Goal: Complete application form

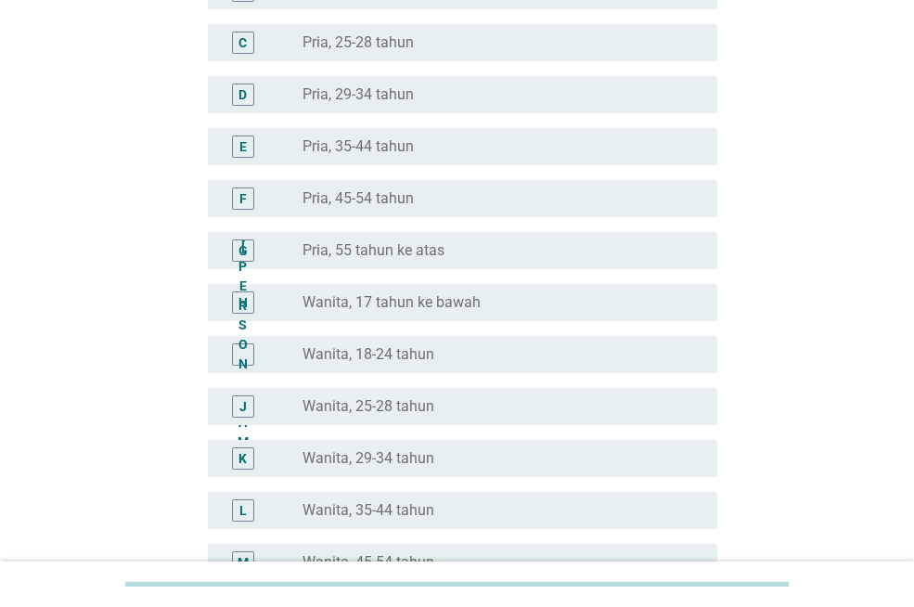
scroll to position [278, 0]
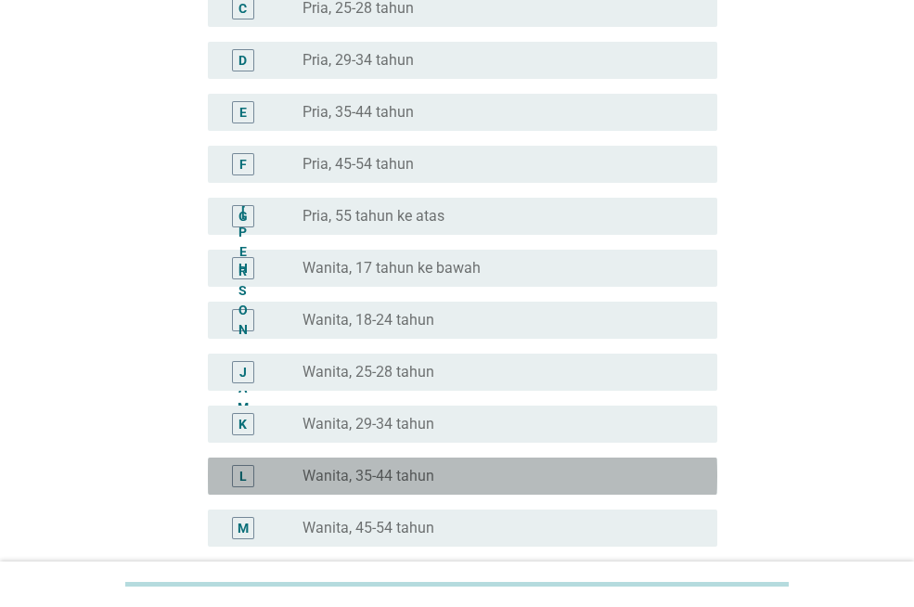
click at [249, 479] on div "L" at bounding box center [243, 476] width 22 height 22
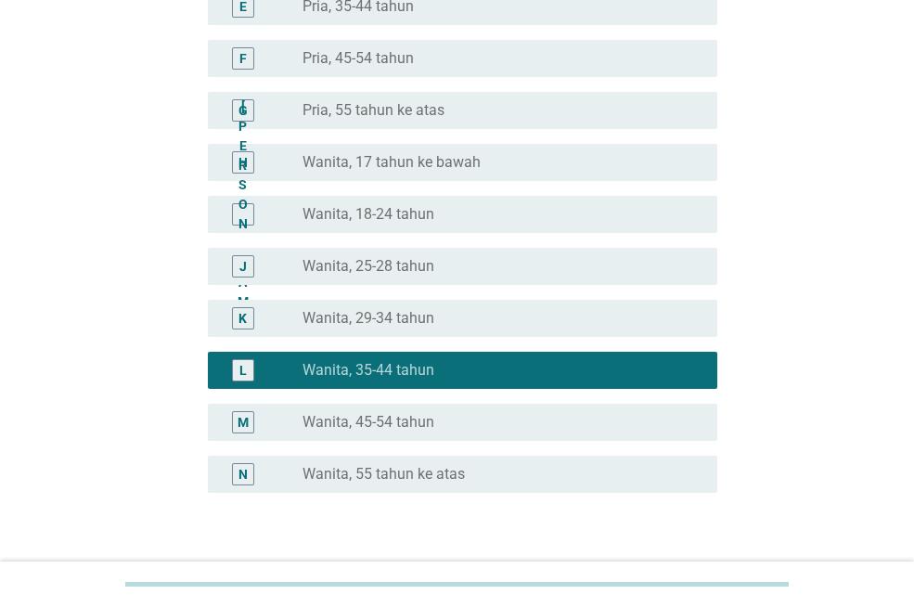
scroll to position [508, 0]
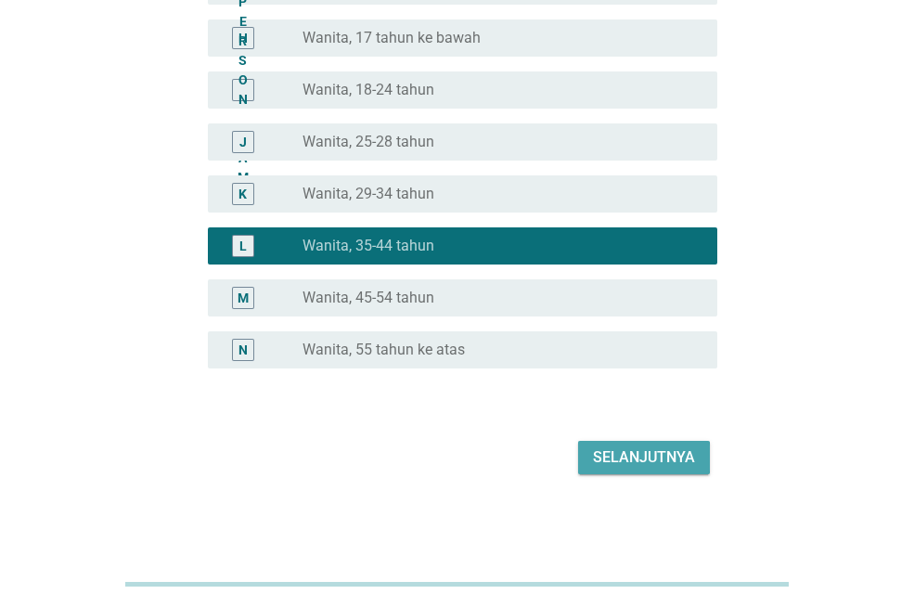
click at [634, 448] on font "Selanjutnya" at bounding box center [644, 457] width 102 height 18
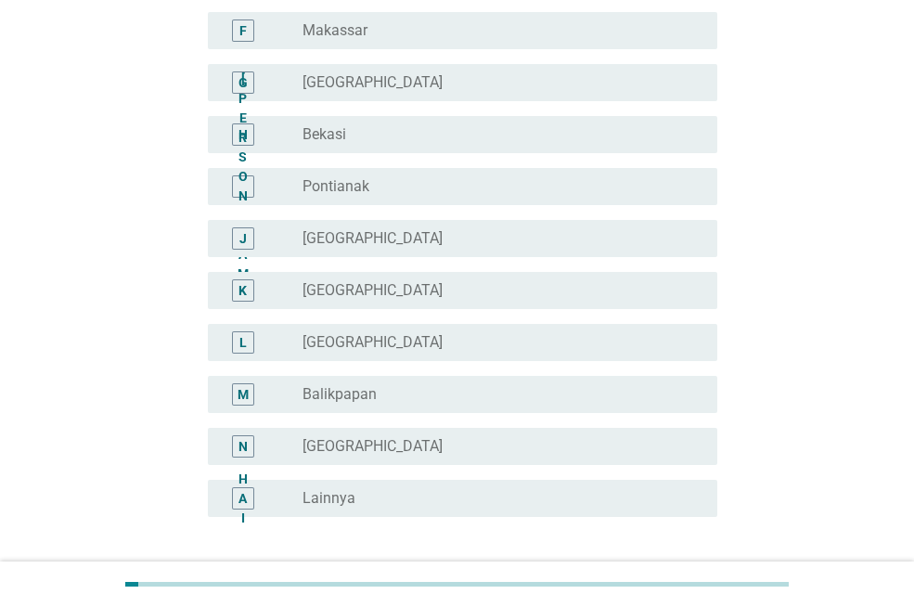
scroll to position [464, 0]
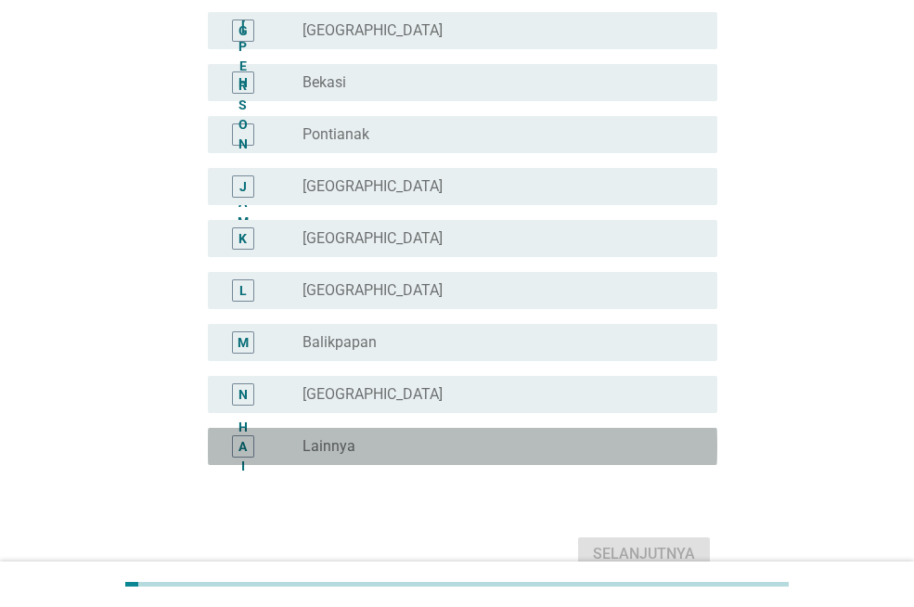
click at [412, 441] on div "tombol radio tidak dicentang Lainnya" at bounding box center [494, 446] width 385 height 19
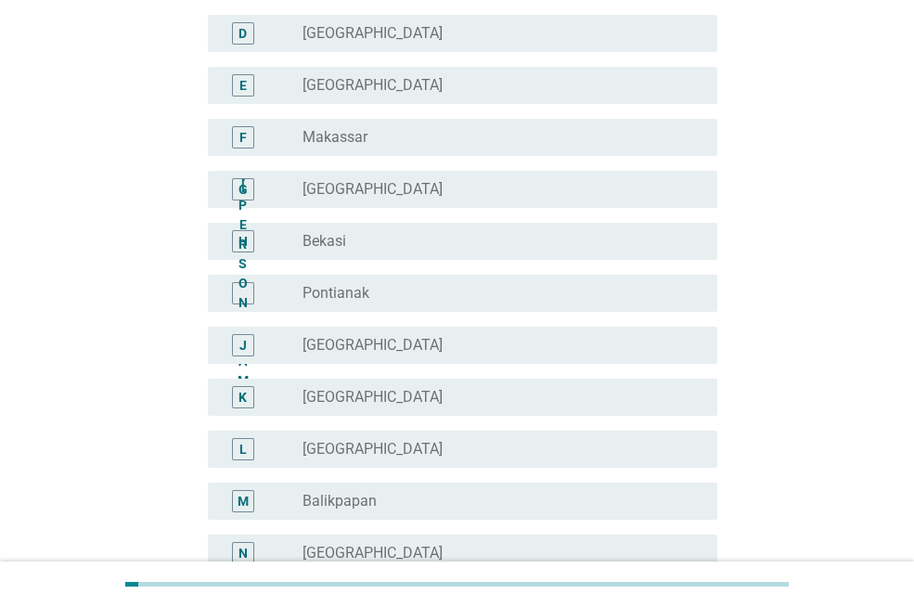
scroll to position [0, 0]
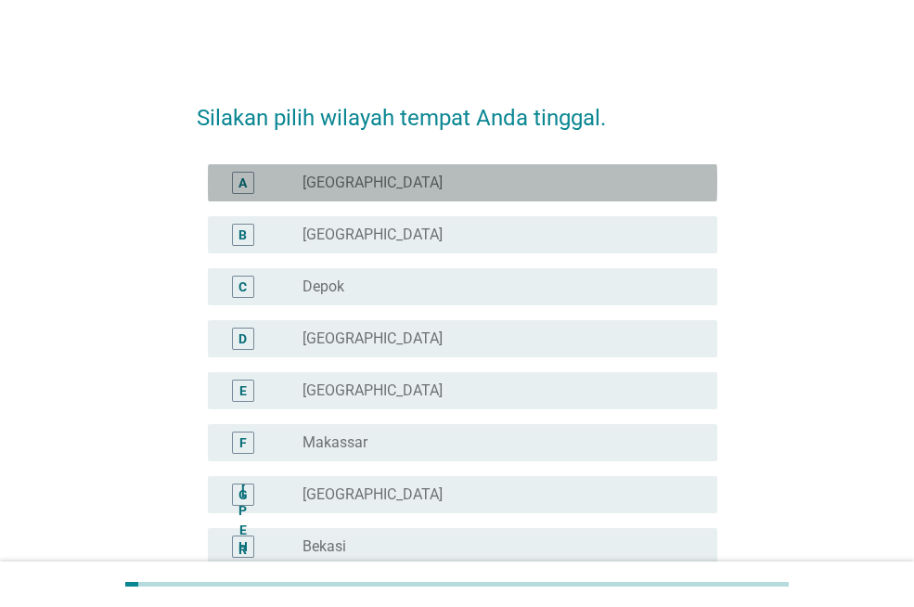
click at [410, 188] on div "tombol radio tidak dicentang [GEOGRAPHIC_DATA]" at bounding box center [494, 182] width 385 height 19
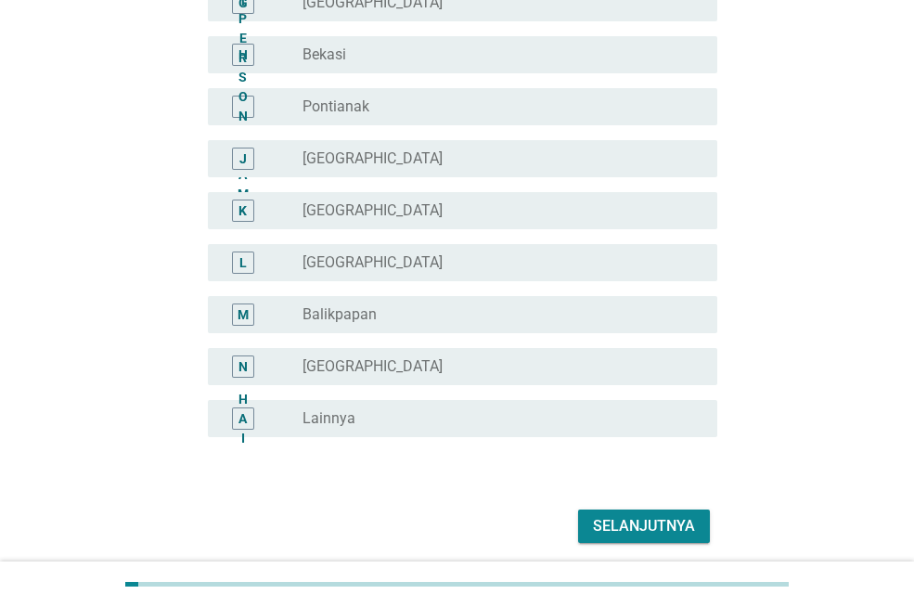
scroll to position [556, 0]
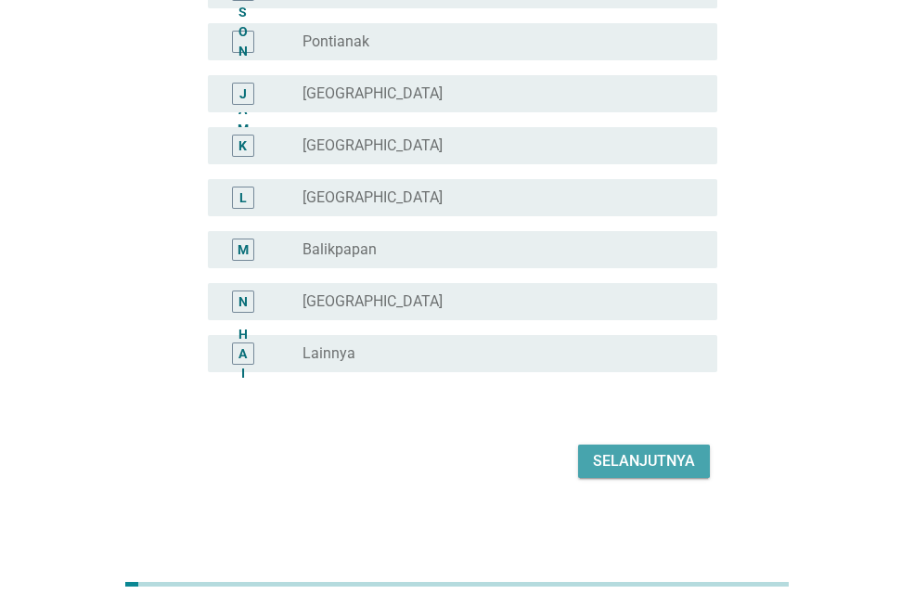
click at [652, 455] on font "Selanjutnya" at bounding box center [644, 461] width 102 height 18
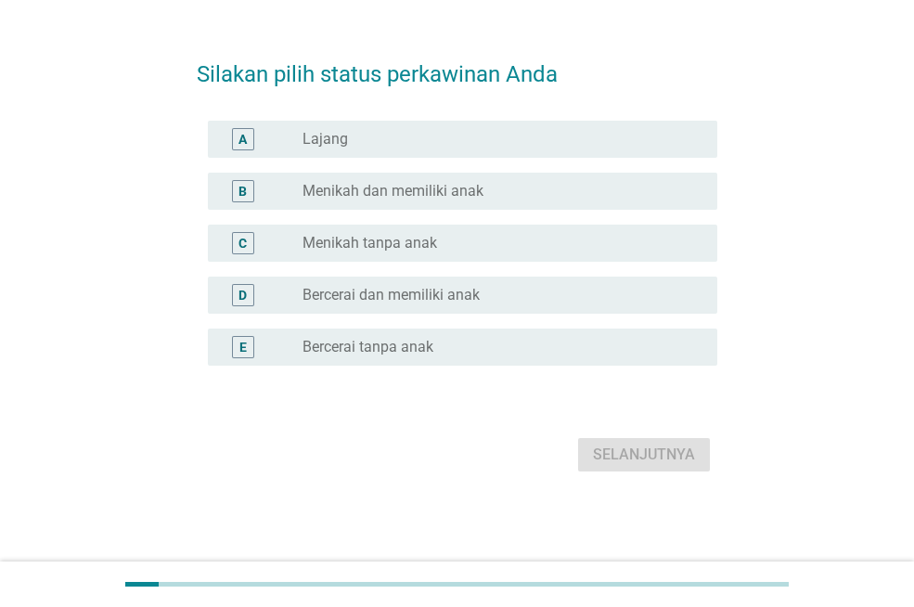
scroll to position [0, 0]
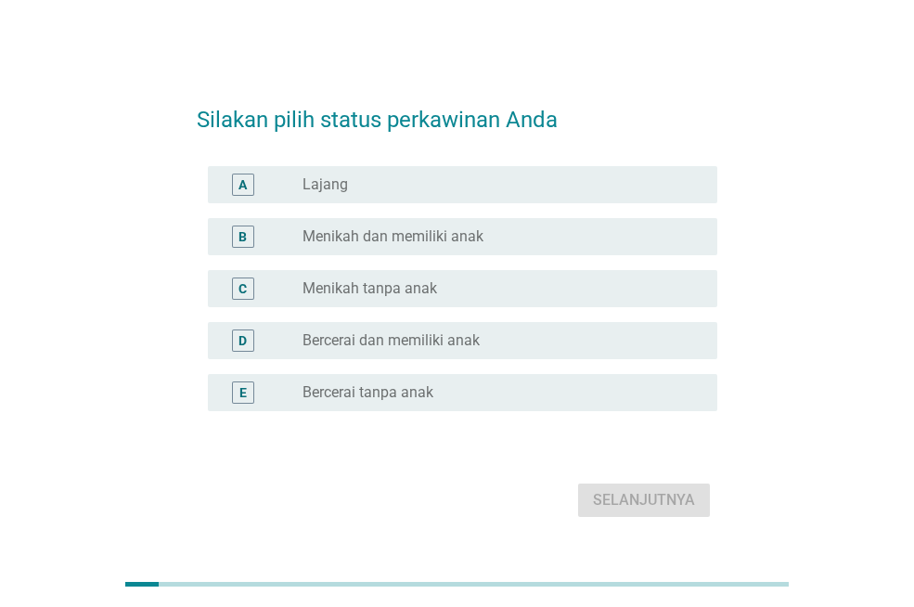
click at [488, 236] on div "tombol radio tidak dicentang Menikah dan memiliki anak" at bounding box center [494, 236] width 385 height 19
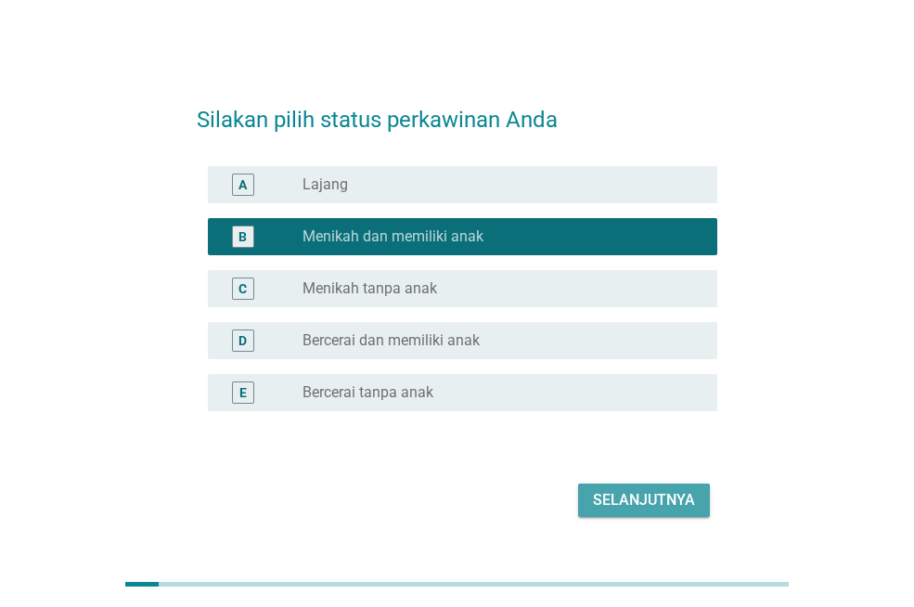
click at [650, 488] on button "Selanjutnya" at bounding box center [644, 499] width 132 height 33
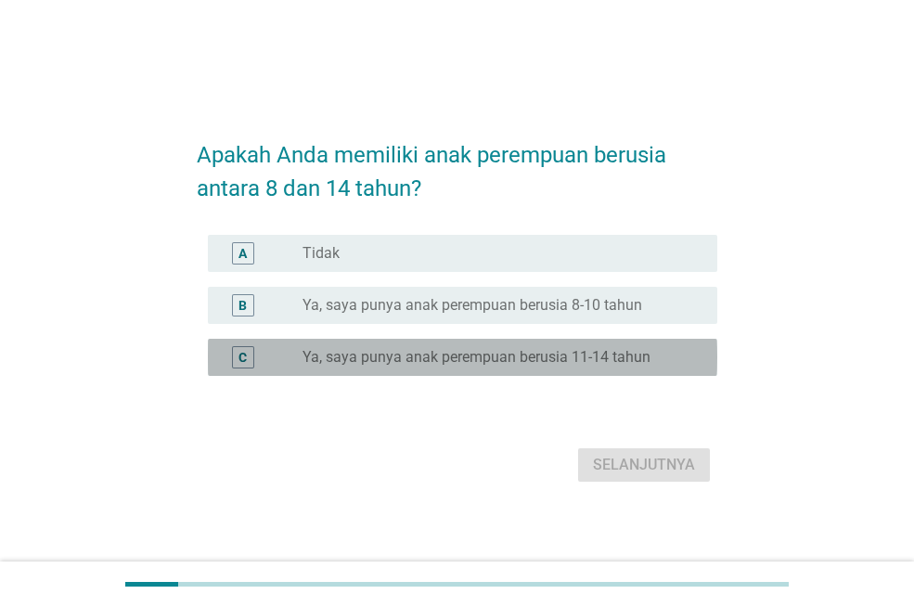
click at [514, 353] on font "Ya, saya punya anak perempuan berusia 11-14 tahun" at bounding box center [476, 357] width 348 height 18
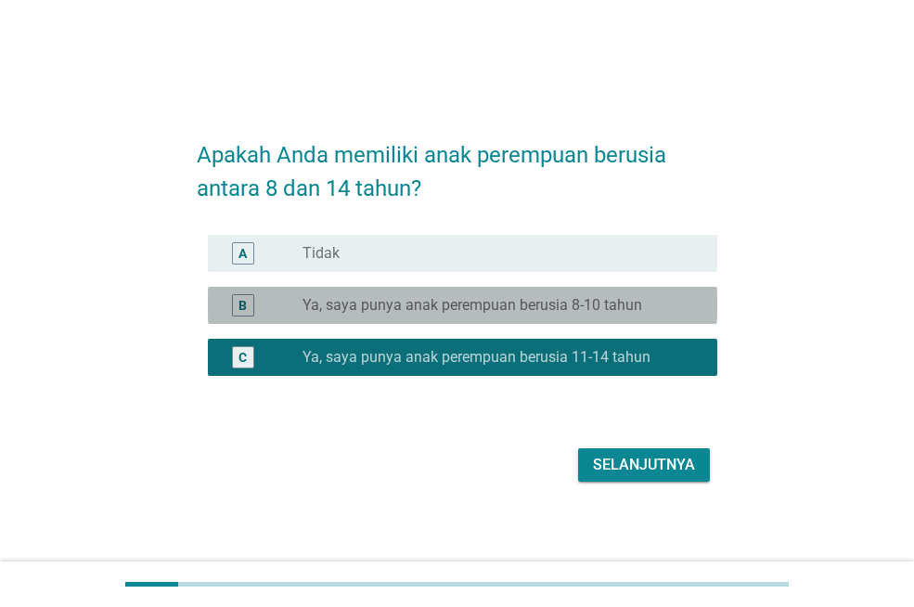
click at [561, 302] on font "Ya, saya punya anak perempuan berusia 8-10 tahun" at bounding box center [471, 305] width 339 height 18
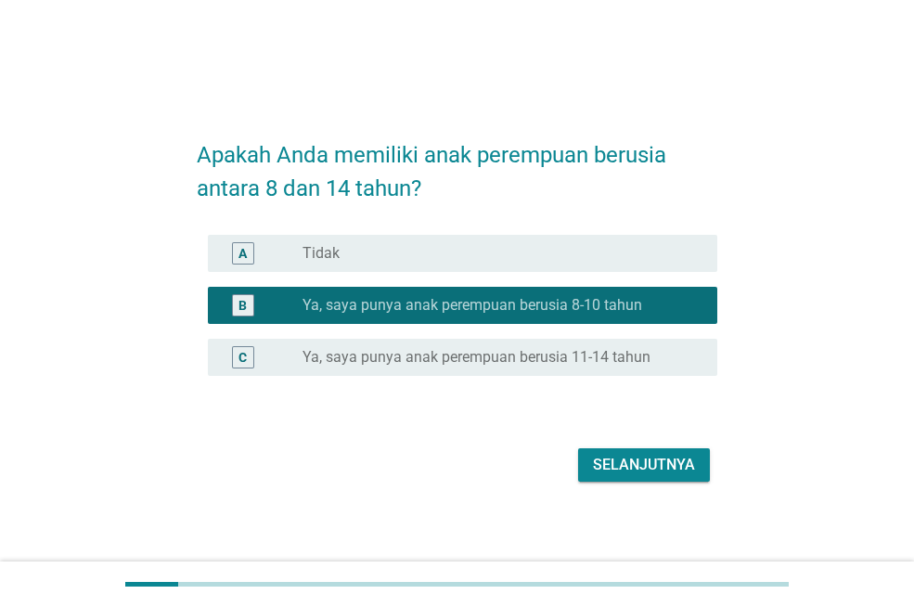
click at [652, 452] on button "Selanjutnya" at bounding box center [644, 464] width 132 height 33
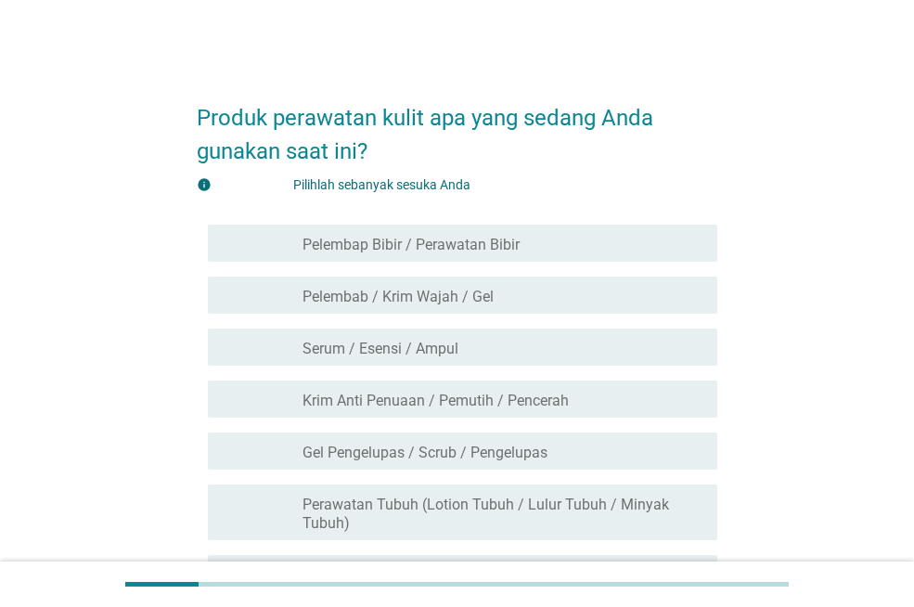
click at [528, 239] on div "garis besar kotak centang kosong Pelembap Bibir / Perawatan Bibir" at bounding box center [502, 243] width 400 height 22
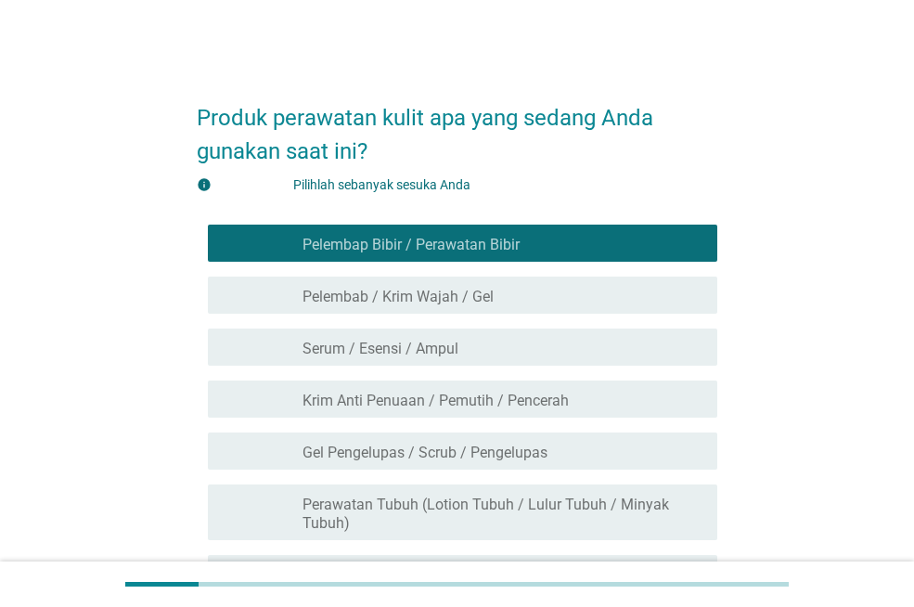
click at [519, 289] on div "garis besar kotak centang kosong Pelembab / Krim Wajah / Gel" at bounding box center [502, 295] width 400 height 22
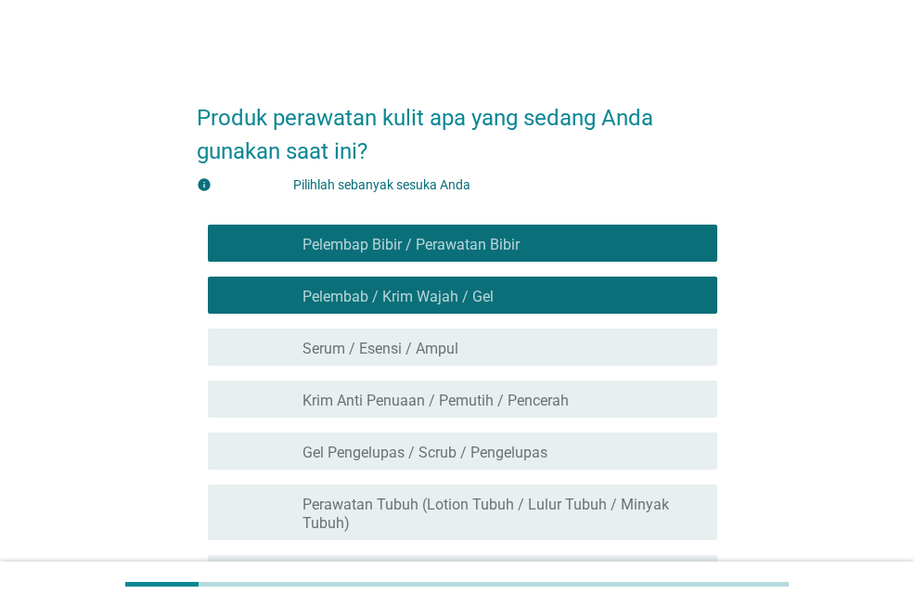
click at [489, 342] on div "garis besar kotak centang kosong Serum / Esensi / Ampul" at bounding box center [502, 347] width 400 height 22
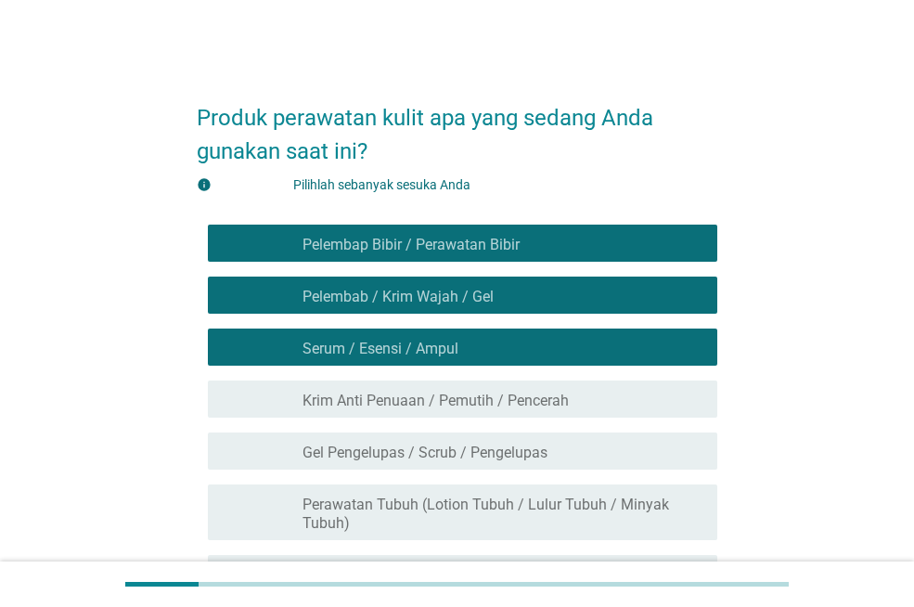
click at [503, 401] on font "Krim Anti Penuaan / Pemutih / Pencerah" at bounding box center [435, 400] width 266 height 18
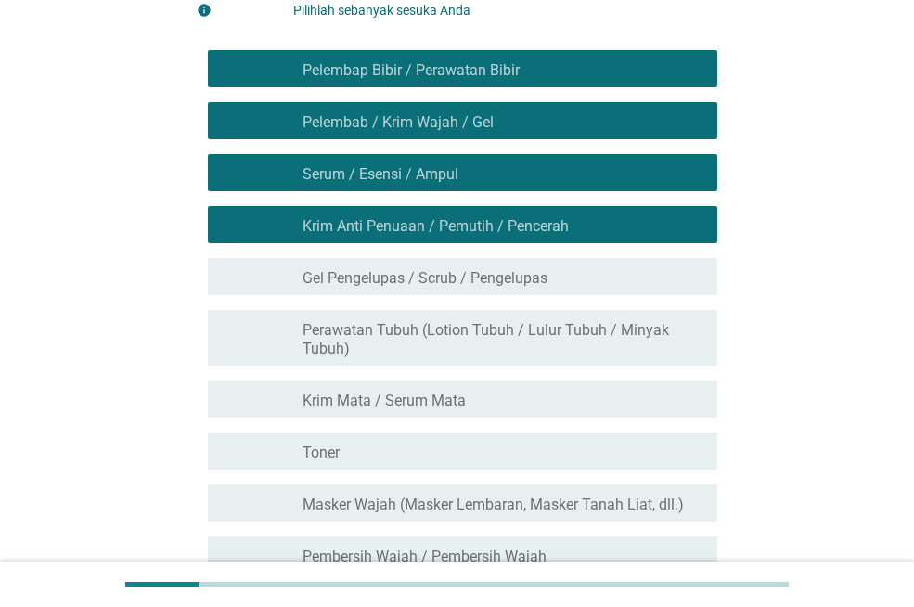
scroll to position [185, 0]
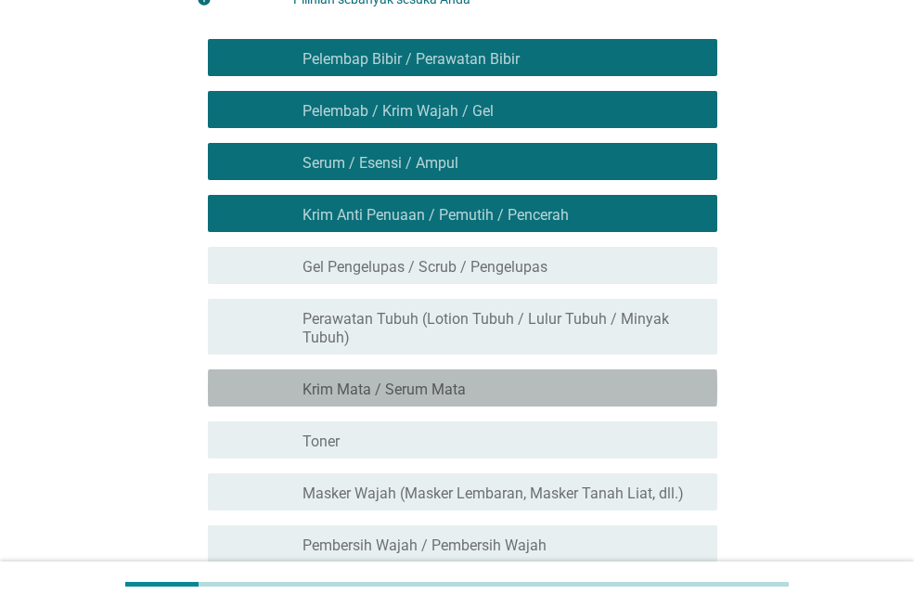
click at [443, 381] on font "Krim Mata / Serum Mata" at bounding box center [383, 389] width 163 height 18
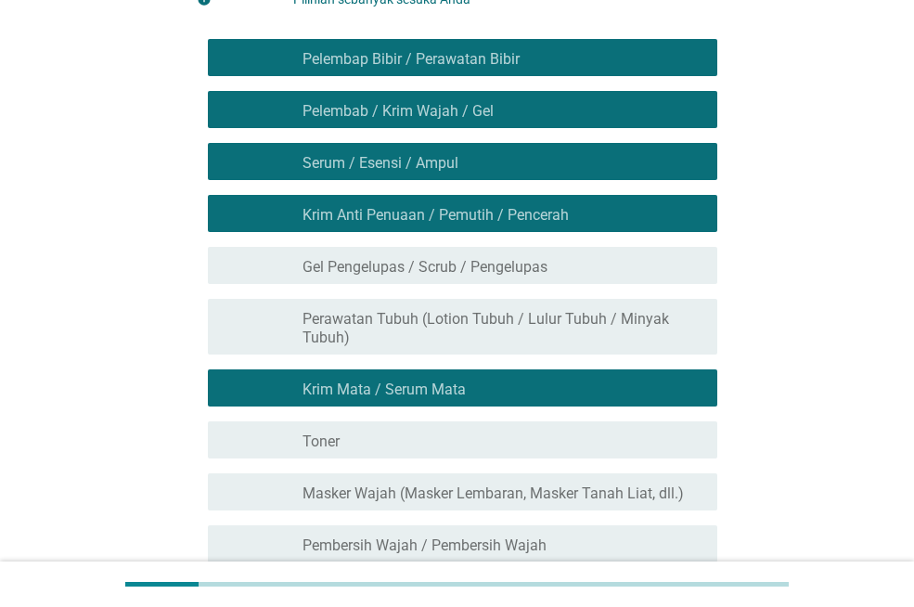
click at [442, 438] on div "garis besar kotak centang kosong Toner" at bounding box center [502, 439] width 400 height 22
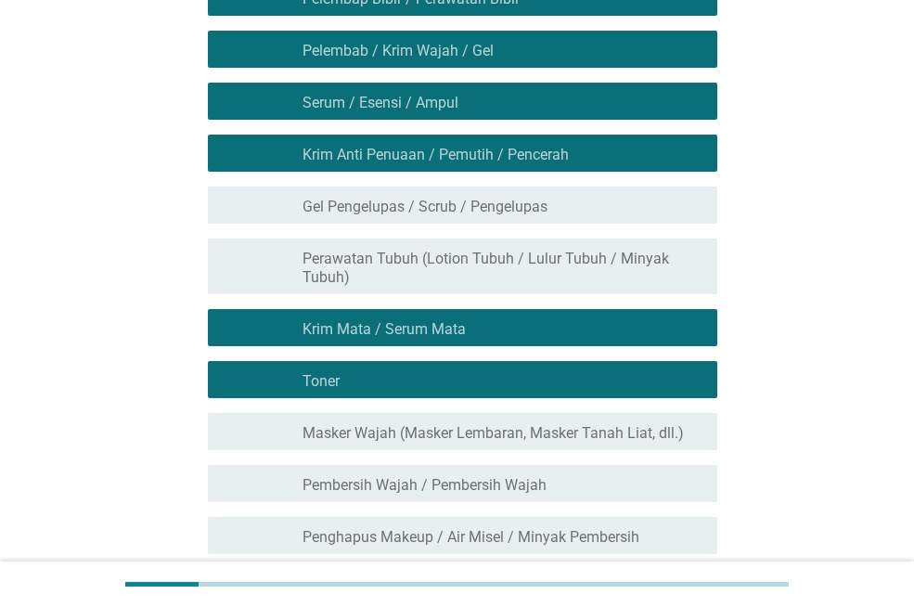
scroll to position [278, 0]
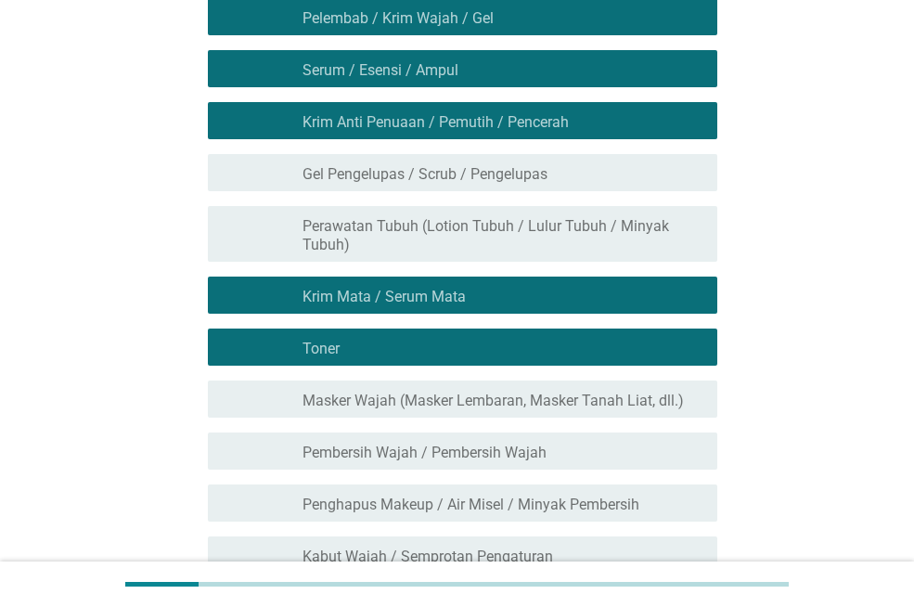
click at [530, 393] on font "Masker Wajah (Masker Lembaran, Masker Tanah Liat, dll.)" at bounding box center [492, 400] width 381 height 18
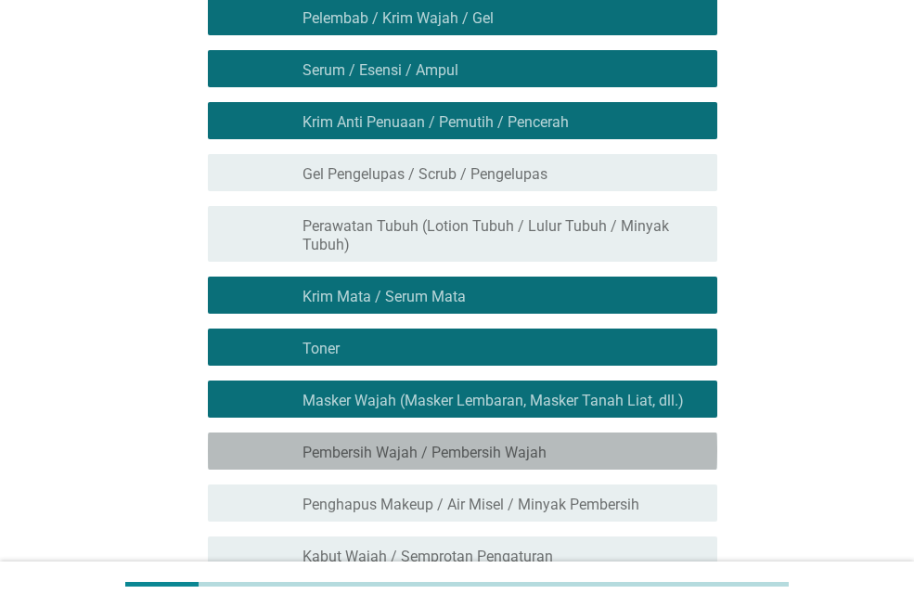
click at [536, 452] on font "Pembersih Wajah / Pembersih Wajah" at bounding box center [424, 452] width 244 height 18
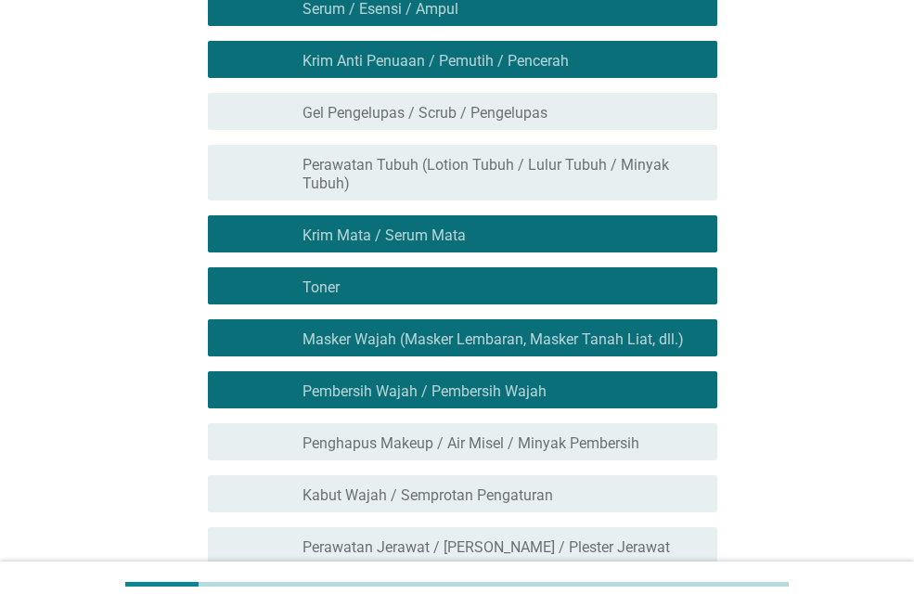
scroll to position [464, 0]
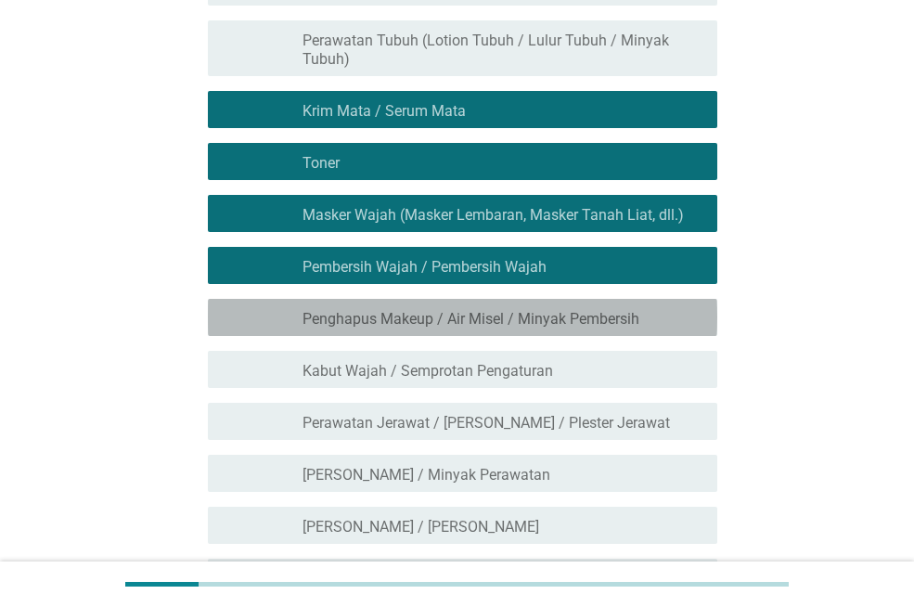
click at [567, 306] on div "garis besar kotak centang kosong Penghapus Makeup / Air Misel / Minyak Pembersih" at bounding box center [502, 317] width 400 height 22
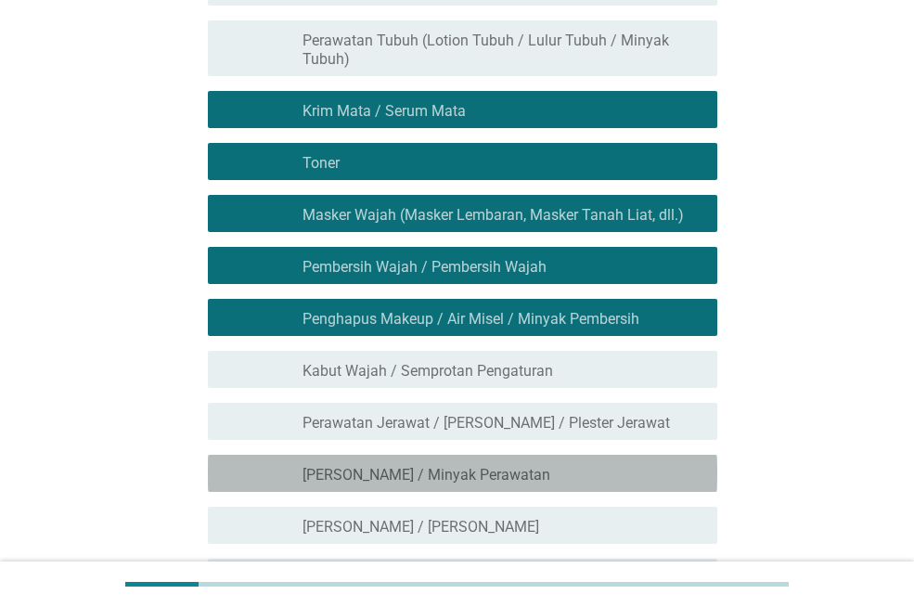
click at [472, 470] on font "[PERSON_NAME] / Minyak Perawatan" at bounding box center [426, 475] width 248 height 18
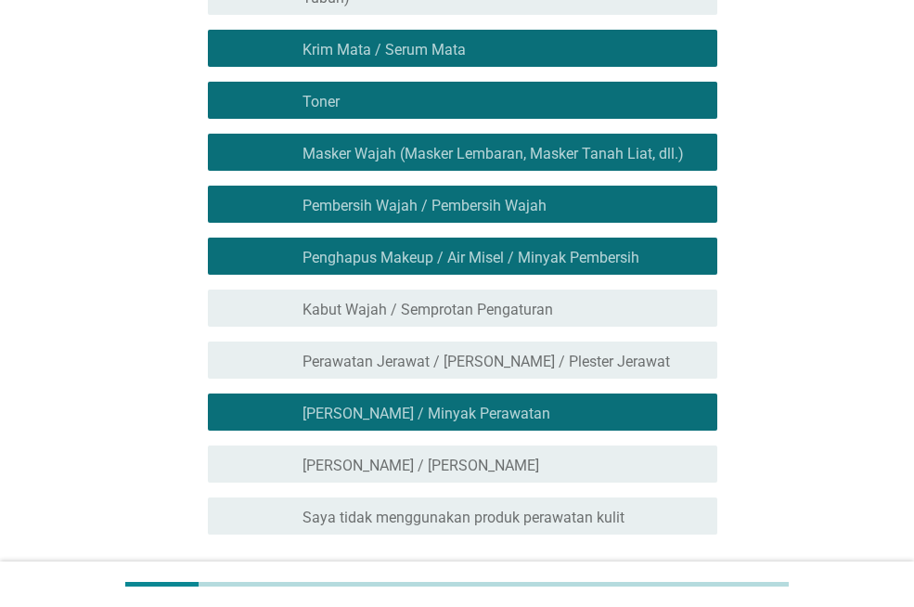
scroll to position [556, 0]
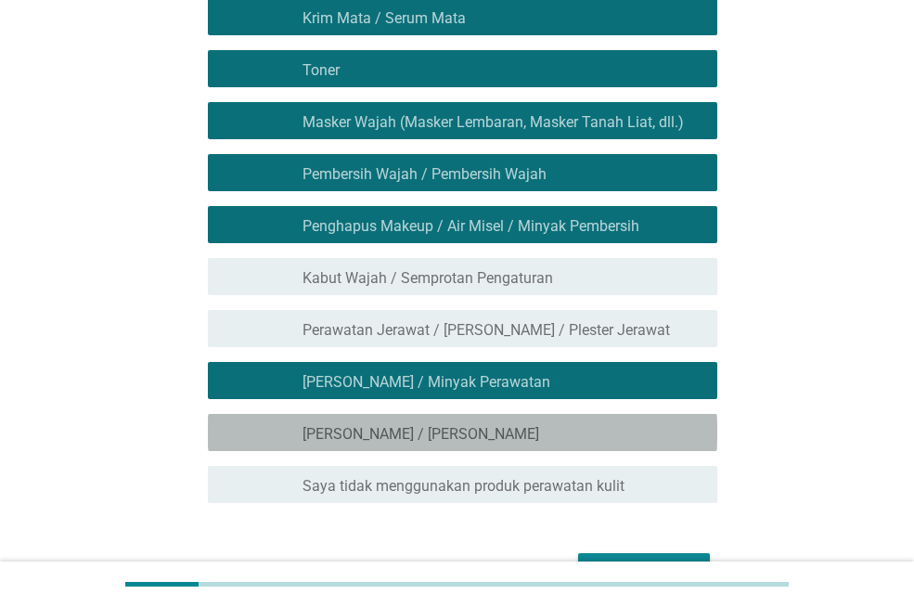
click at [458, 418] on div "memeriksa garis besar kotak centang kosong [PERSON_NAME] / [PERSON_NAME]" at bounding box center [462, 432] width 509 height 37
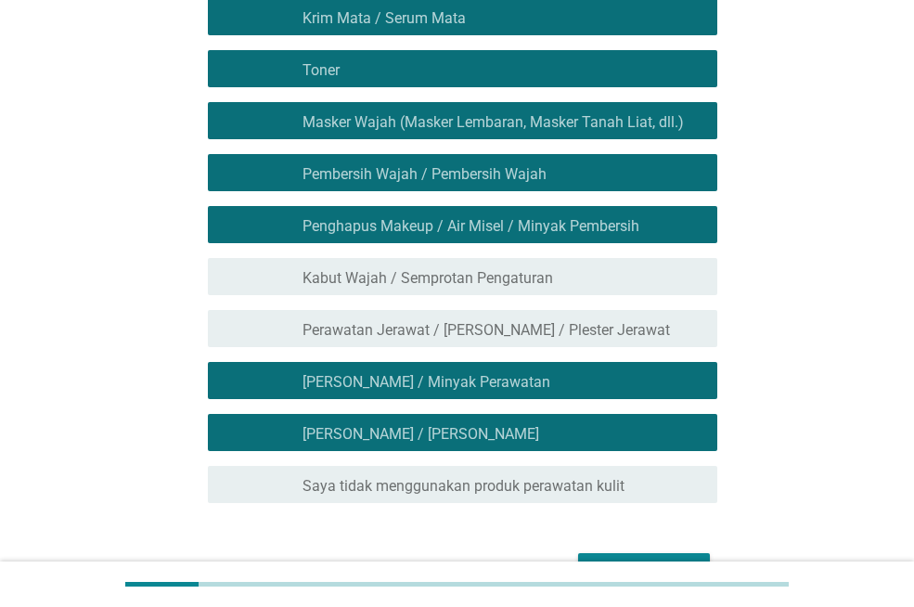
click at [457, 265] on div "garis besar kotak centang kosong Kabut Wajah / Semprotan Pengaturan" at bounding box center [502, 276] width 400 height 22
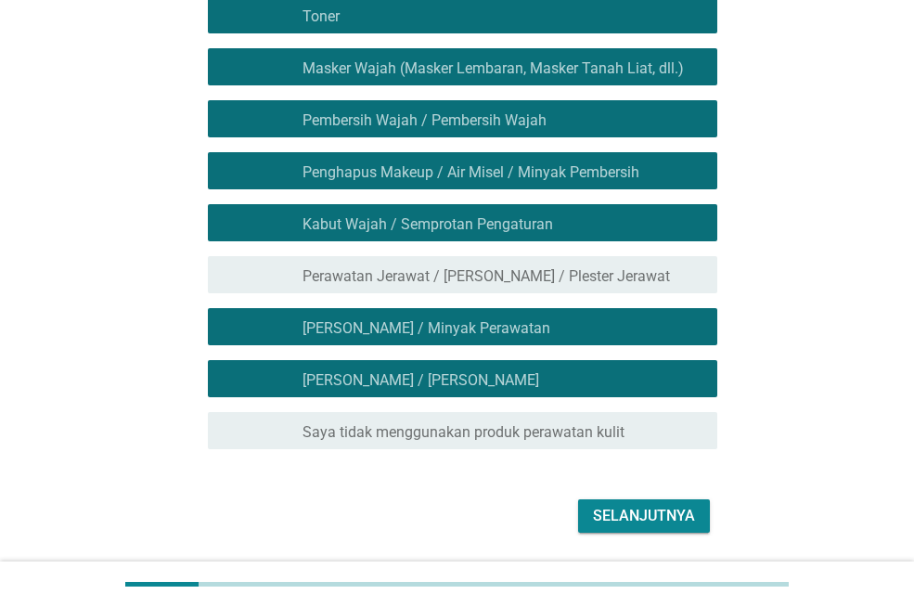
scroll to position [669, 0]
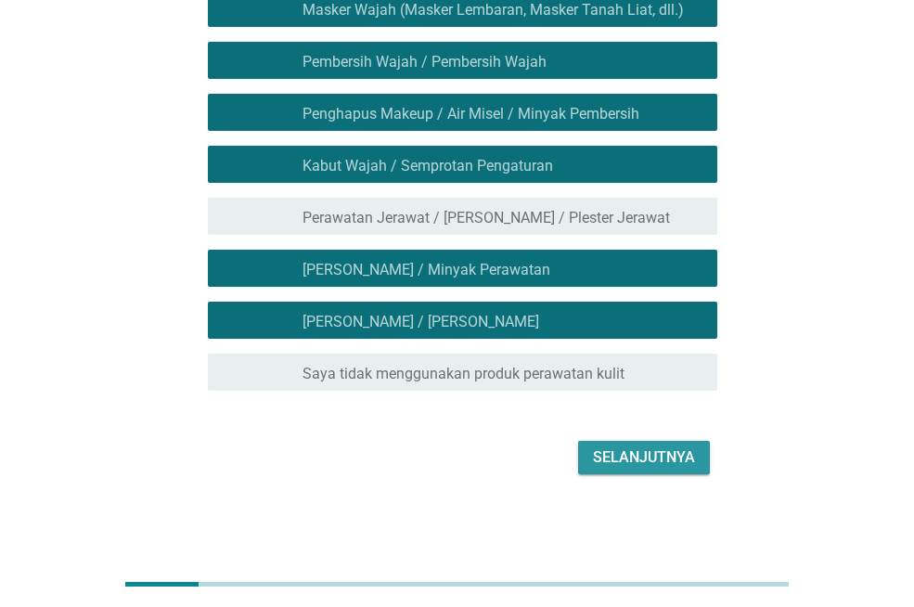
click at [642, 444] on button "Selanjutnya" at bounding box center [644, 457] width 132 height 33
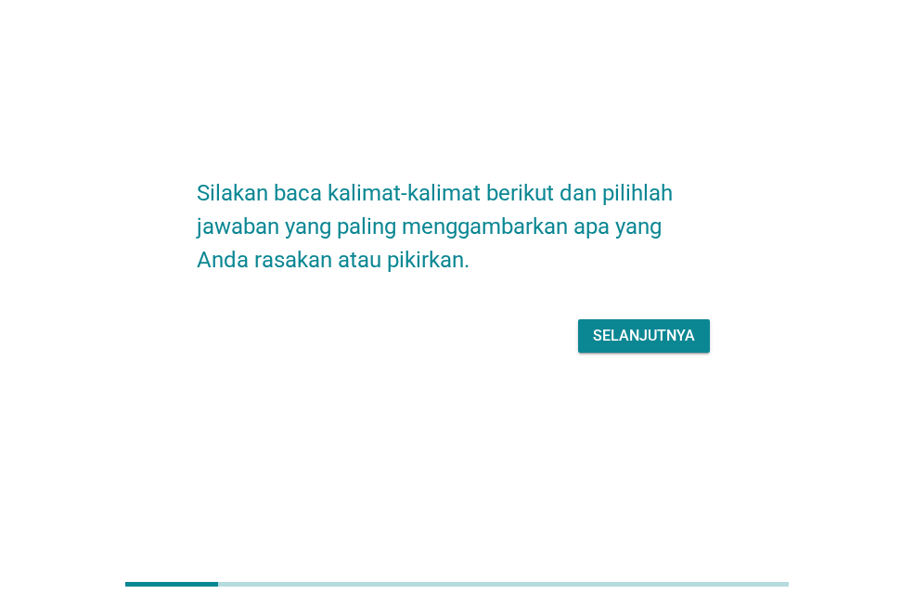
scroll to position [0, 0]
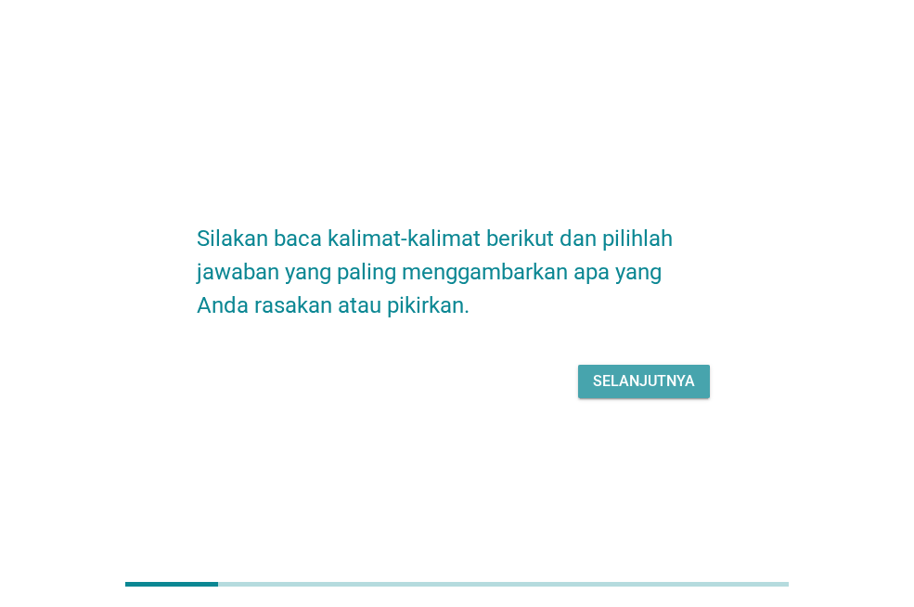
click at [660, 371] on font "Selanjutnya" at bounding box center [644, 381] width 102 height 22
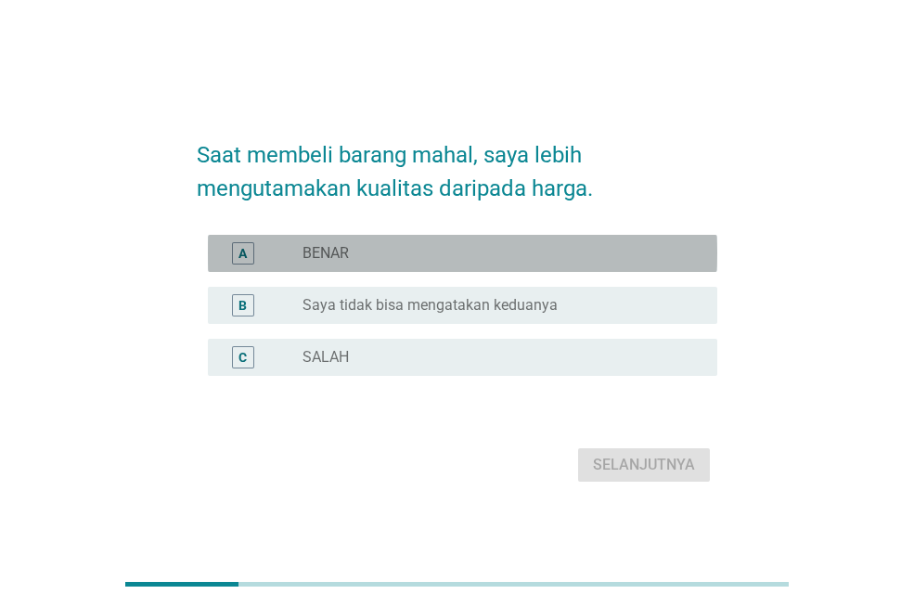
click at [391, 264] on div "A tombol radio tidak dicentang BENAR" at bounding box center [462, 253] width 509 height 37
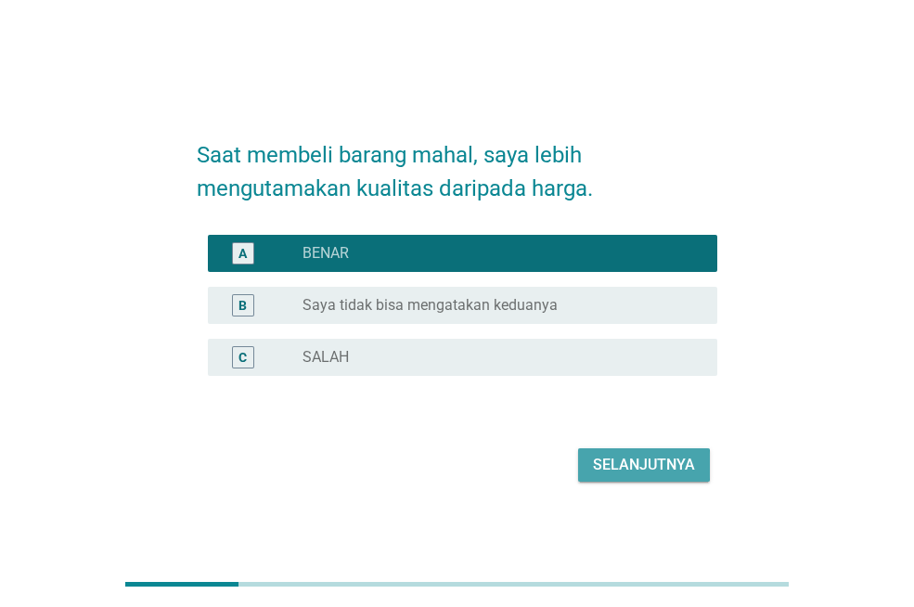
click at [684, 451] on button "Selanjutnya" at bounding box center [644, 464] width 132 height 33
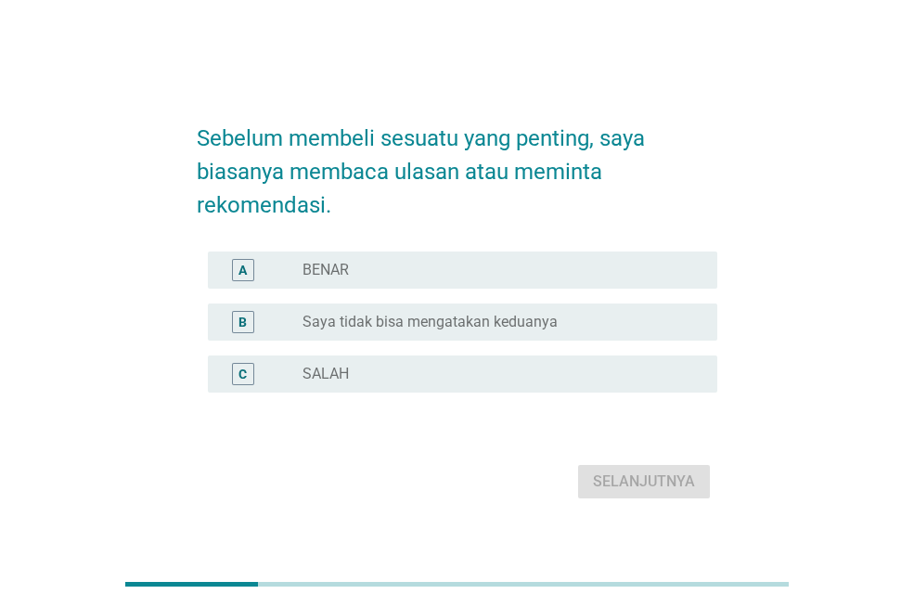
click at [420, 271] on div "tombol radio tidak dicentang BENAR" at bounding box center [494, 270] width 385 height 19
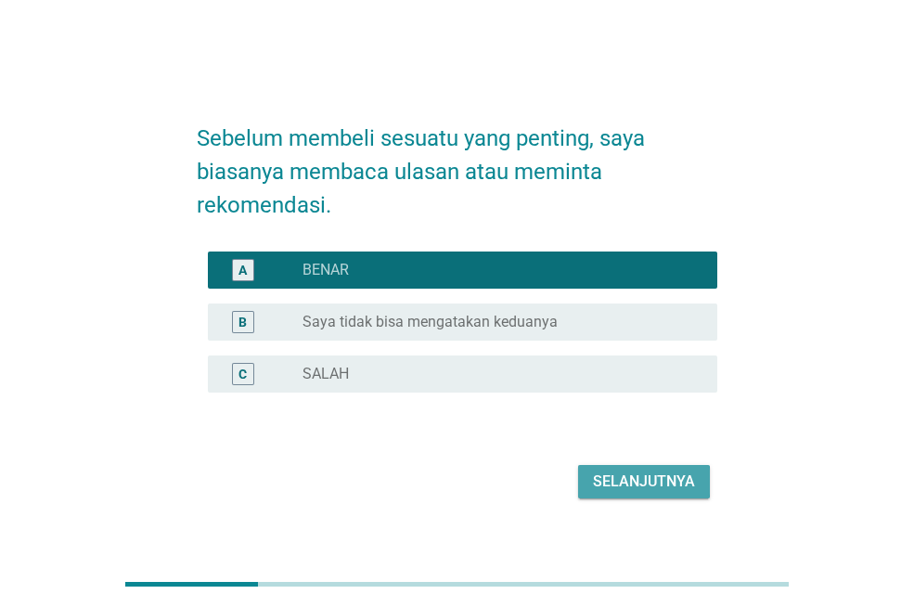
click at [637, 469] on button "Selanjutnya" at bounding box center [644, 481] width 132 height 33
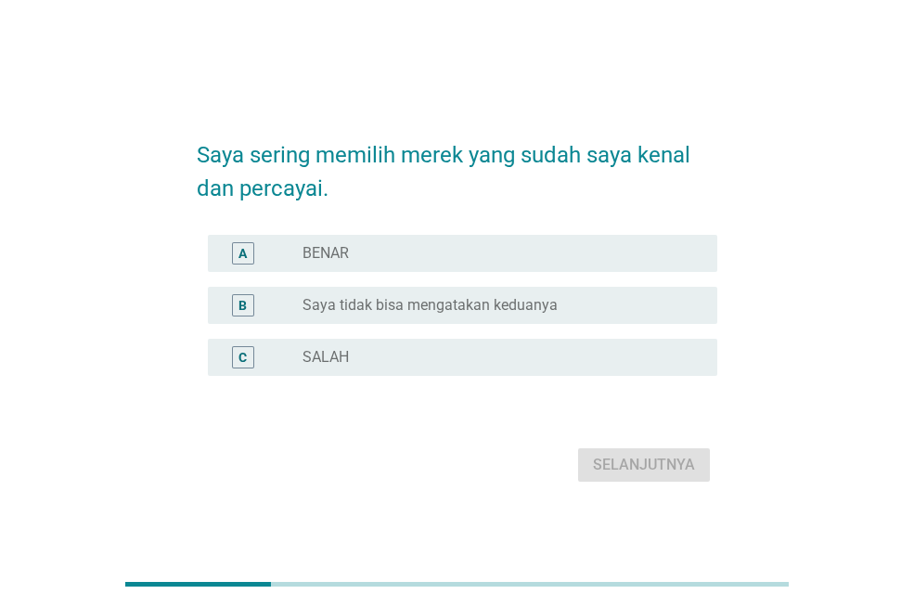
click at [401, 260] on div "tombol radio tidak dicentang BENAR" at bounding box center [494, 253] width 385 height 19
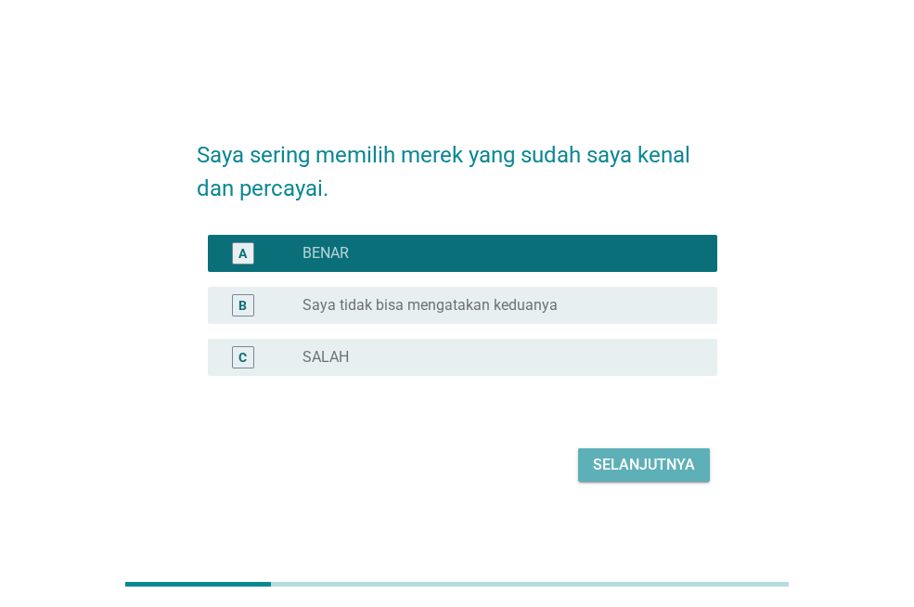
click at [676, 454] on font "Selanjutnya" at bounding box center [644, 465] width 102 height 22
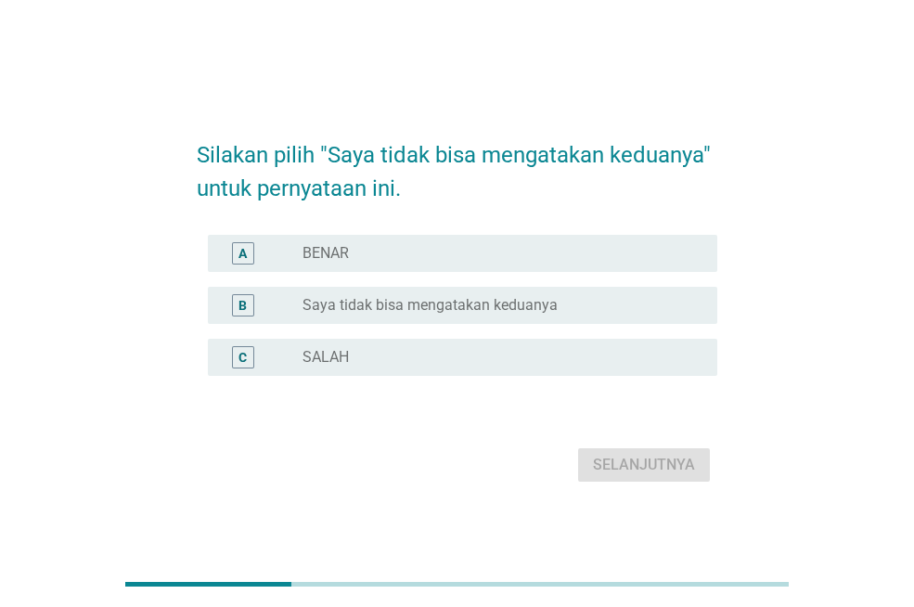
click at [496, 303] on font "Saya tidak bisa mengatakan keduanya" at bounding box center [429, 305] width 255 height 18
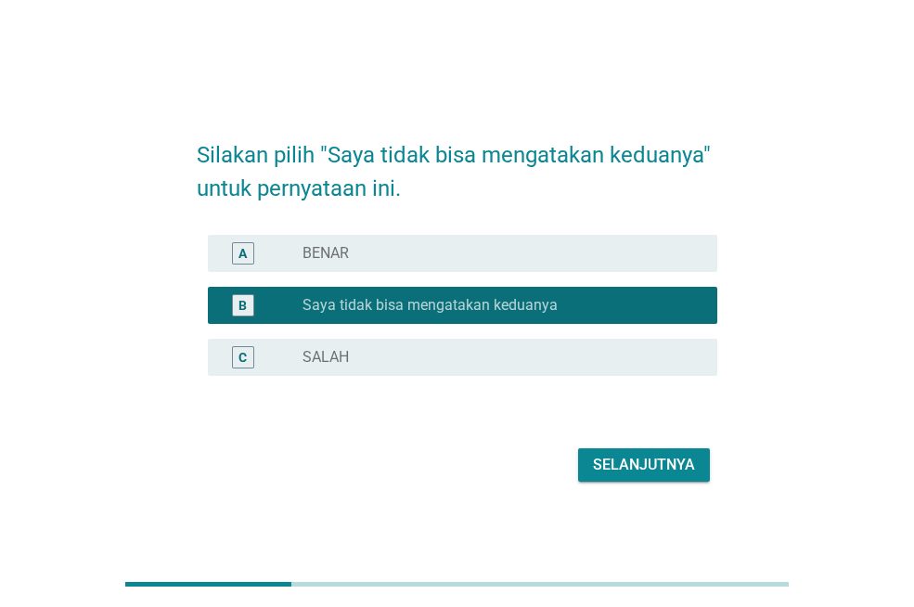
click at [671, 456] on font "Selanjutnya" at bounding box center [644, 464] width 102 height 18
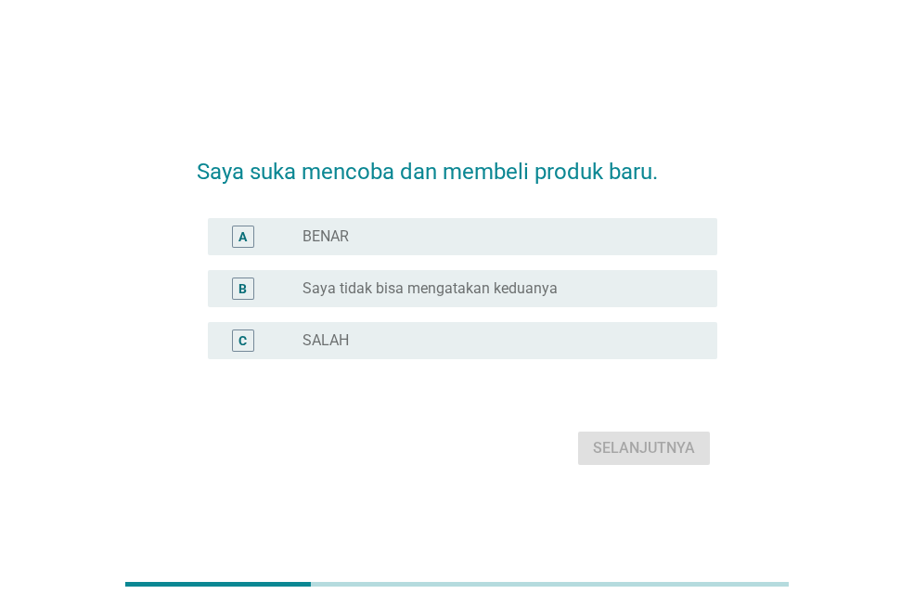
click at [485, 243] on div "tombol radio tidak dicentang BENAR" at bounding box center [494, 236] width 385 height 19
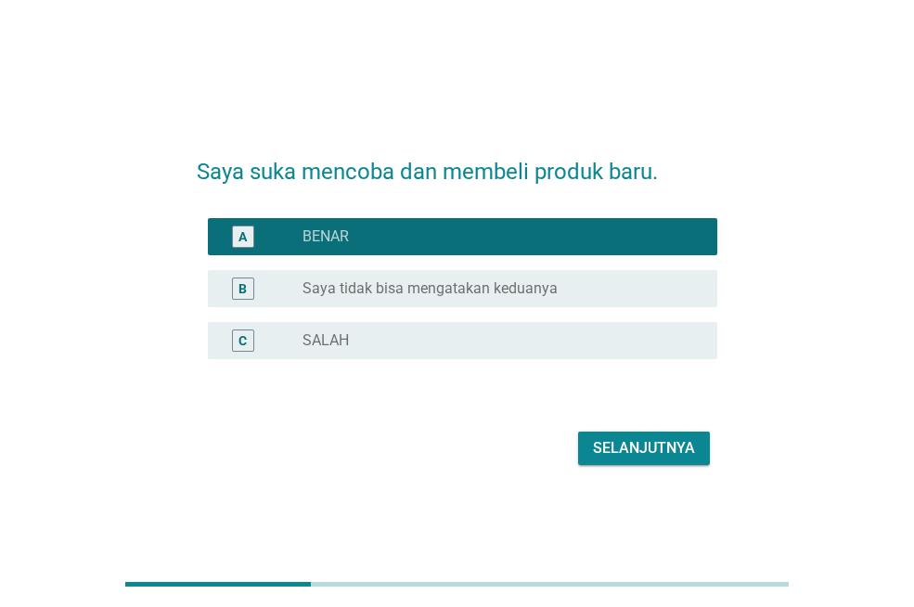
click at [645, 428] on div "Selanjutnya" at bounding box center [457, 448] width 520 height 45
click at [644, 443] on font "Selanjutnya" at bounding box center [644, 448] width 102 height 18
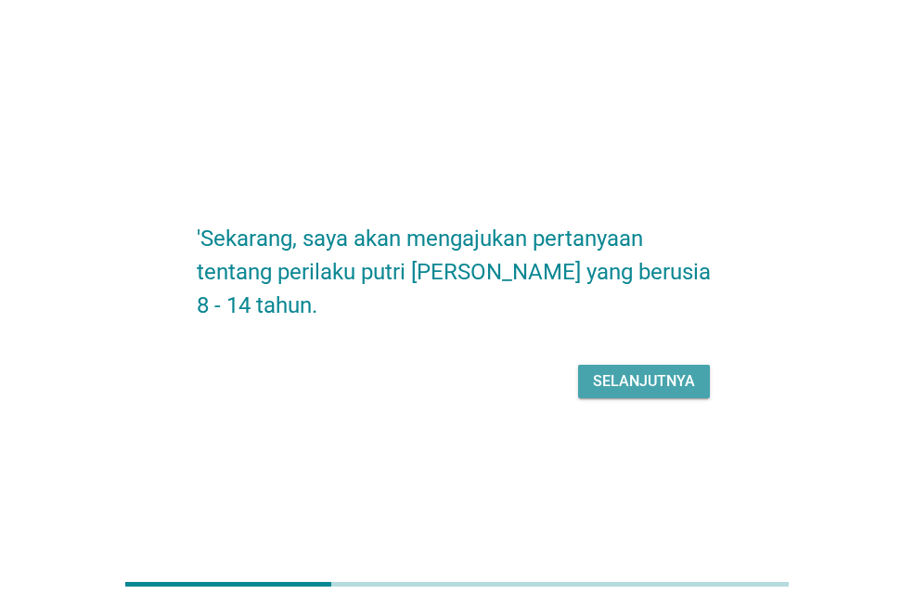
click at [644, 378] on font "Selanjutnya" at bounding box center [644, 381] width 102 height 18
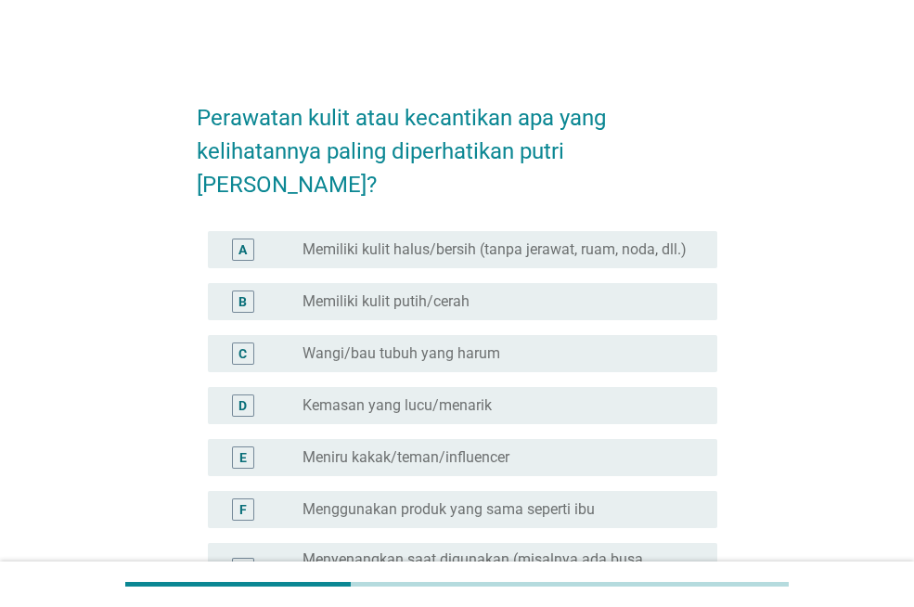
click at [481, 283] on div "B tombol radio tidak dicentang Memiliki kulit putih/cerah" at bounding box center [462, 301] width 509 height 37
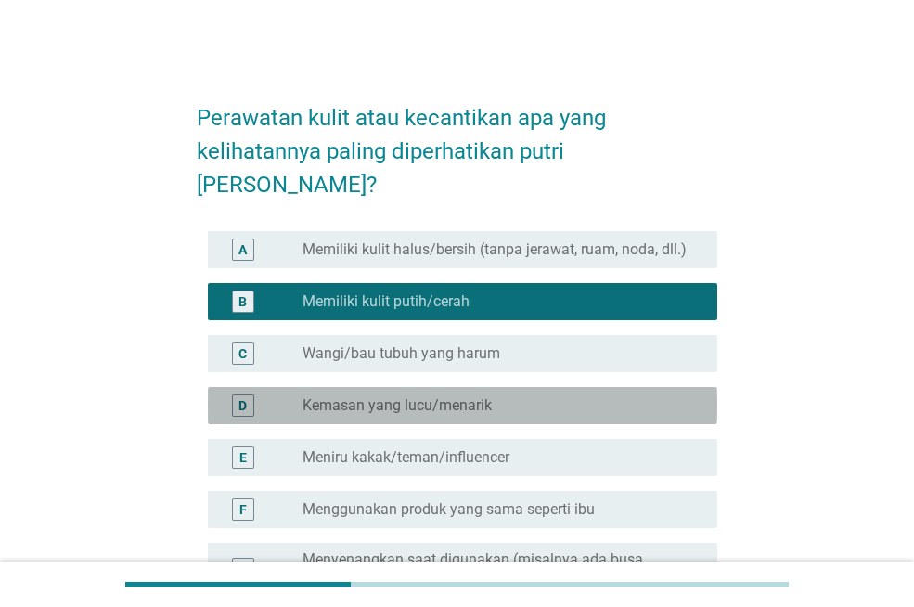
click at [496, 396] on div "tombol radio tidak dicentang Kemasan yang lucu/menarik" at bounding box center [494, 405] width 385 height 19
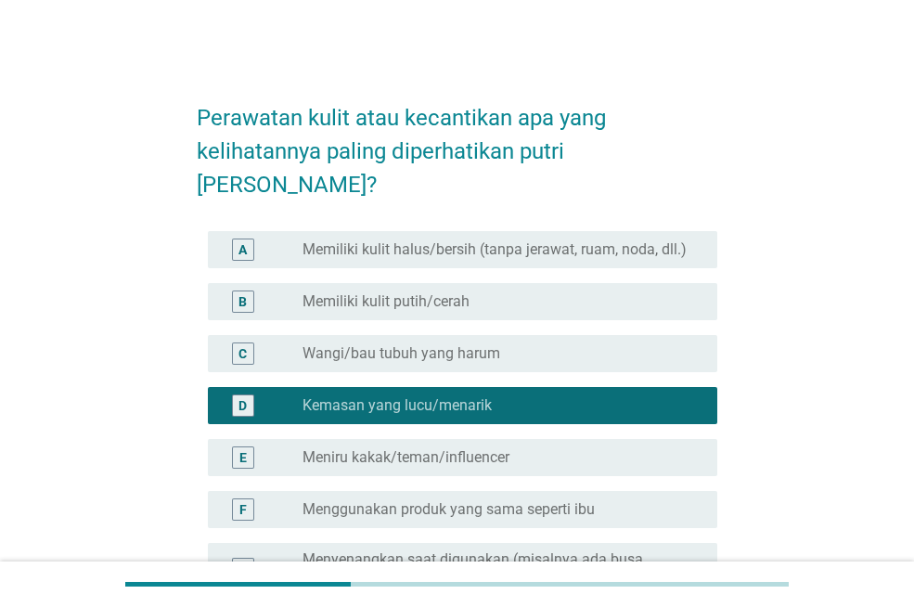
click at [519, 448] on div "tombol radio tidak dicentang Meniru kakak/teman/influencer" at bounding box center [494, 457] width 385 height 19
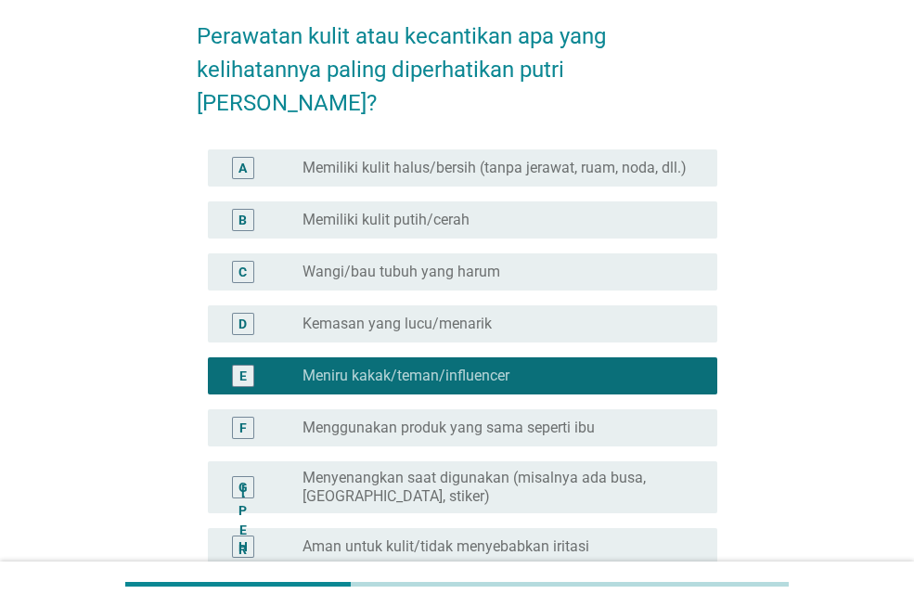
scroll to position [278, 0]
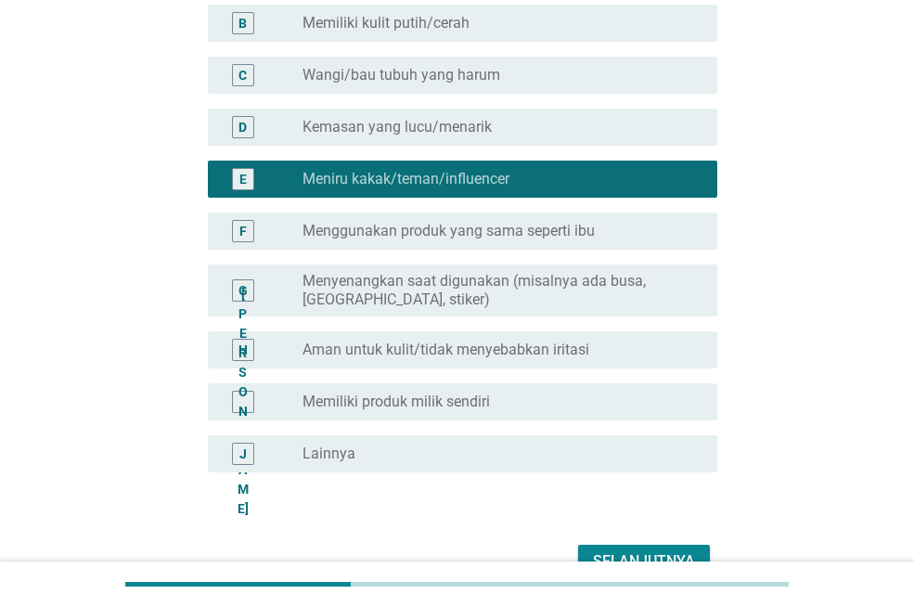
click at [665, 552] on font "Selanjutnya" at bounding box center [644, 561] width 102 height 18
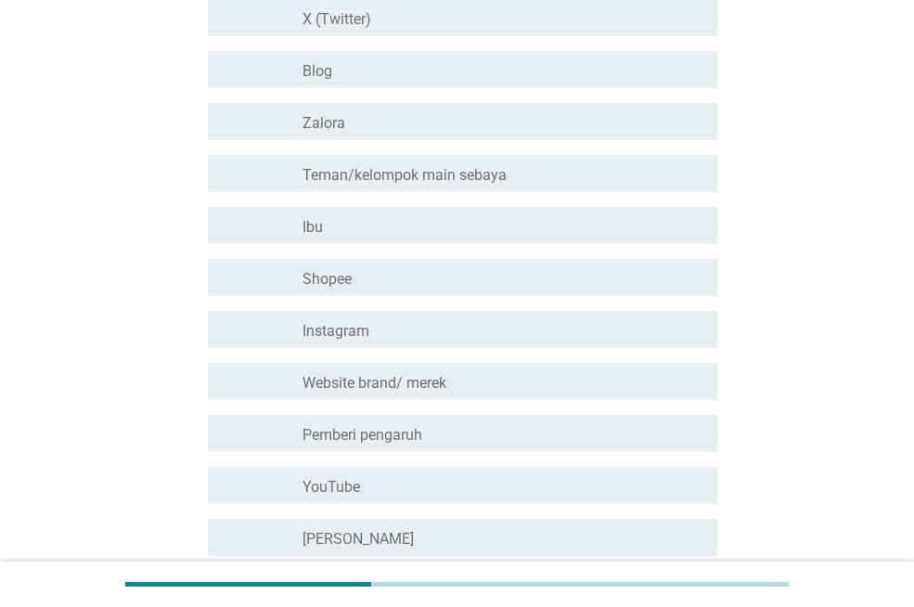
scroll to position [371, 0]
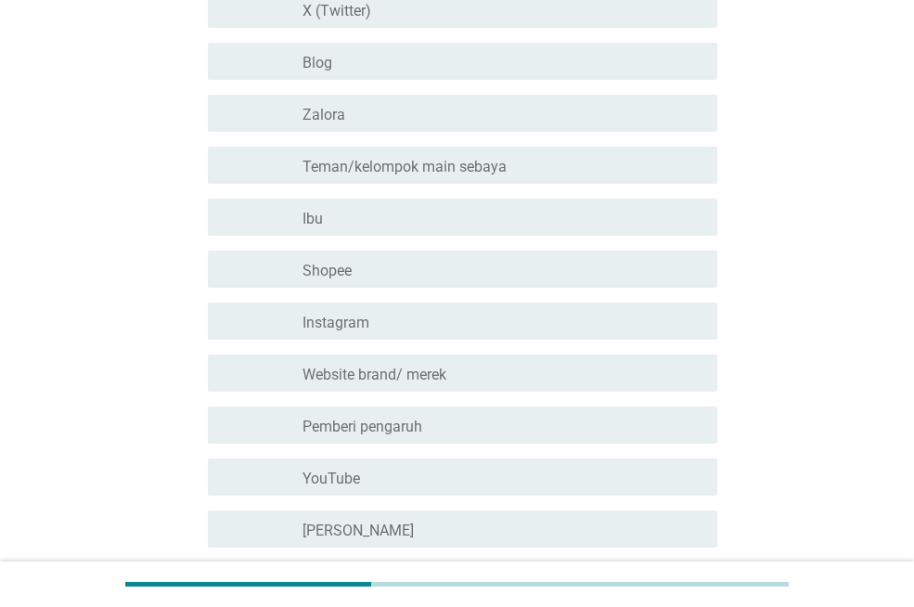
click at [428, 266] on div "garis besar kotak centang kosong Shopee" at bounding box center [502, 269] width 400 height 22
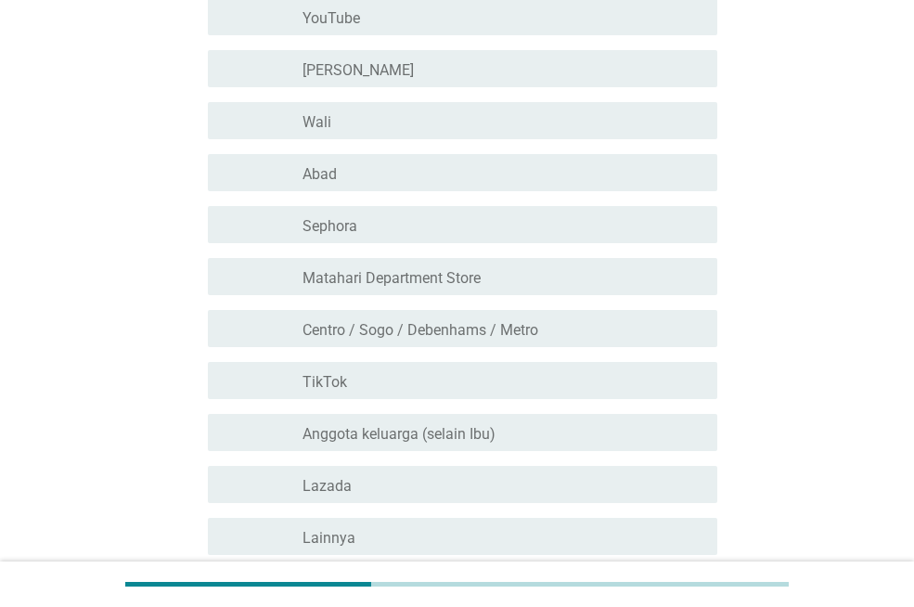
scroll to position [927, 0]
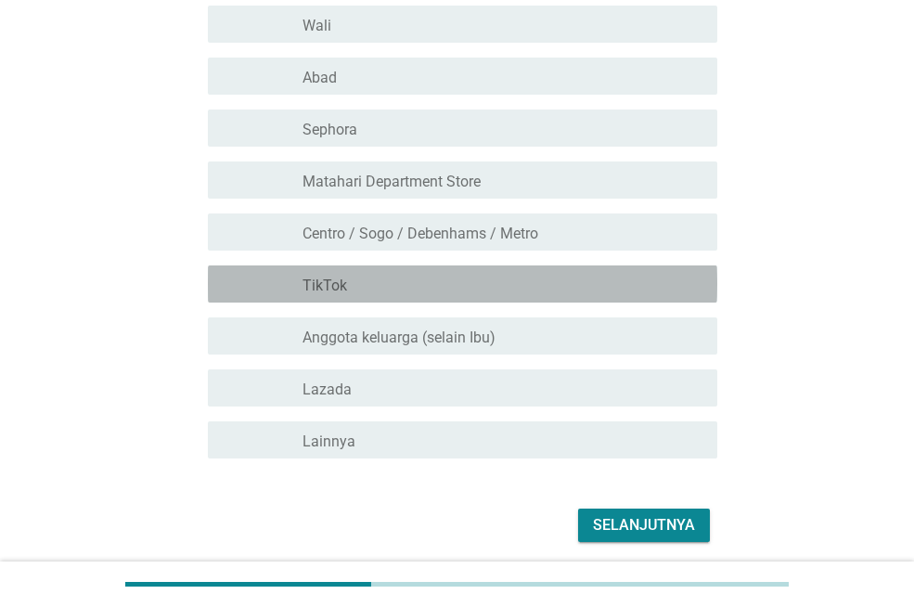
click at [454, 288] on div "garis besar kotak centang kosong TikTok" at bounding box center [502, 284] width 400 height 22
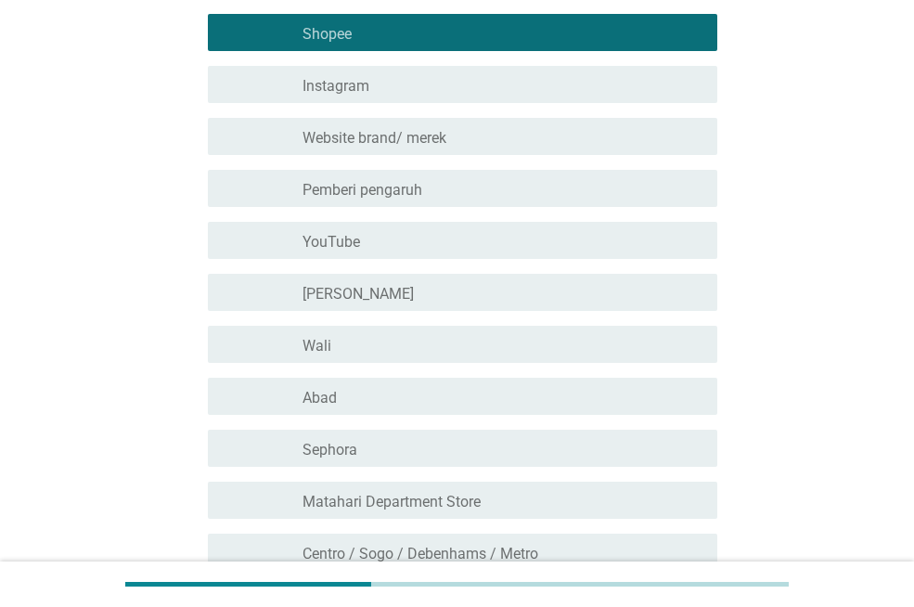
scroll to position [995, 0]
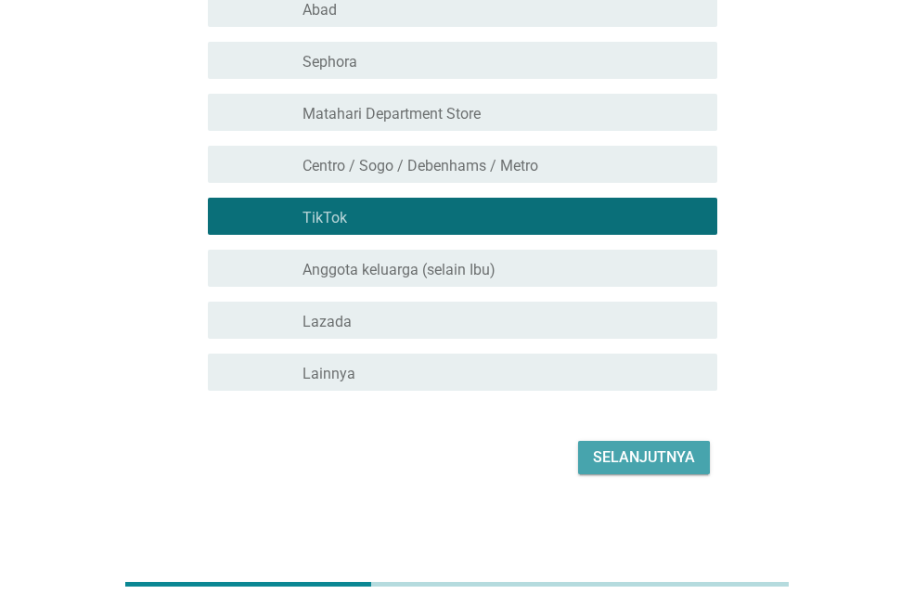
click at [667, 454] on font "Selanjutnya" at bounding box center [644, 457] width 102 height 18
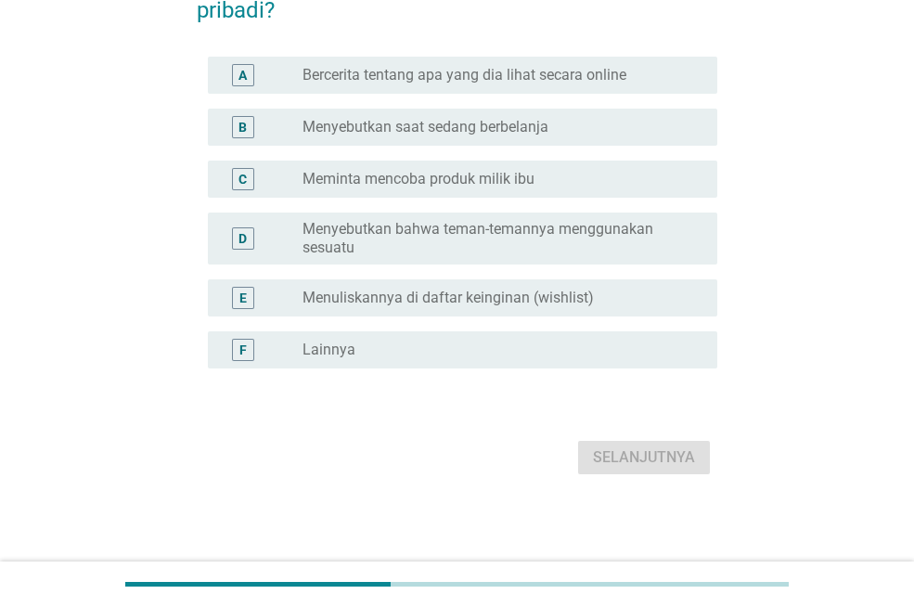
scroll to position [0, 0]
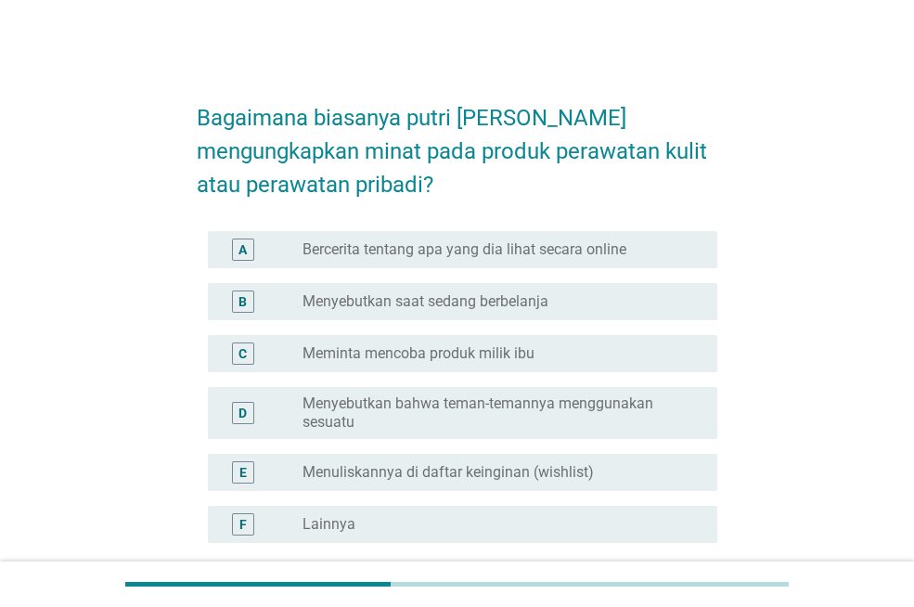
click at [590, 240] on font "Bercerita tentang apa yang dia lihat secara online" at bounding box center [464, 249] width 324 height 18
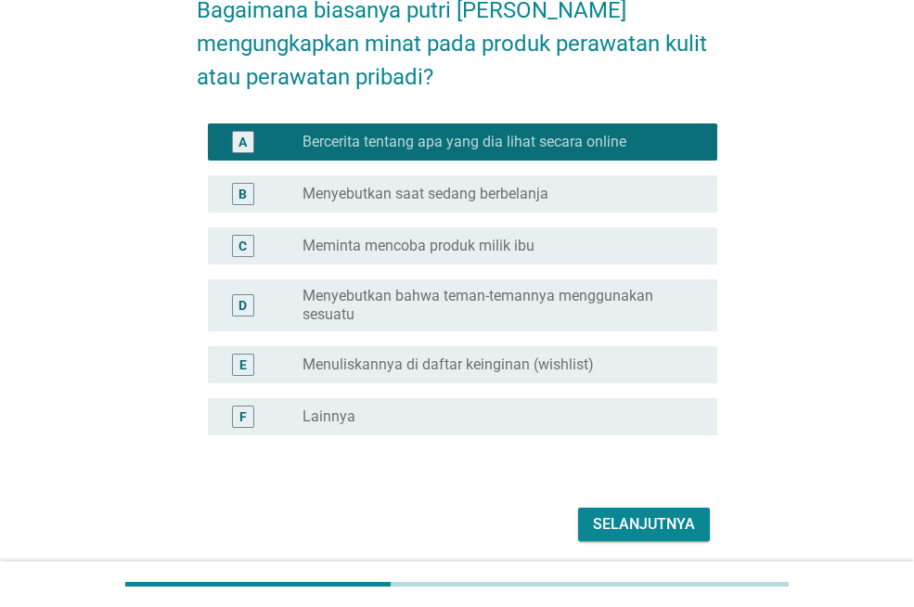
scroll to position [174, 0]
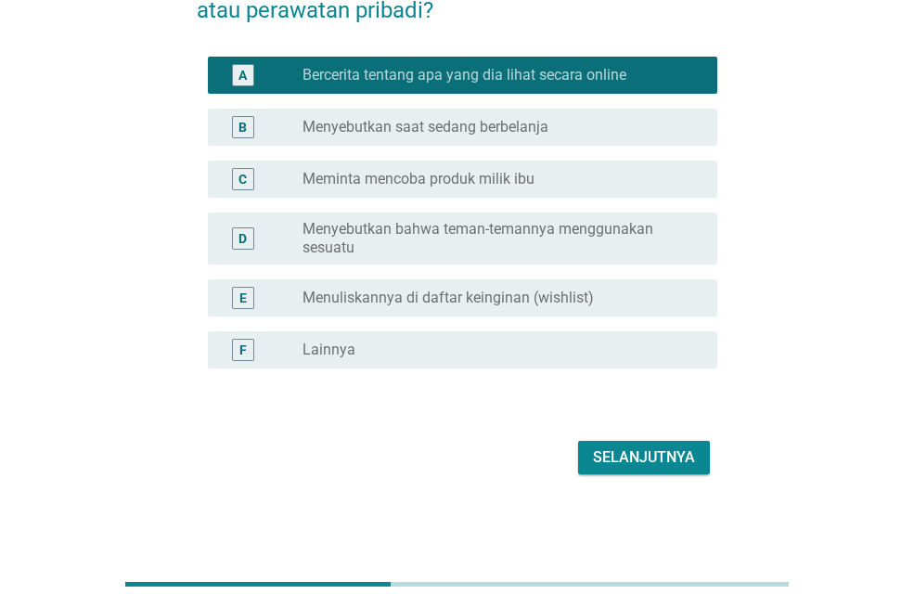
click at [616, 450] on font "Selanjutnya" at bounding box center [644, 457] width 102 height 18
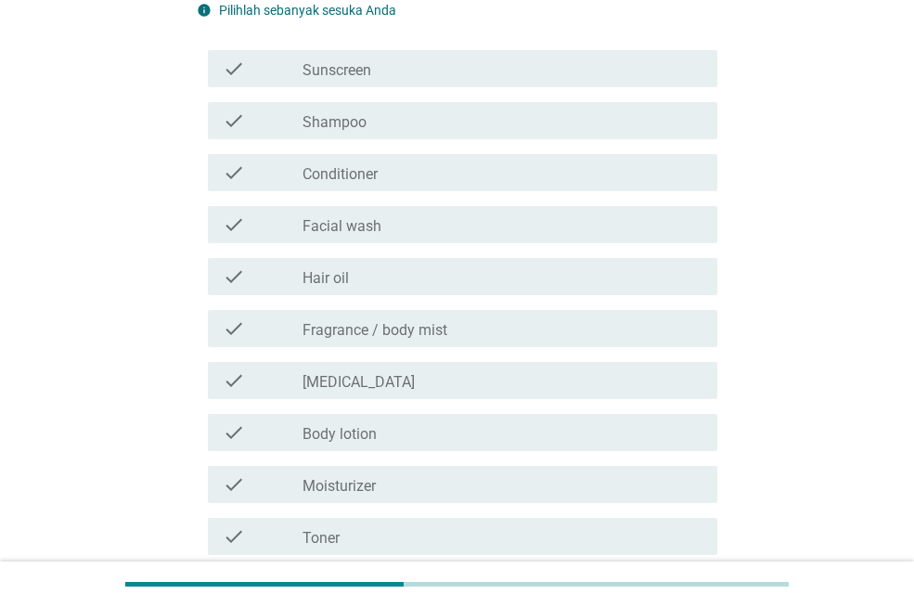
scroll to position [0, 0]
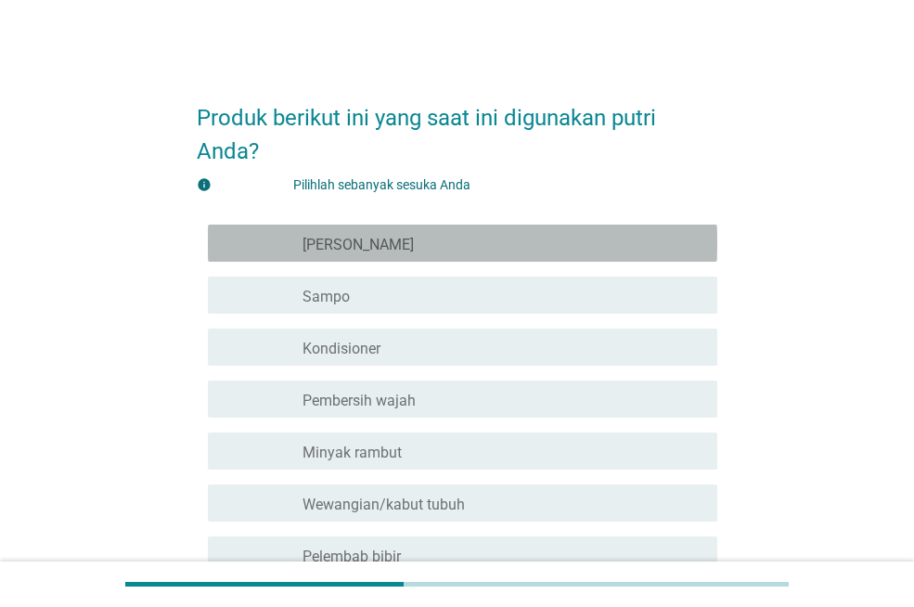
click at [442, 238] on div "garis besar kotak centang kosong [PERSON_NAME]" at bounding box center [502, 243] width 400 height 22
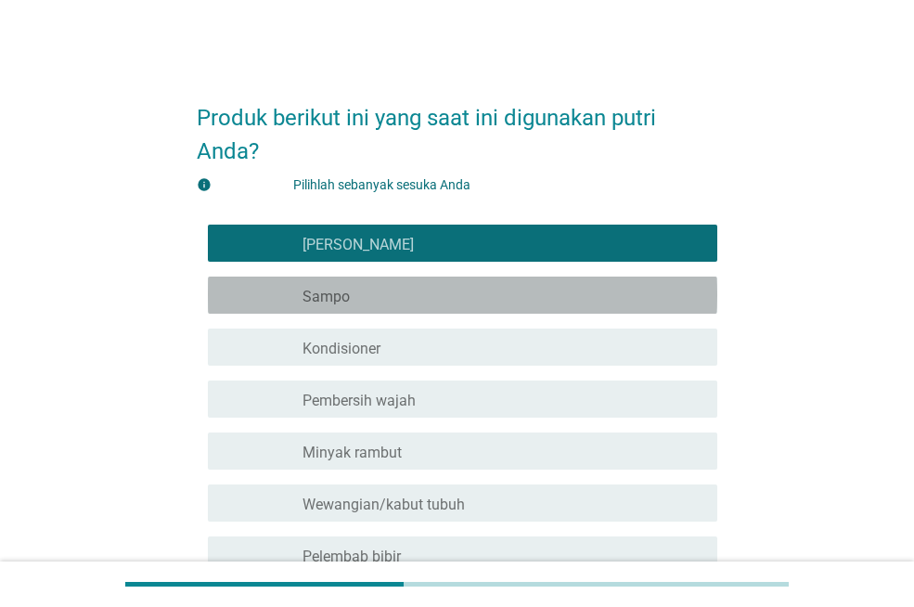
click at [496, 295] on div "garis besar kotak centang kosong Sampo" at bounding box center [502, 295] width 400 height 22
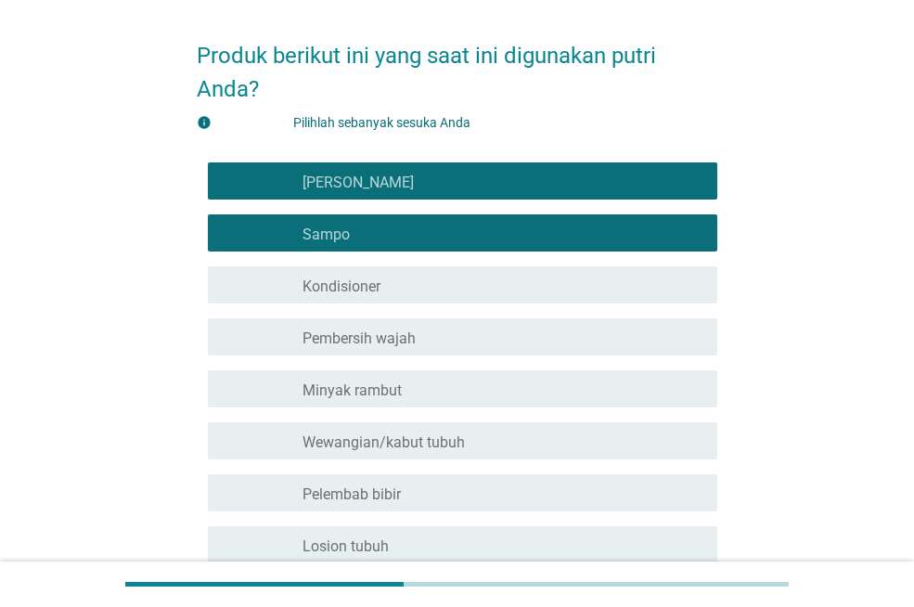
scroll to position [93, 0]
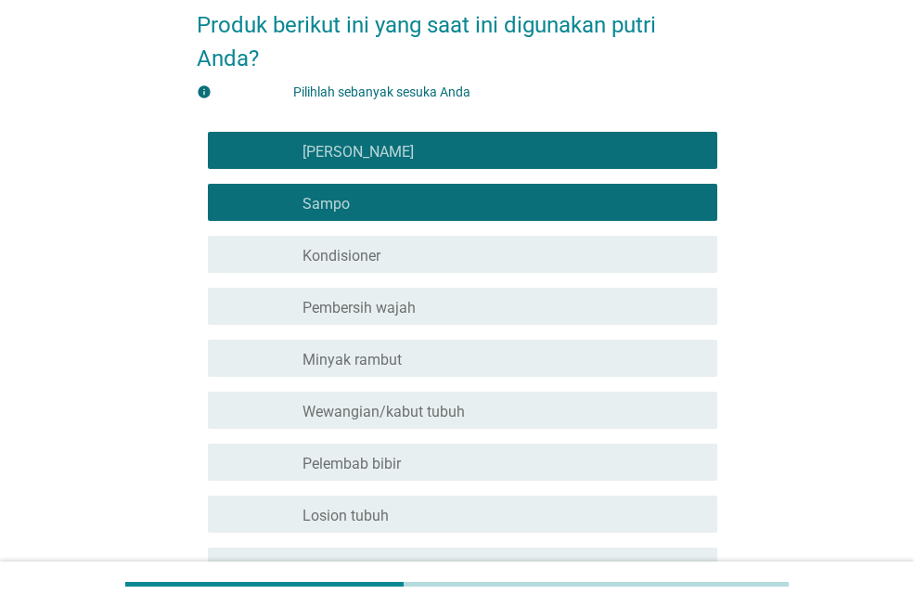
click at [459, 407] on font "Wewangian/kabut tubuh" at bounding box center [383, 412] width 162 height 18
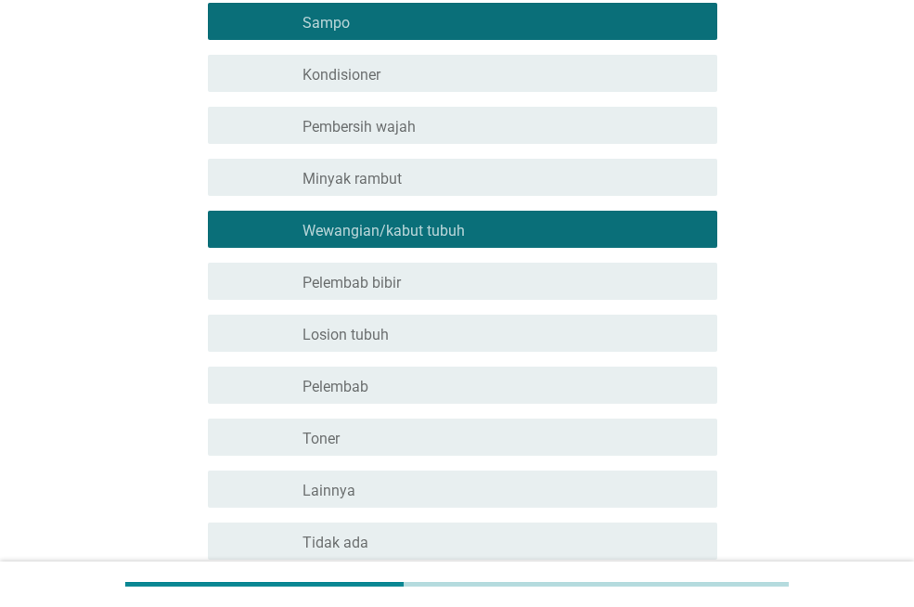
scroll to position [278, 0]
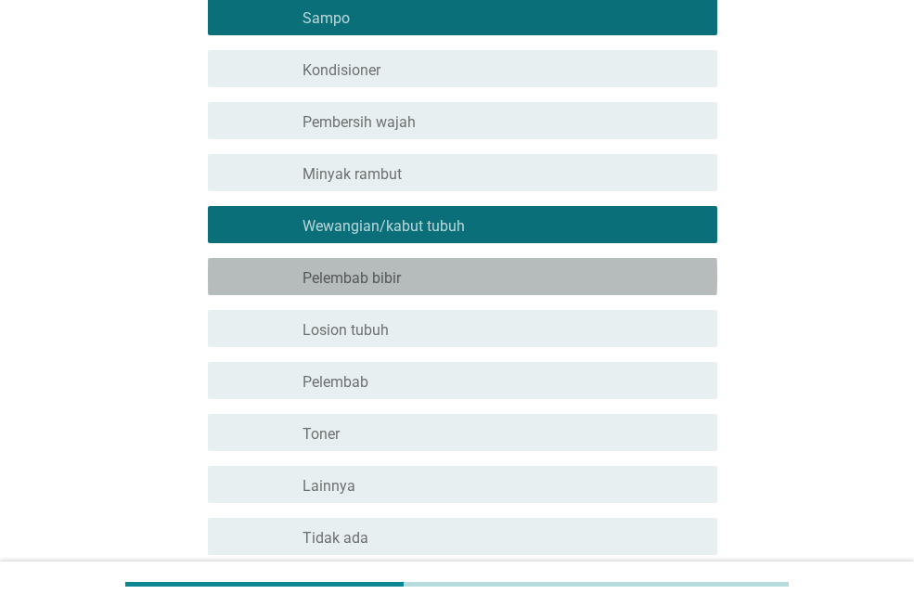
click at [460, 270] on div "garis besar kotak centang kosong Pelembab bibir" at bounding box center [502, 276] width 400 height 22
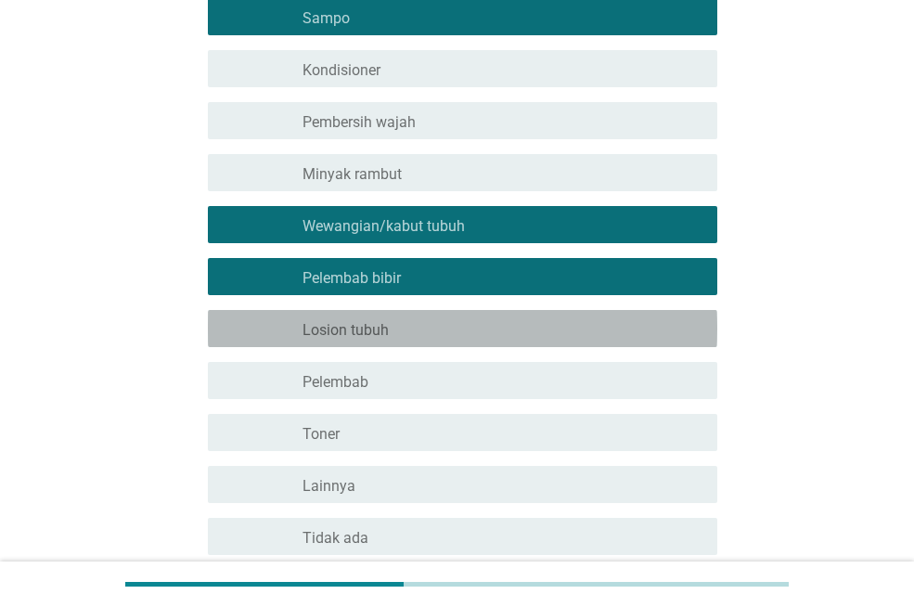
click at [390, 335] on div "garis besar kotak centang kosong Losion tubuh" at bounding box center [502, 328] width 400 height 22
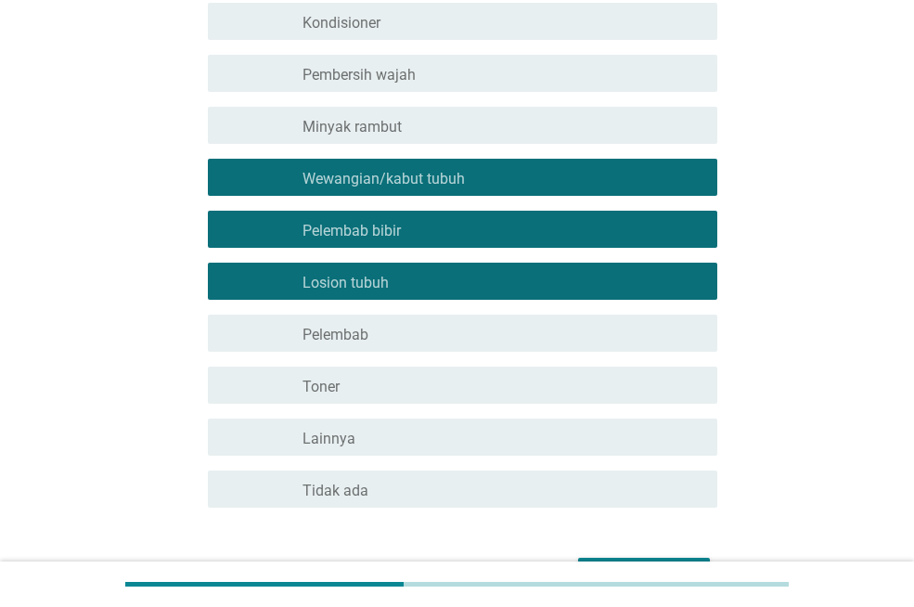
scroll to position [371, 0]
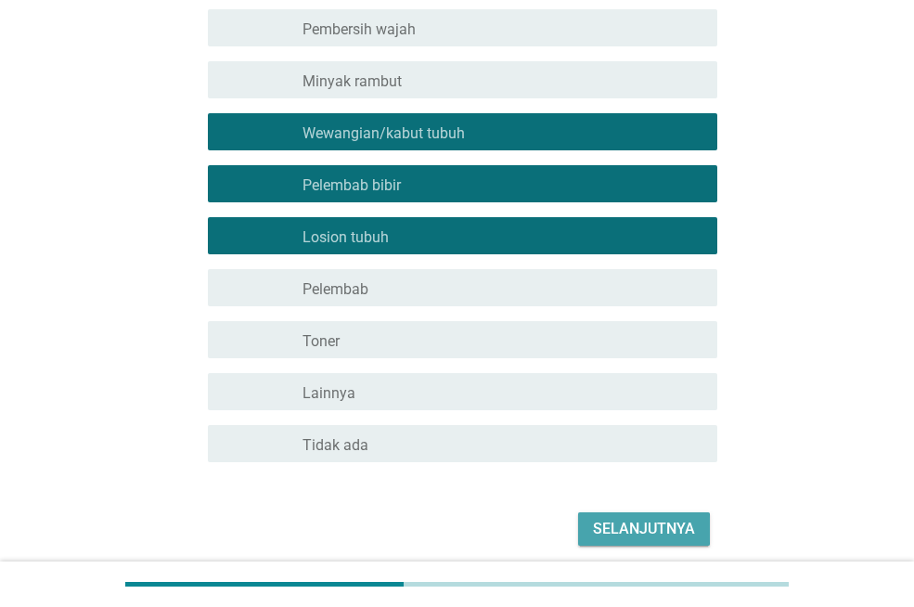
click at [639, 520] on font "Selanjutnya" at bounding box center [644, 528] width 102 height 18
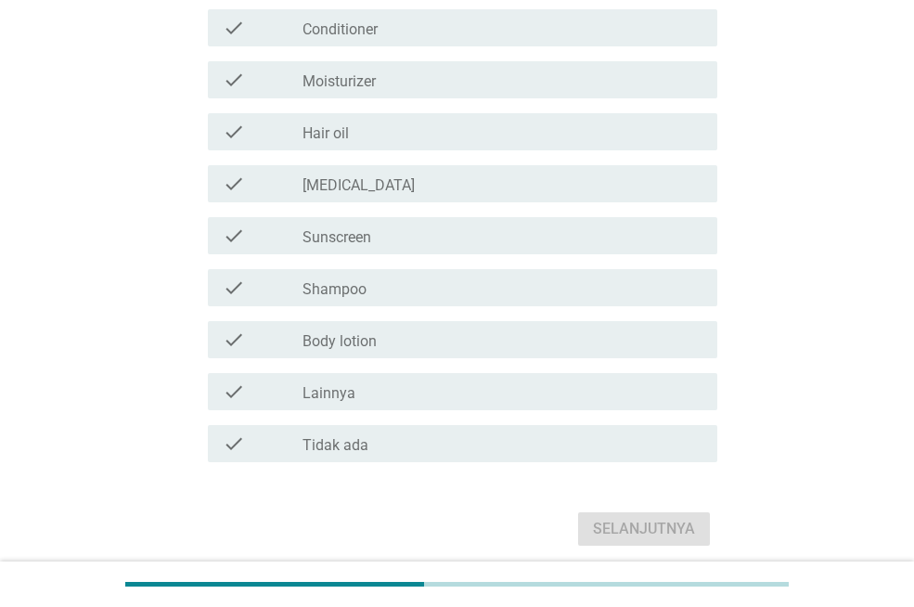
scroll to position [0, 0]
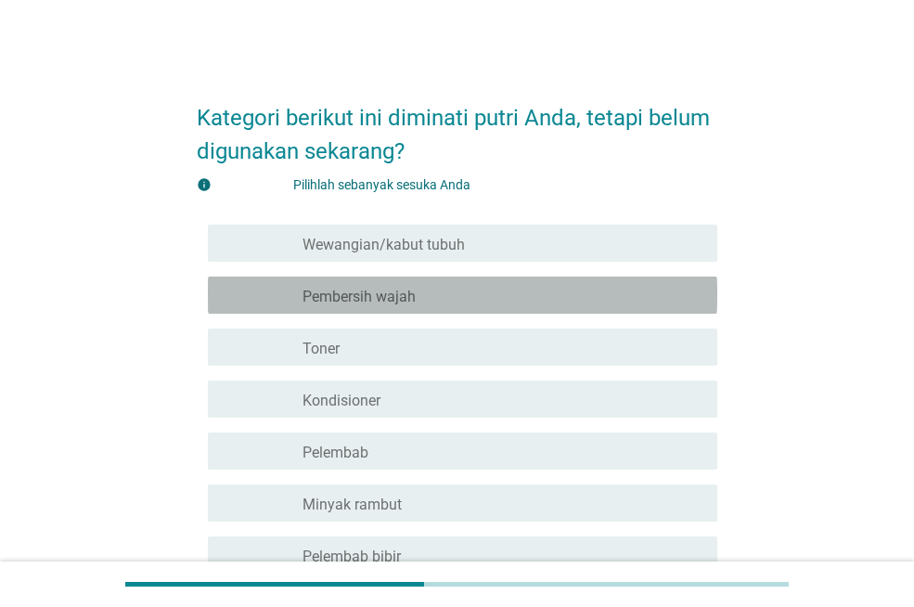
drag, startPoint x: 432, startPoint y: 298, endPoint x: 440, endPoint y: 335, distance: 37.8
click at [432, 299] on div "garis besar kotak centang kosong Pembersih wajah" at bounding box center [502, 295] width 400 height 22
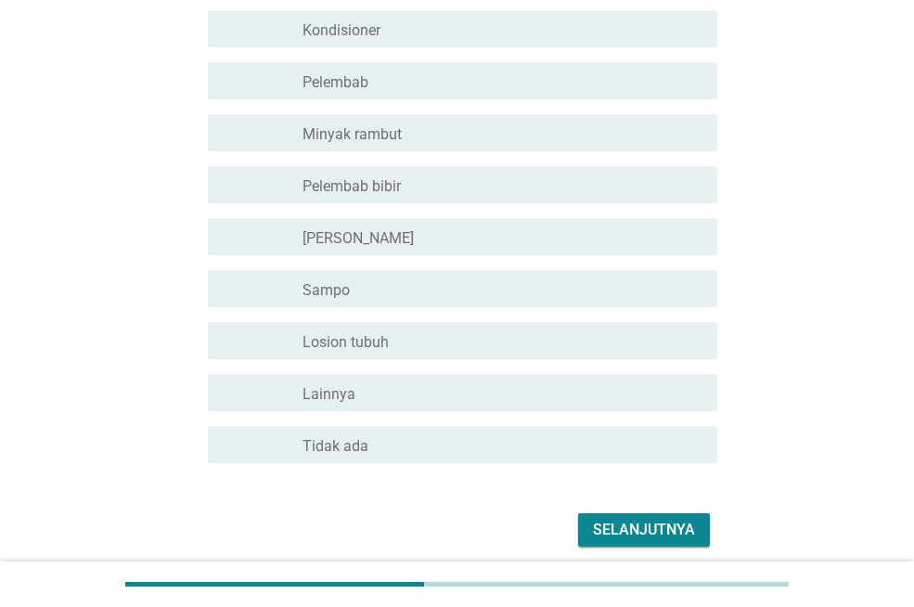
scroll to position [371, 0]
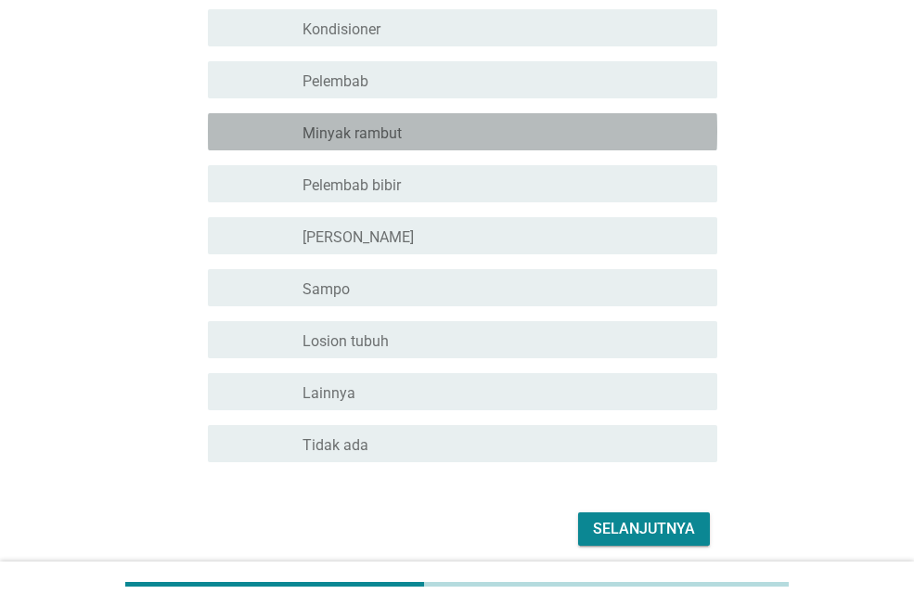
click at [480, 133] on div "garis besar kotak centang kosong Minyak rambut" at bounding box center [502, 132] width 400 height 22
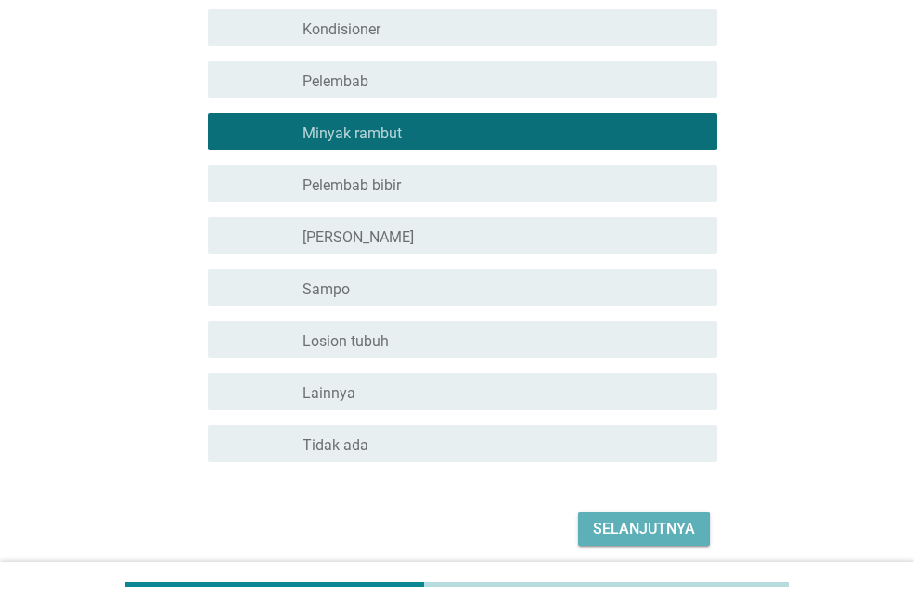
click at [642, 530] on font "Selanjutnya" at bounding box center [644, 528] width 102 height 18
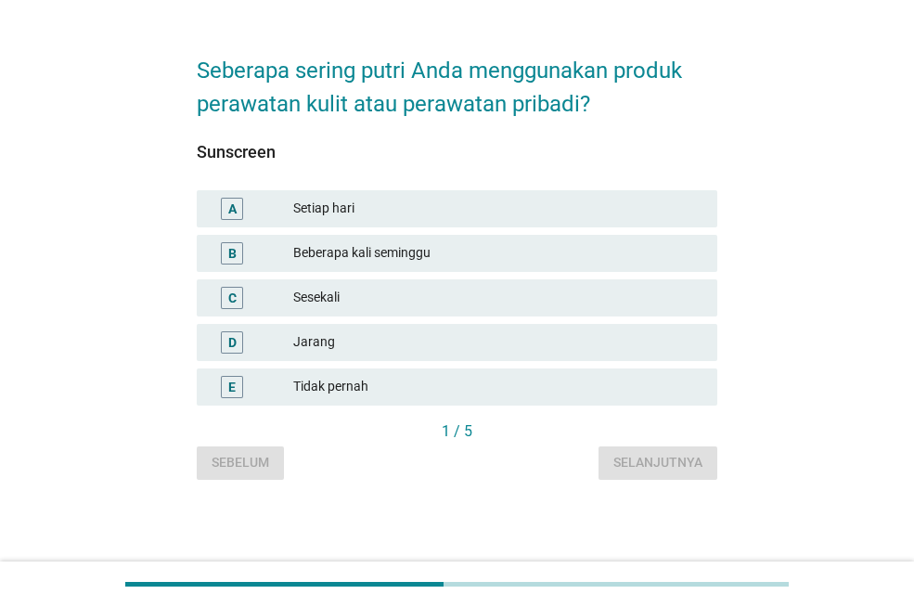
scroll to position [0, 0]
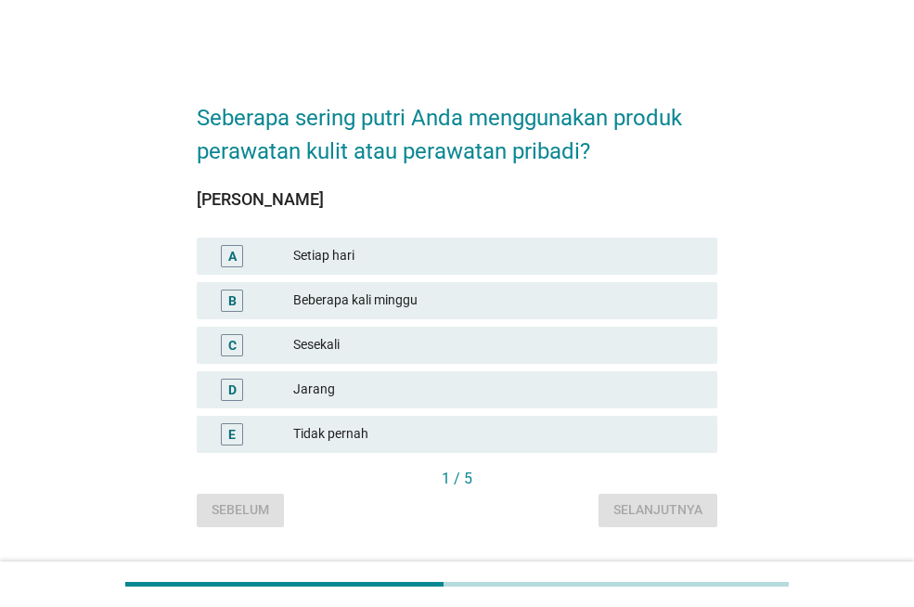
drag, startPoint x: 407, startPoint y: 259, endPoint x: 430, endPoint y: 304, distance: 51.0
click at [410, 263] on font "Setiap hari" at bounding box center [497, 255] width 409 height 19
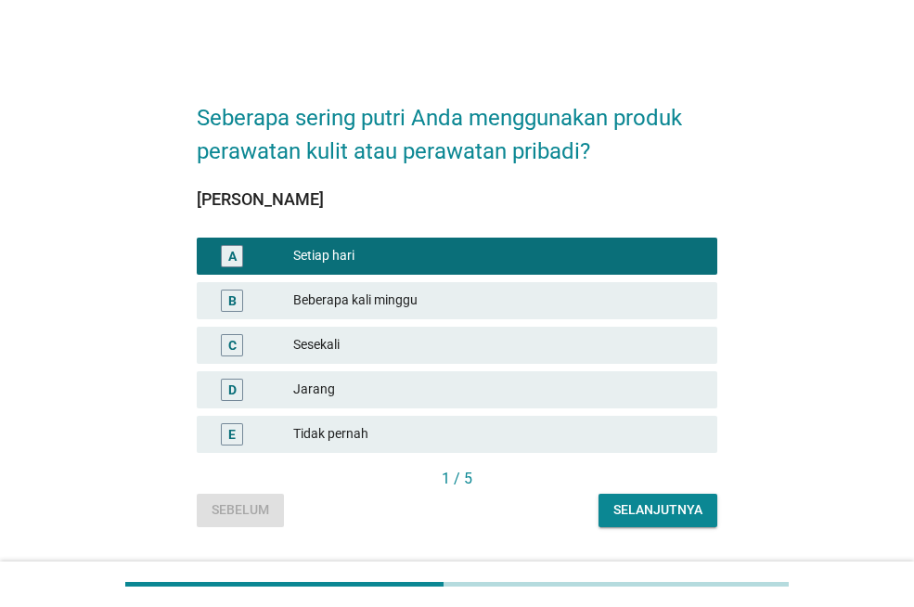
click at [690, 506] on font "Selanjutnya" at bounding box center [657, 509] width 89 height 15
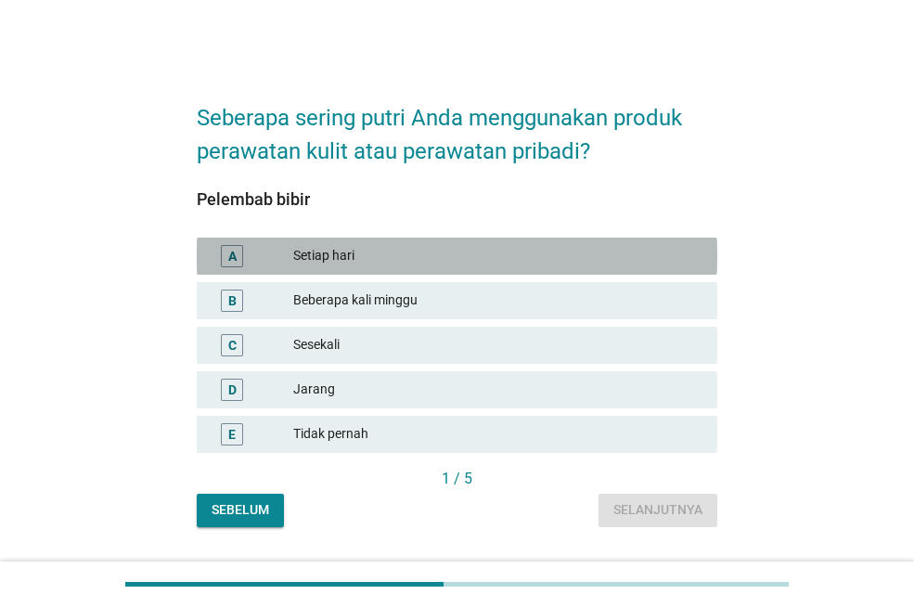
drag, startPoint x: 540, startPoint y: 259, endPoint x: 580, endPoint y: 436, distance: 181.6
click at [539, 265] on div "Setiap hari" at bounding box center [497, 256] width 409 height 22
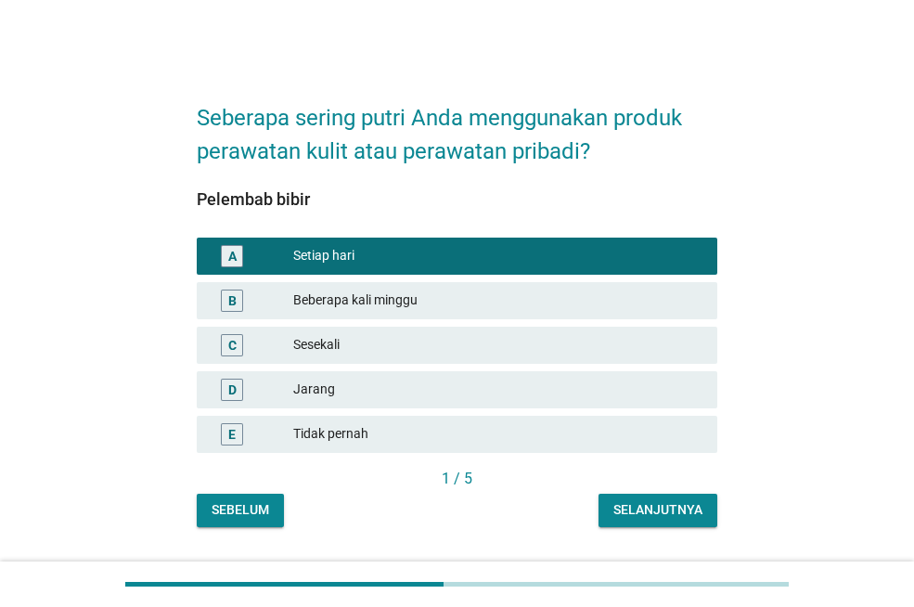
click at [654, 506] on font "Selanjutnya" at bounding box center [657, 509] width 89 height 15
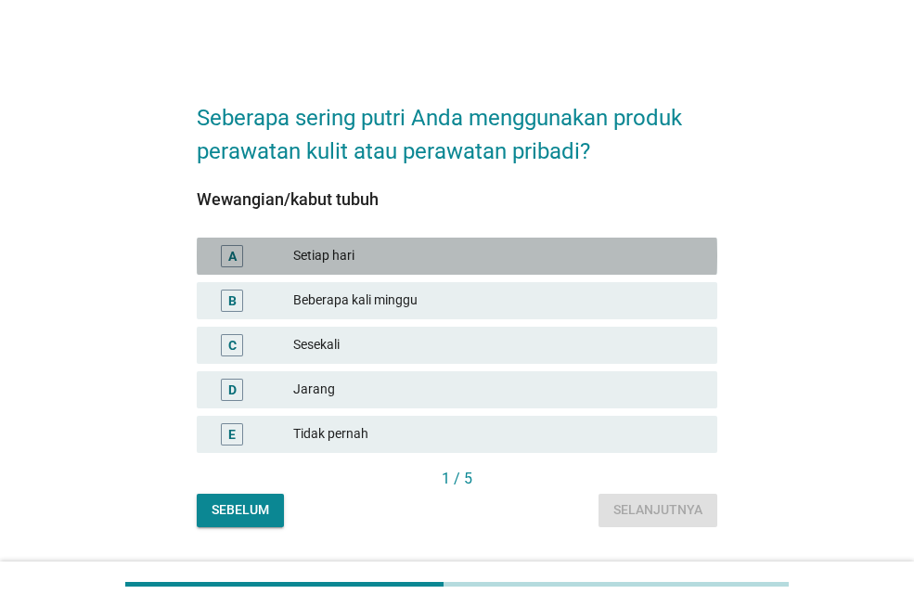
click at [533, 245] on div "Setiap hari" at bounding box center [497, 256] width 409 height 22
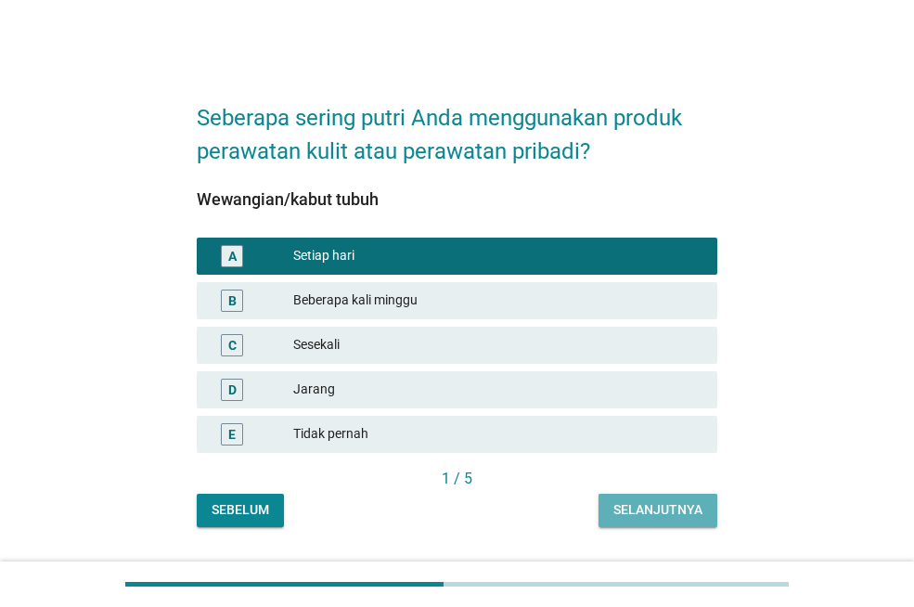
click at [673, 501] on font "Selanjutnya" at bounding box center [657, 509] width 89 height 19
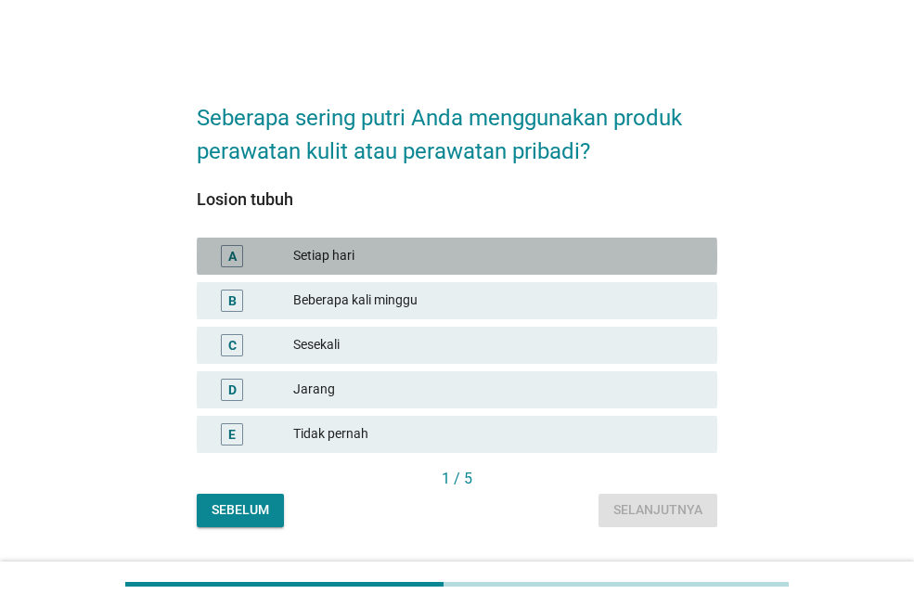
click at [478, 256] on font "Setiap hari" at bounding box center [497, 255] width 409 height 19
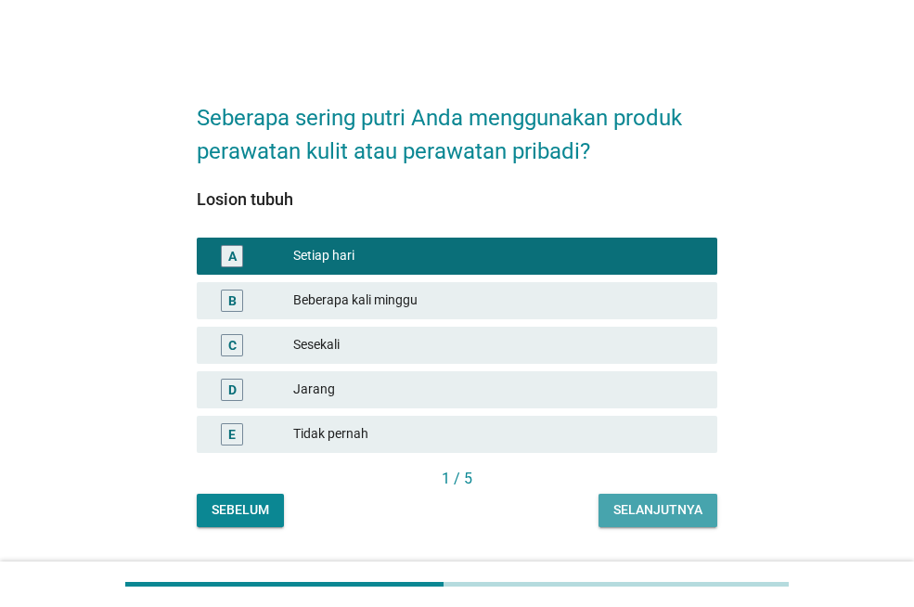
click at [676, 494] on button "Selanjutnya" at bounding box center [657, 509] width 119 height 33
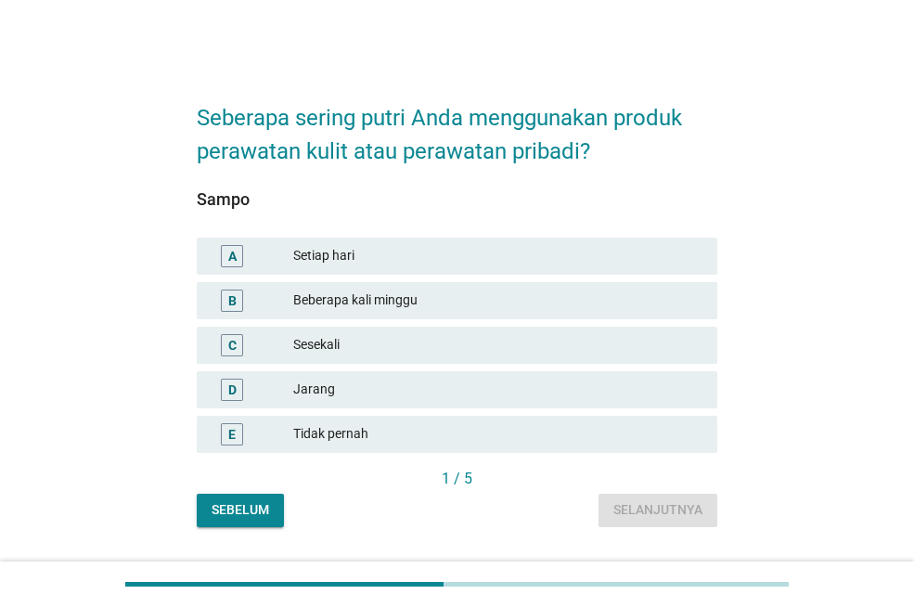
click at [520, 293] on font "Beberapa kali minggu" at bounding box center [497, 299] width 409 height 19
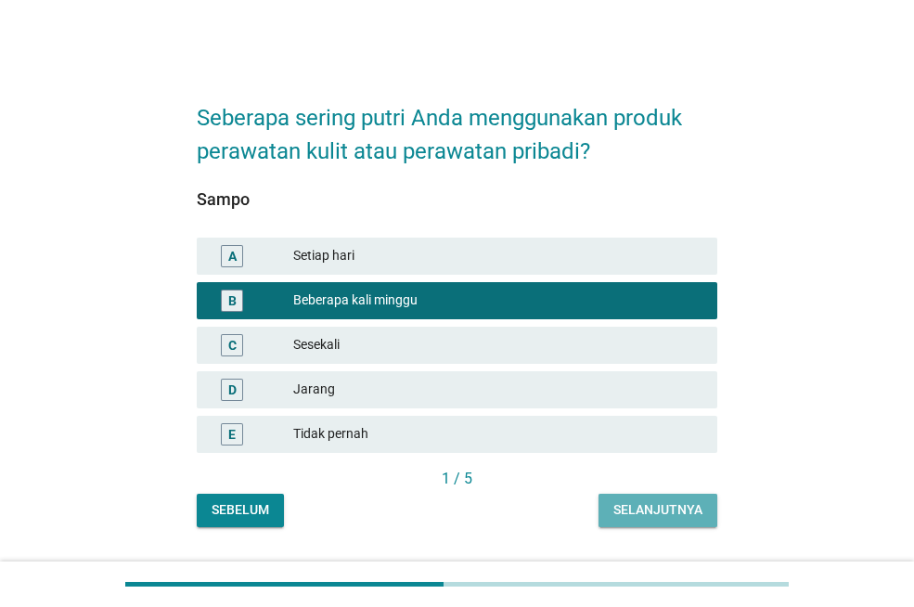
click at [684, 496] on button "Selanjutnya" at bounding box center [657, 509] width 119 height 33
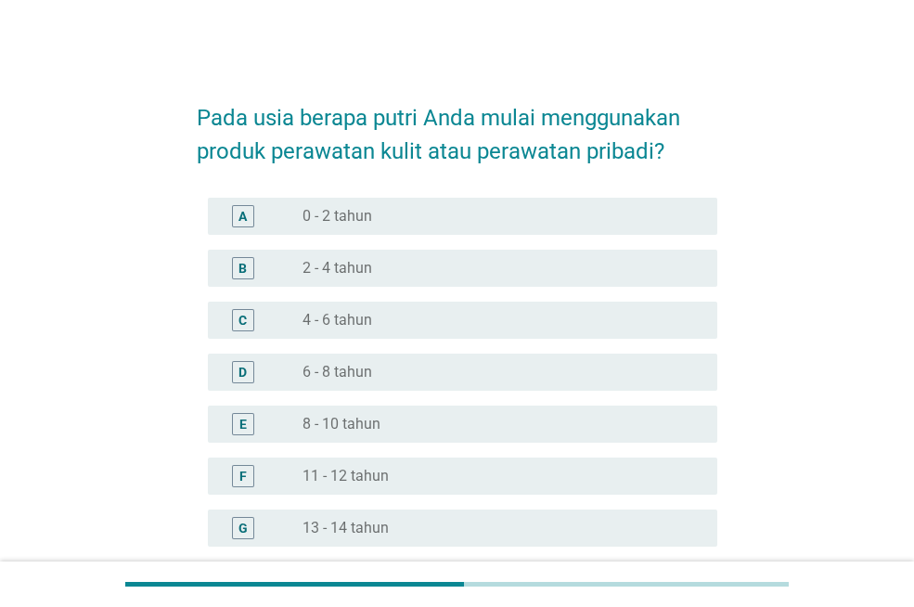
click at [470, 369] on div "tombol radio tidak dicentang 6 - 8 tahun" at bounding box center [494, 372] width 385 height 19
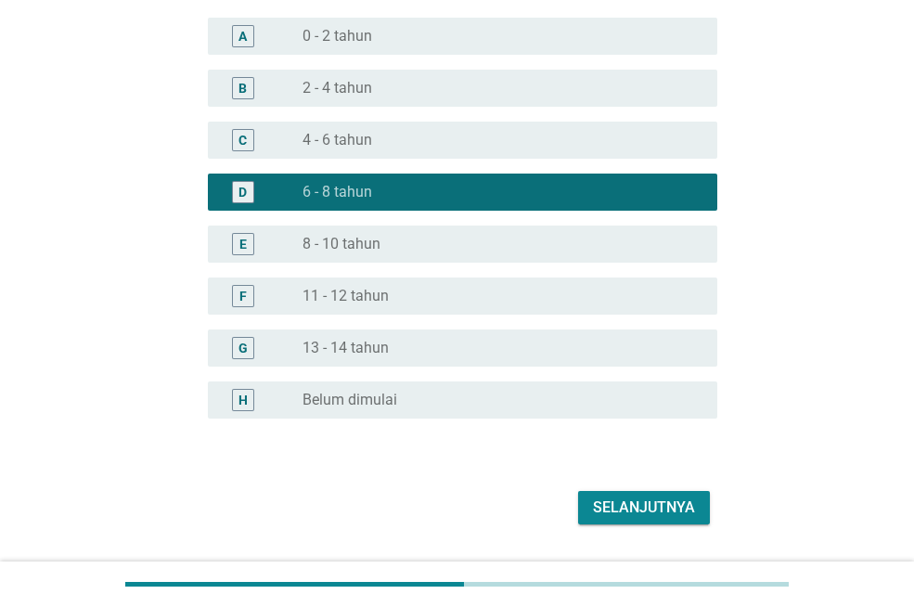
scroll to position [185, 0]
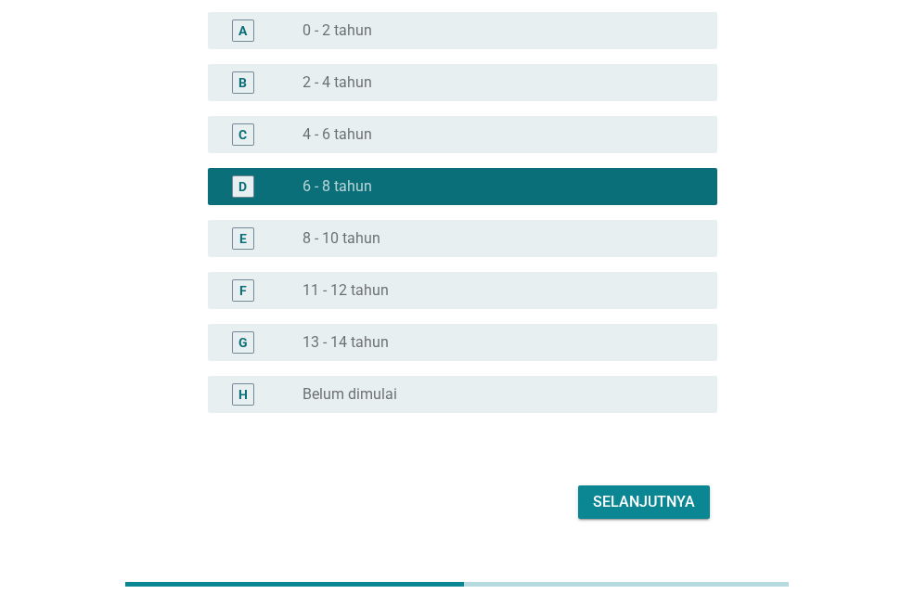
click at [679, 495] on font "Selanjutnya" at bounding box center [644, 501] width 102 height 18
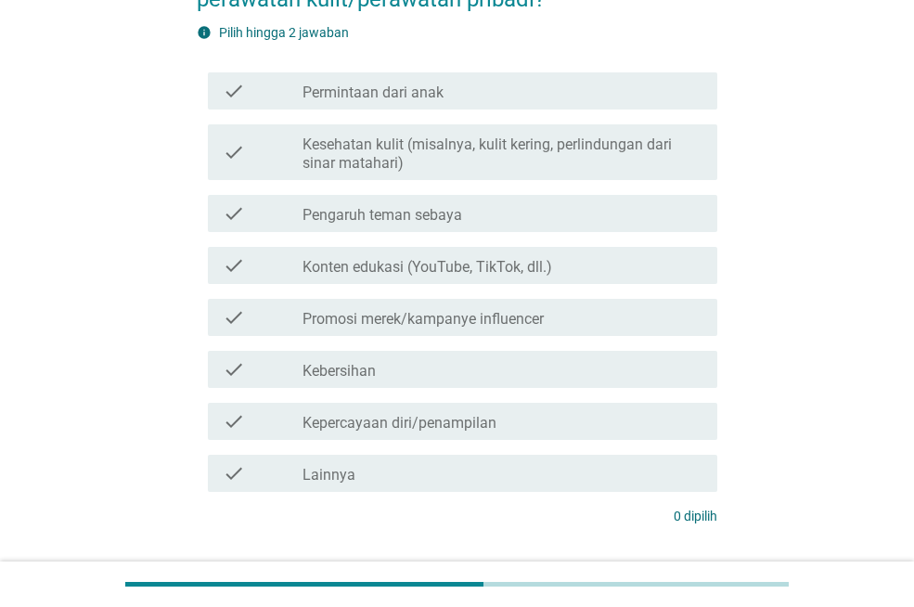
scroll to position [0, 0]
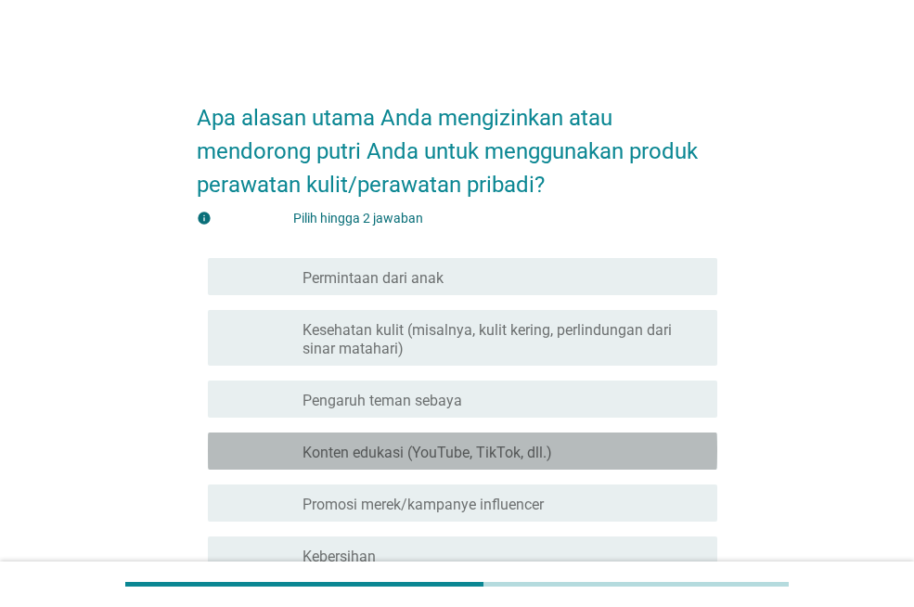
drag, startPoint x: 478, startPoint y: 451, endPoint x: 479, endPoint y: 438, distance: 13.1
click at [479, 443] on font "Konten edukasi (YouTube, TikTok, dll.)" at bounding box center [426, 452] width 249 height 18
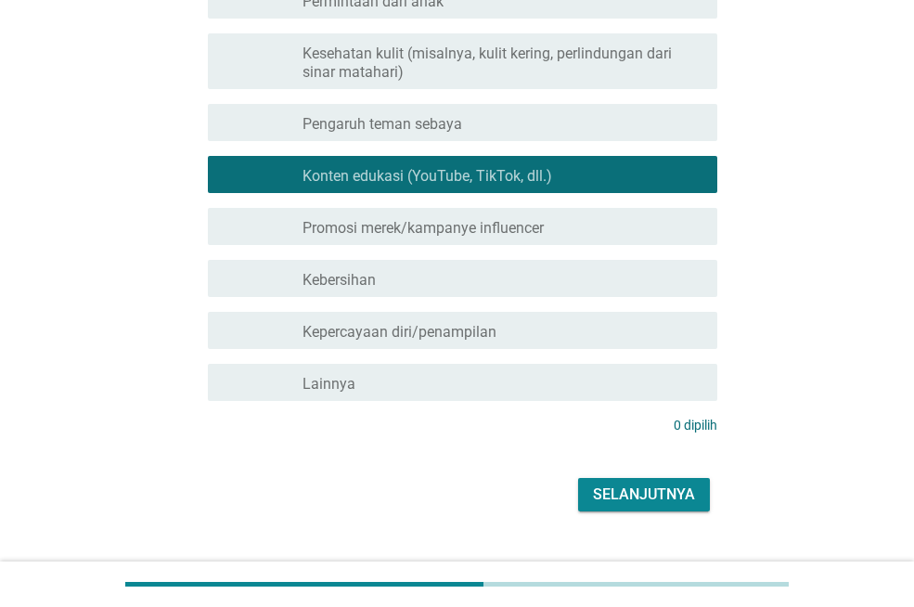
scroll to position [278, 0]
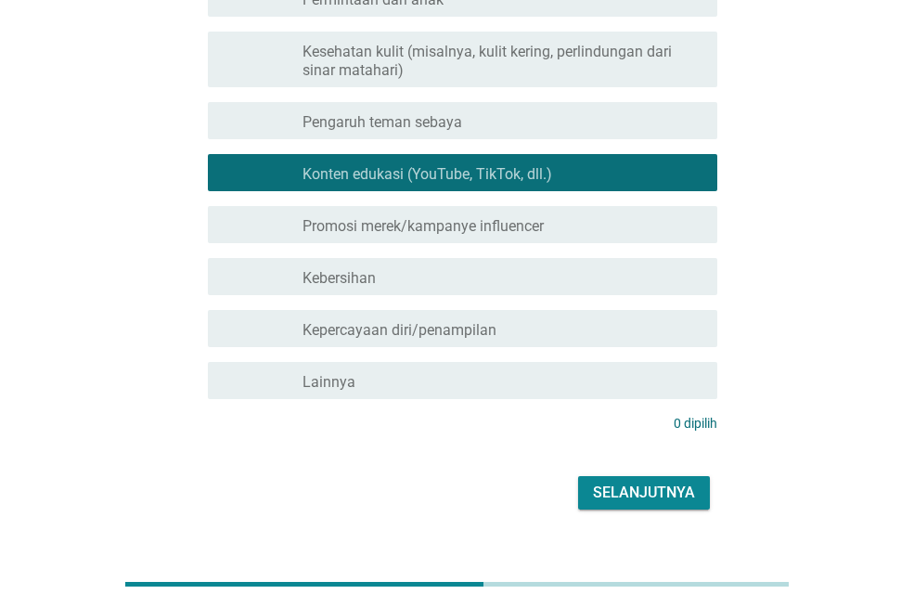
click at [657, 479] on button "Selanjutnya" at bounding box center [644, 492] width 132 height 33
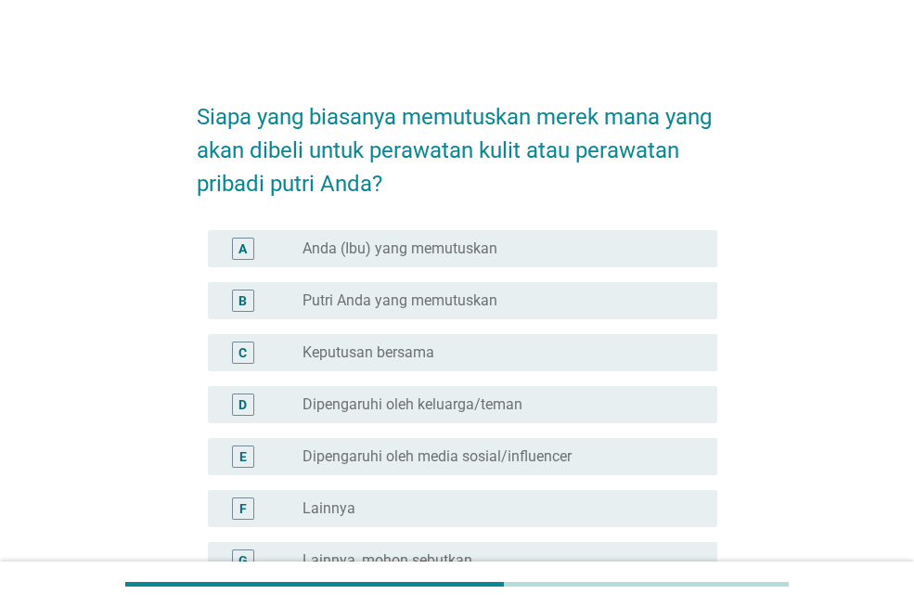
scroll to position [185, 0]
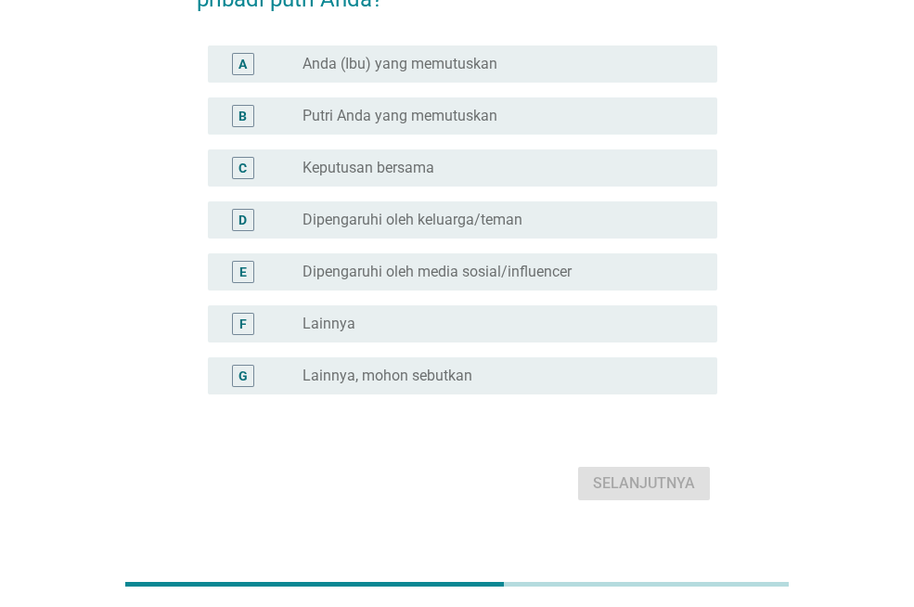
click at [566, 258] on div "E tombol radio tidak dicentang Dipengaruhi oleh media sosial/influencer" at bounding box center [462, 271] width 509 height 37
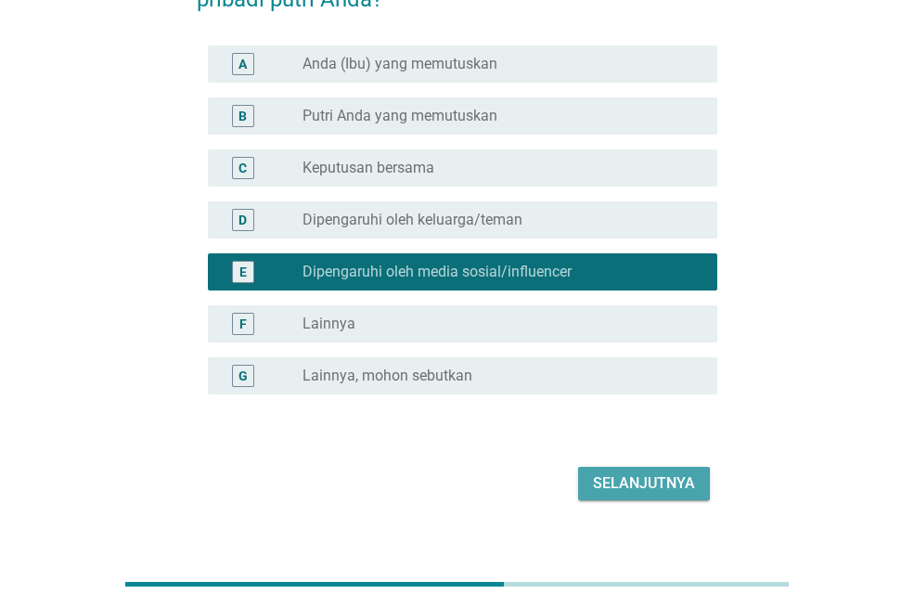
click at [670, 477] on font "Selanjutnya" at bounding box center [644, 483] width 102 height 18
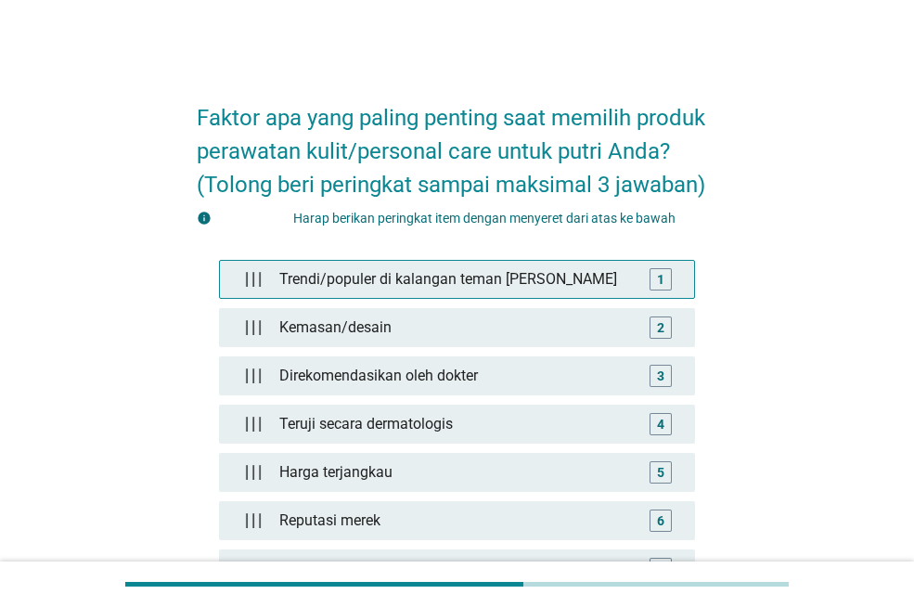
click at [658, 287] on div "1" at bounding box center [660, 278] width 7 height 19
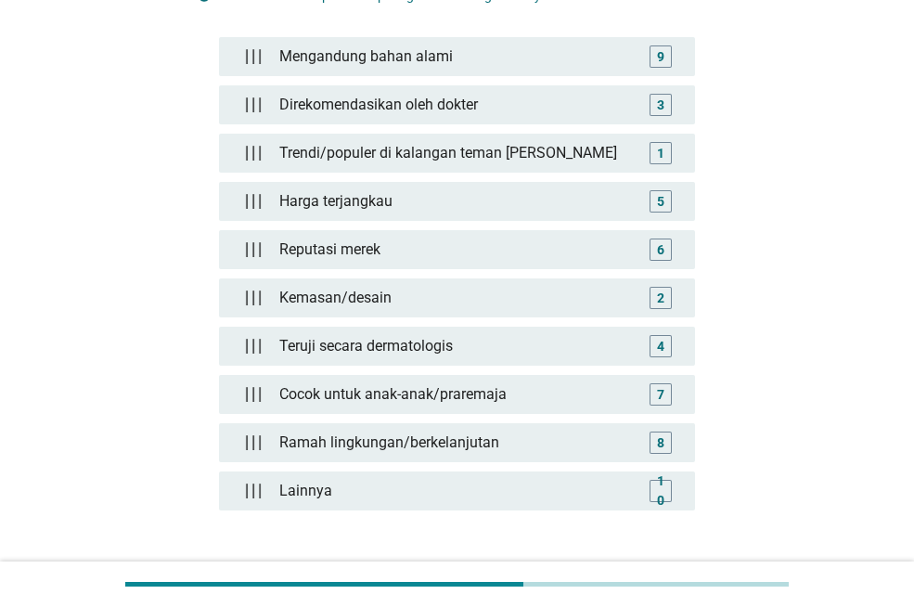
scroll to position [376, 0]
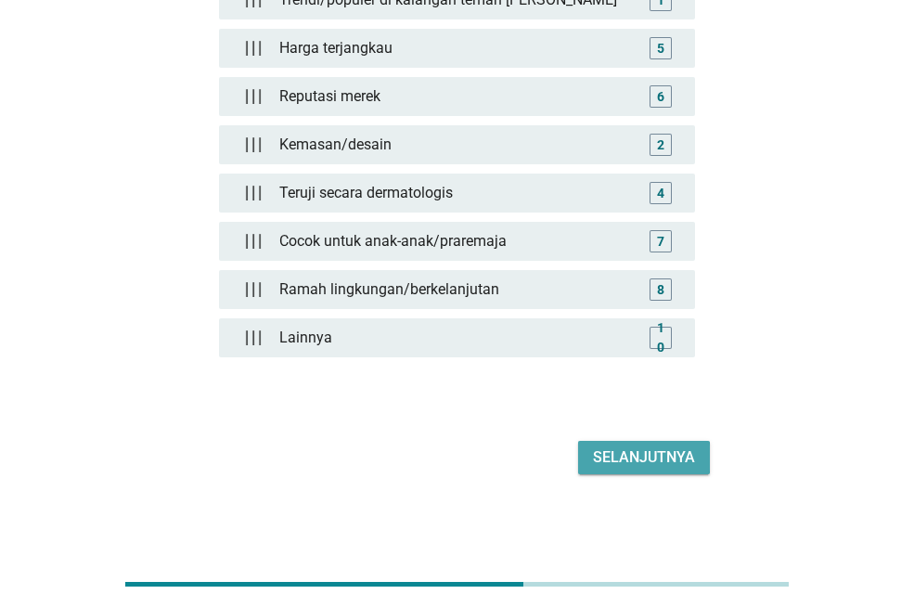
click at [633, 467] on font "Selanjutnya" at bounding box center [644, 457] width 102 height 22
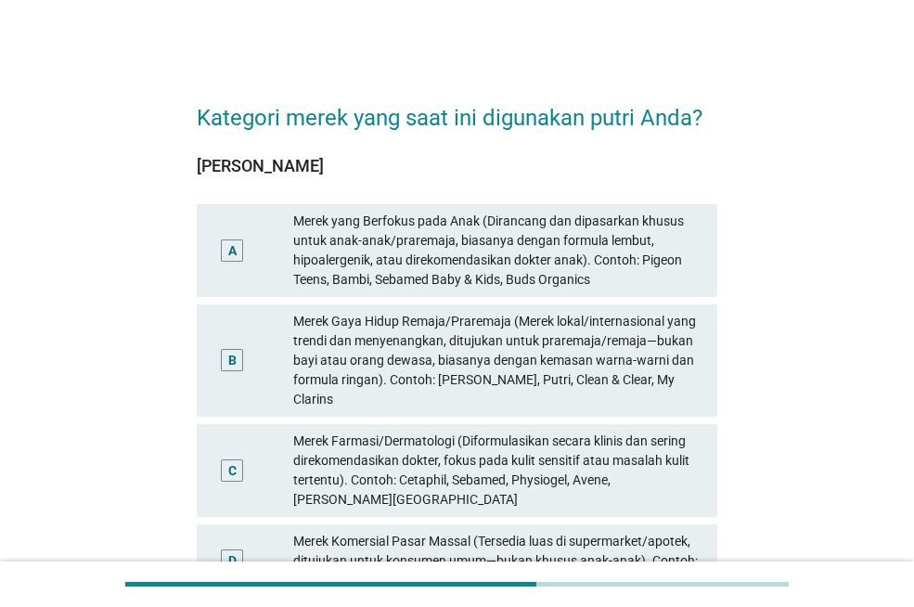
click at [597, 230] on font "Merek yang Berfokus pada Anak (Dirancang dan dipasarkan khusus untuk anak-anak/…" at bounding box center [497, 250] width 409 height 78
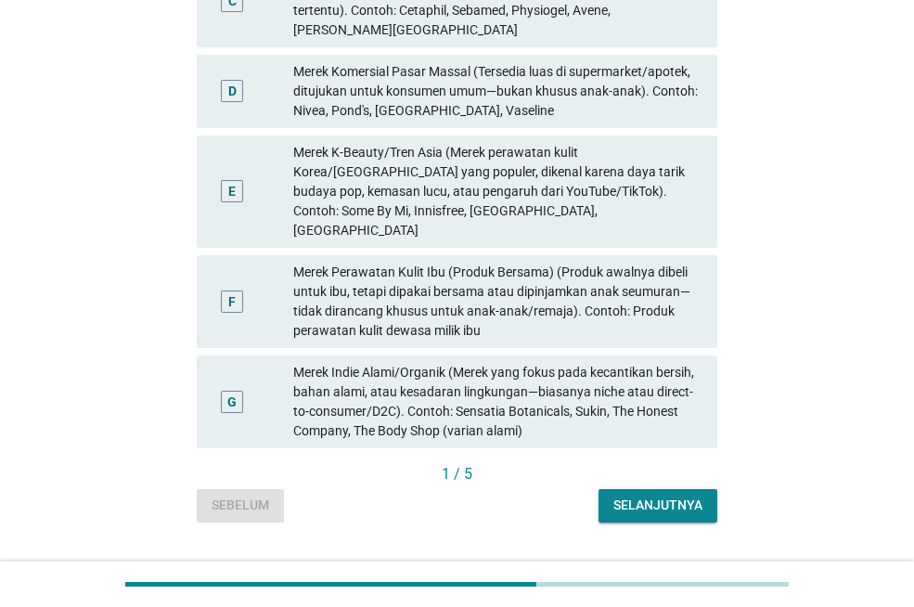
scroll to position [473, 0]
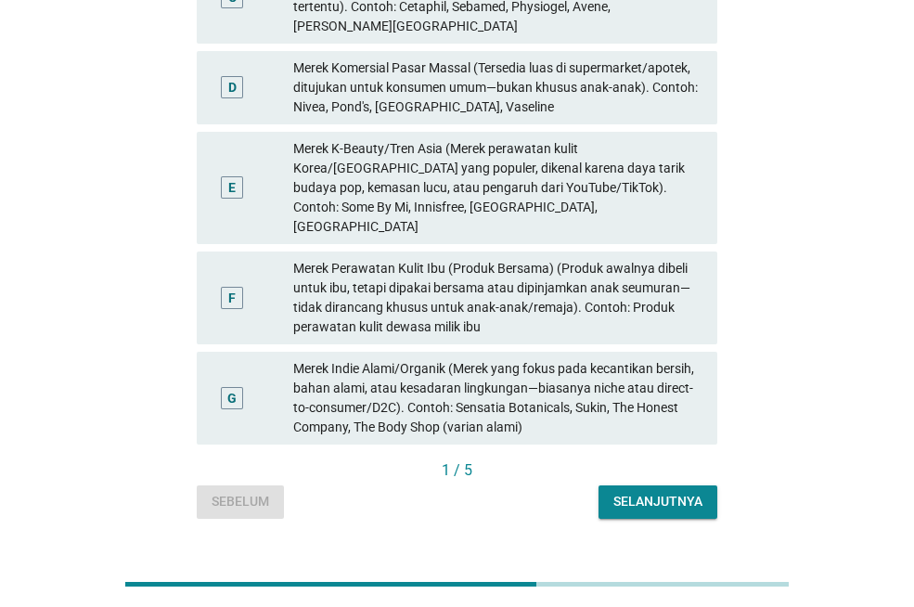
click at [658, 493] on font "Selanjutnya" at bounding box center [657, 500] width 89 height 15
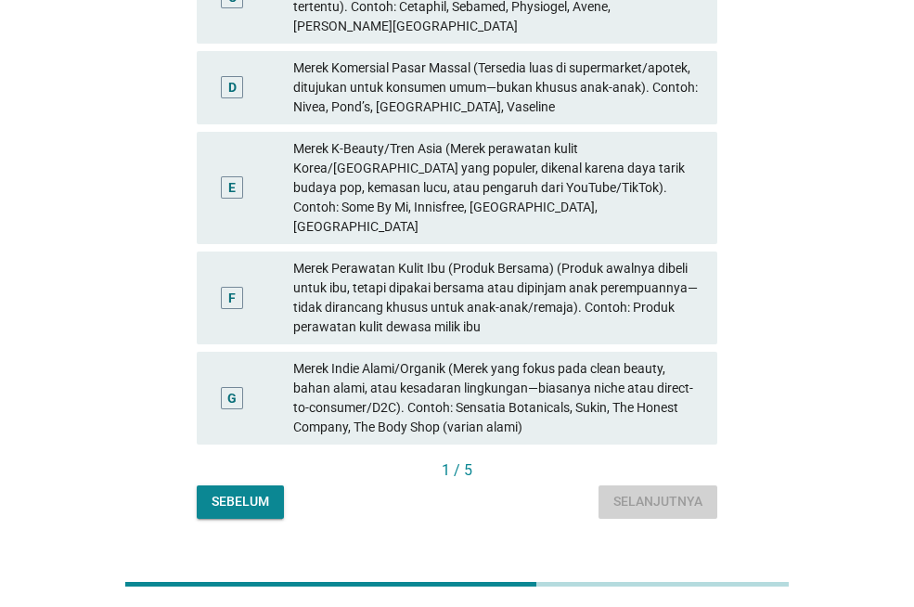
scroll to position [0, 0]
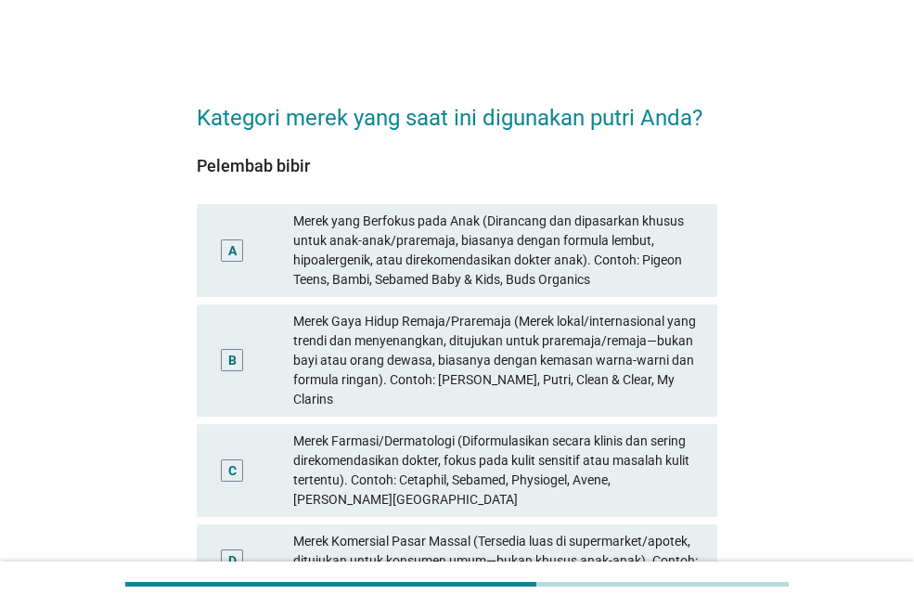
click at [534, 253] on font "Merek yang Berfokus pada Anak (Dirancang dan dipasarkan khusus untuk anak-anak/…" at bounding box center [488, 249] width 390 height 73
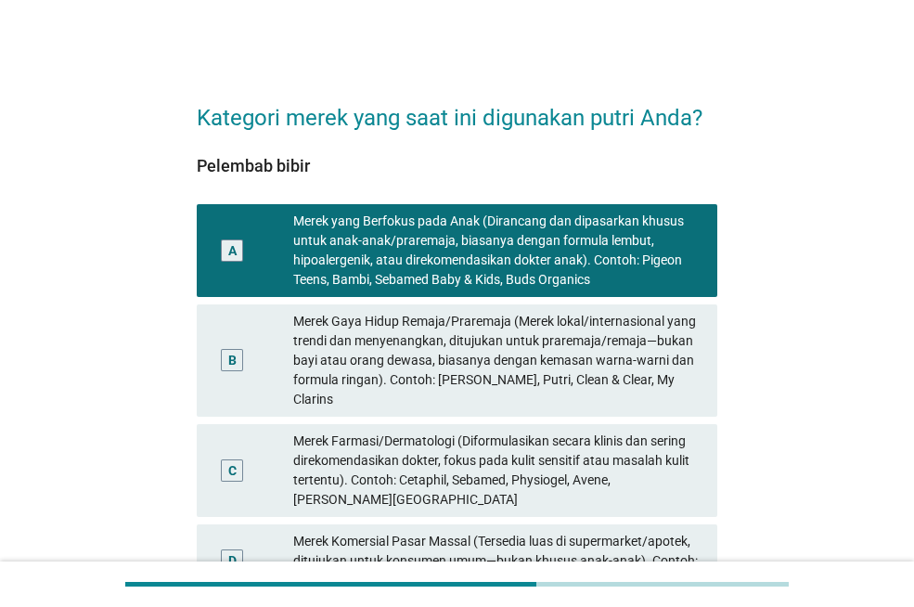
click at [493, 346] on font "Merek Gaya Hidup Remaja/Praremaja (Merek lokal/internasional yang trendi dan me…" at bounding box center [494, 359] width 403 height 93
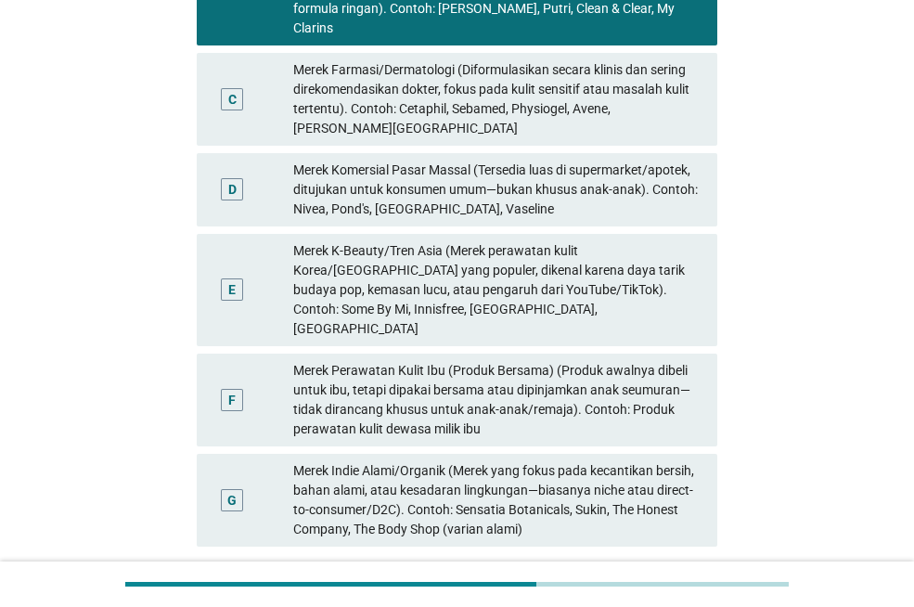
scroll to position [473, 0]
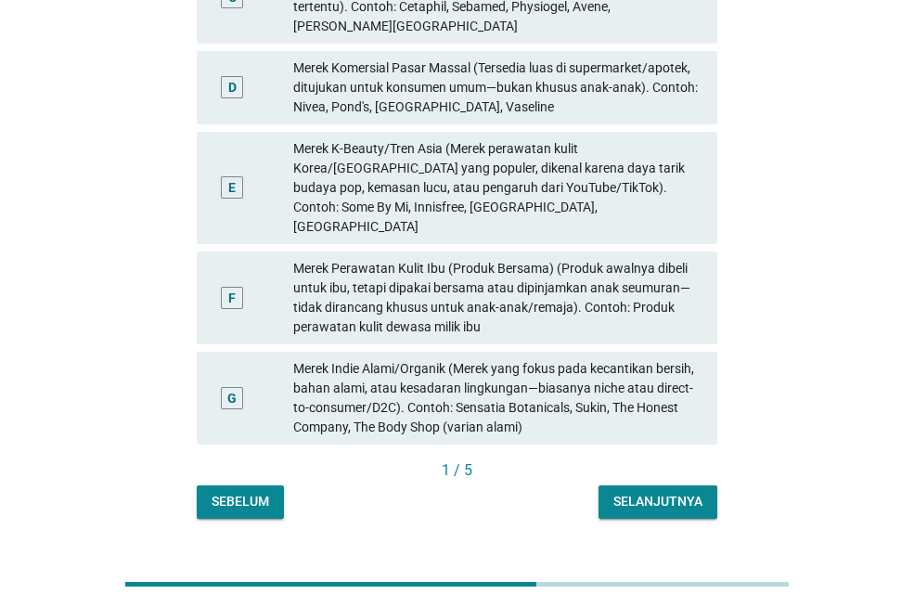
click at [657, 493] on font "Selanjutnya" at bounding box center [657, 500] width 89 height 15
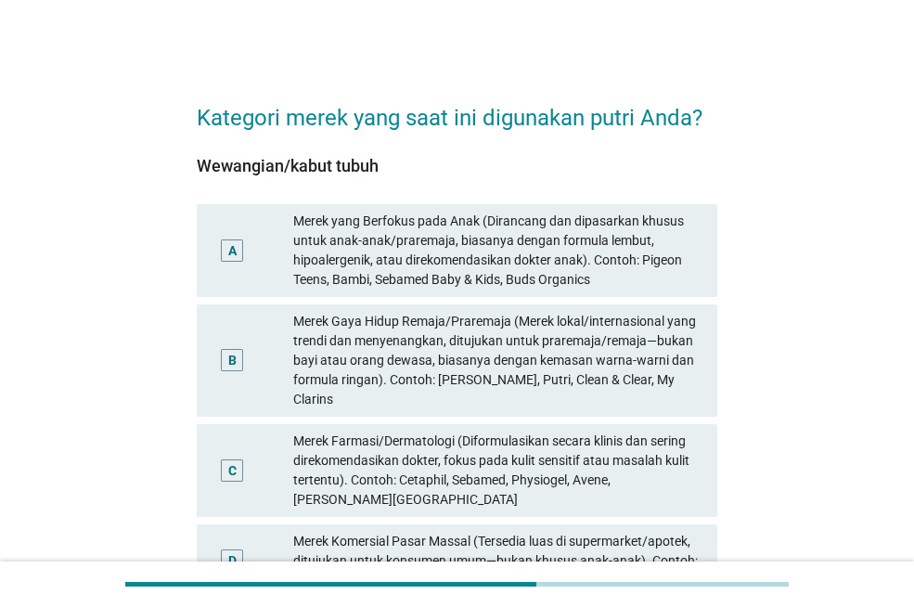
click at [487, 439] on font "Merek Farmasi/Dermatologi (Diformulasikan secara klinis dan sering direkomendas…" at bounding box center [491, 469] width 396 height 73
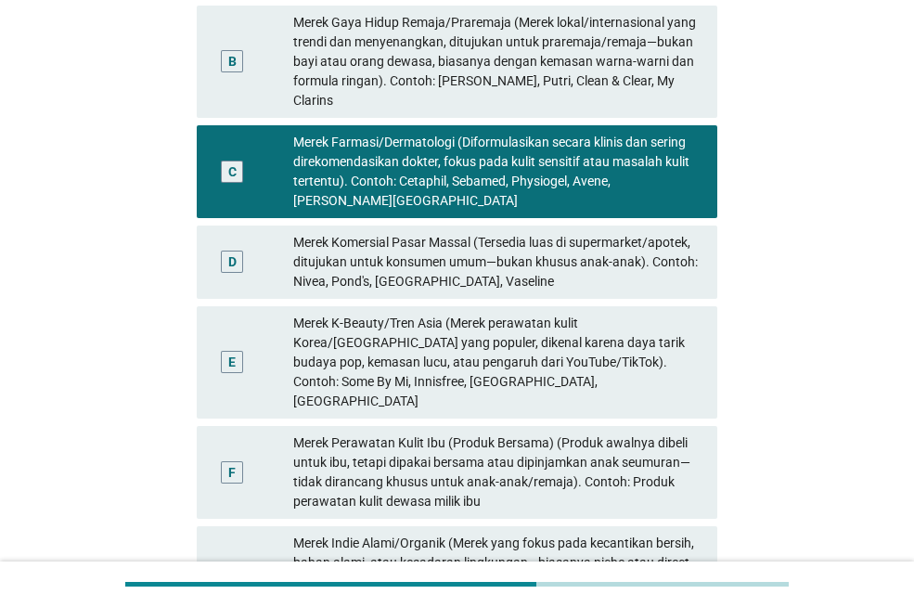
scroll to position [93, 0]
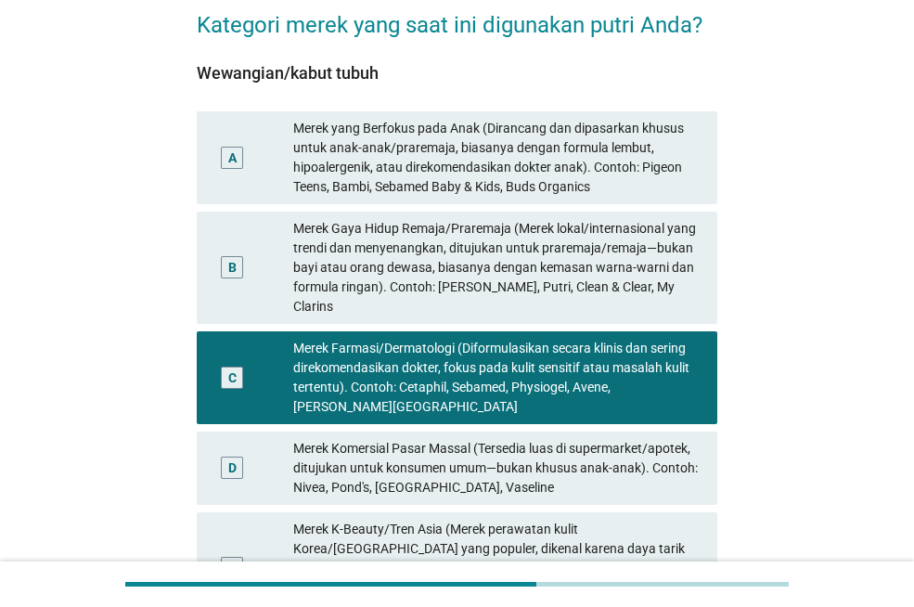
click at [543, 267] on font "Merek Gaya Hidup Remaja/Praremaja (Merek lokal/internasional yang trendi dan me…" at bounding box center [494, 267] width 403 height 93
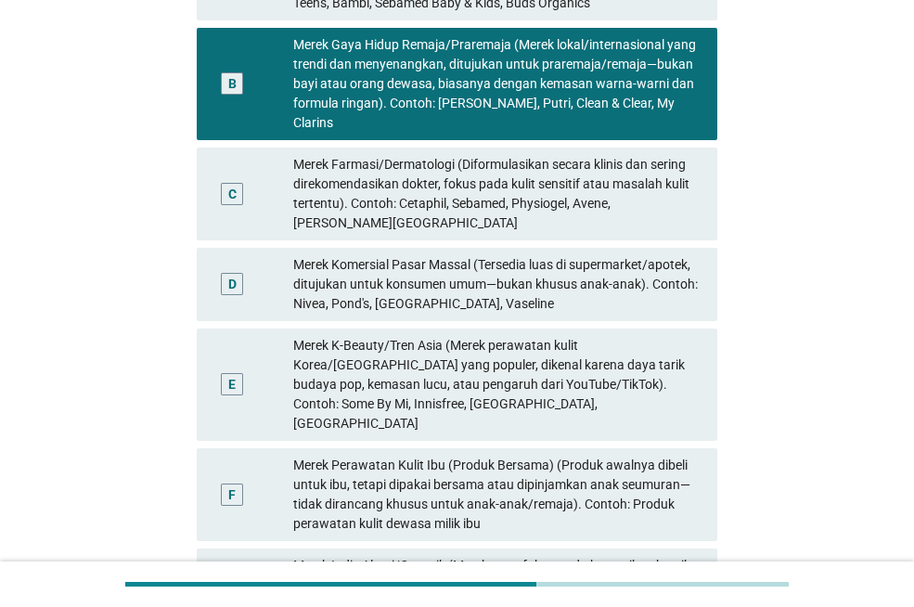
scroll to position [464, 0]
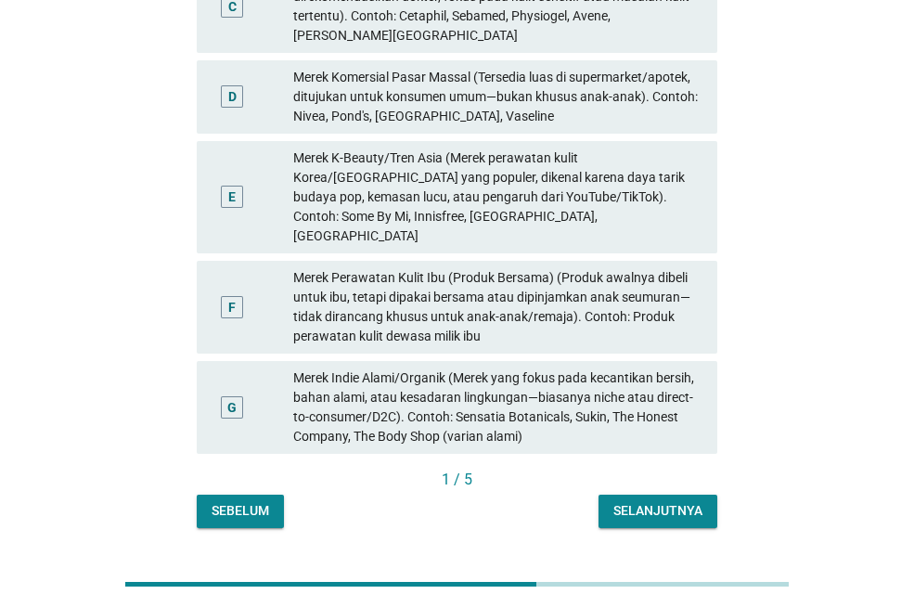
click at [682, 494] on button "Selanjutnya" at bounding box center [657, 510] width 119 height 33
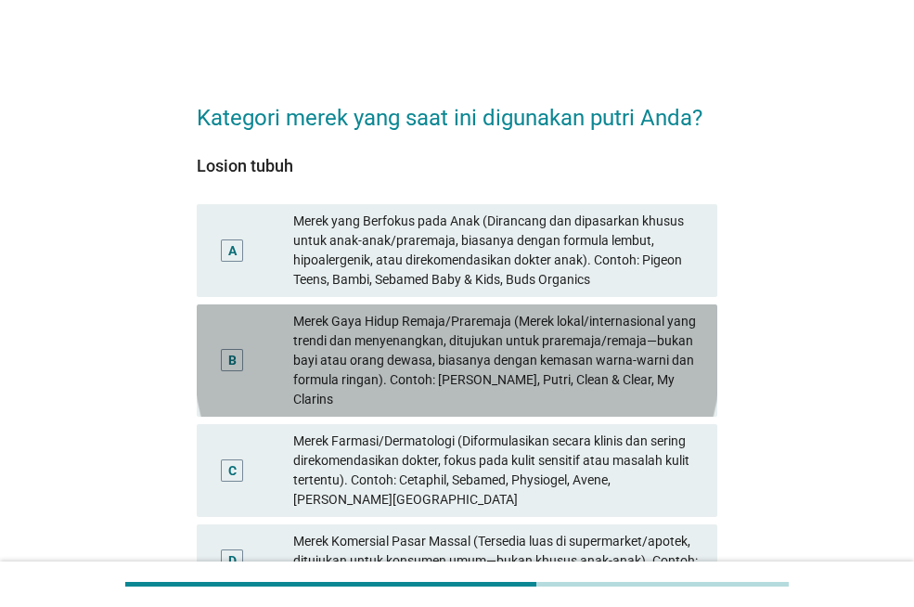
click at [602, 337] on font "Merek Gaya Hidup Remaja/Praremaja (Merek lokal/internasional yang trendi dan me…" at bounding box center [494, 359] width 403 height 93
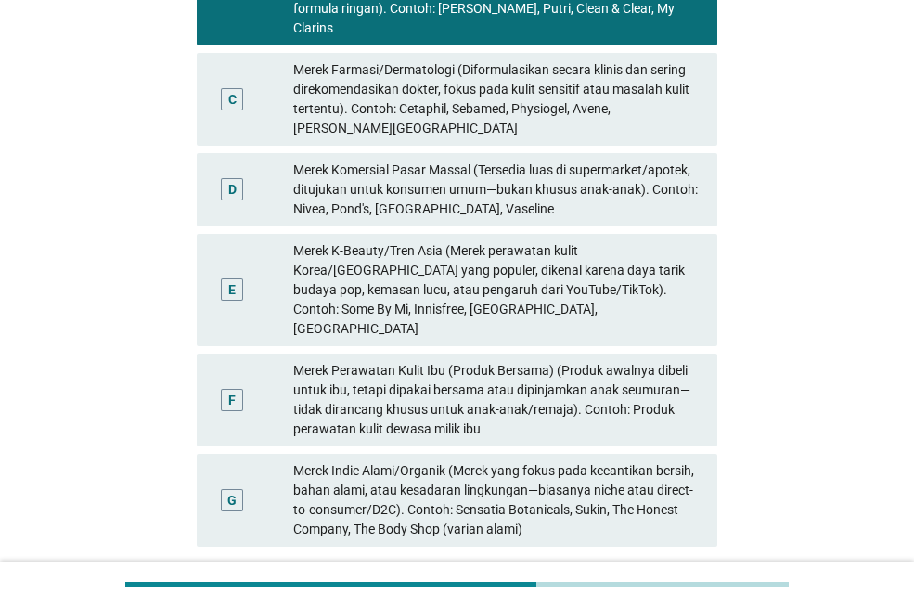
scroll to position [473, 0]
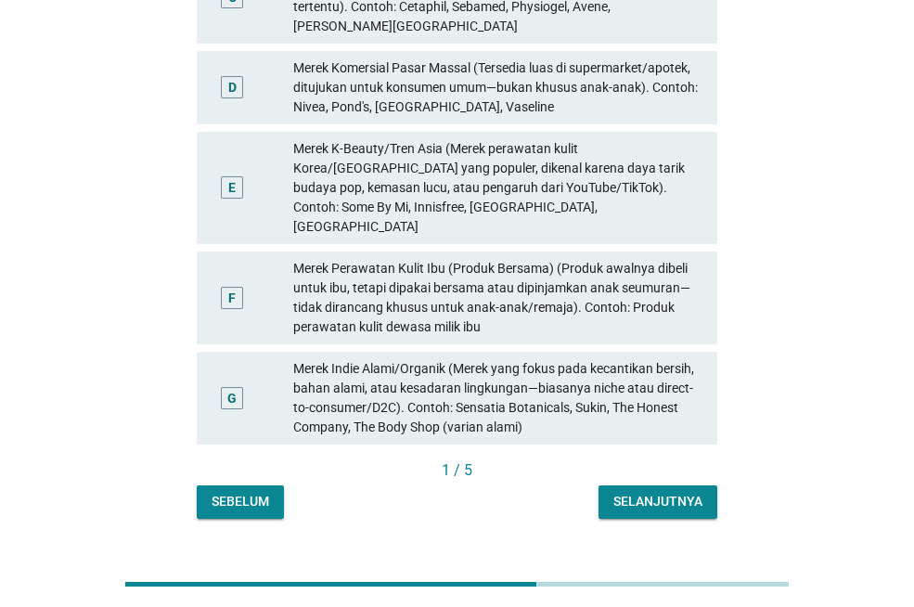
click at [680, 493] on font "Selanjutnya" at bounding box center [657, 500] width 89 height 15
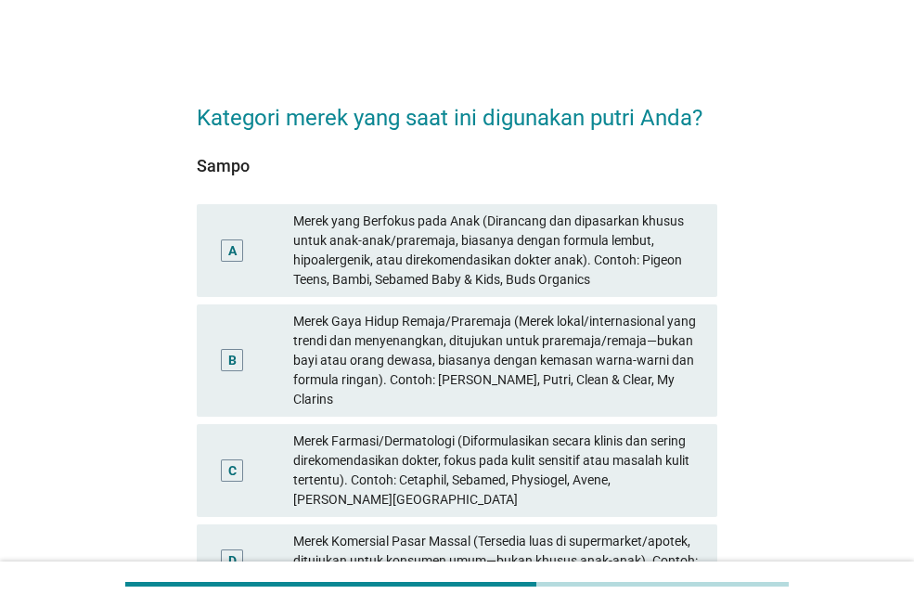
click at [444, 337] on font "Merek Gaya Hidup Remaja/Praremaja (Merek lokal/internasional yang trendi dan me…" at bounding box center [494, 359] width 403 height 93
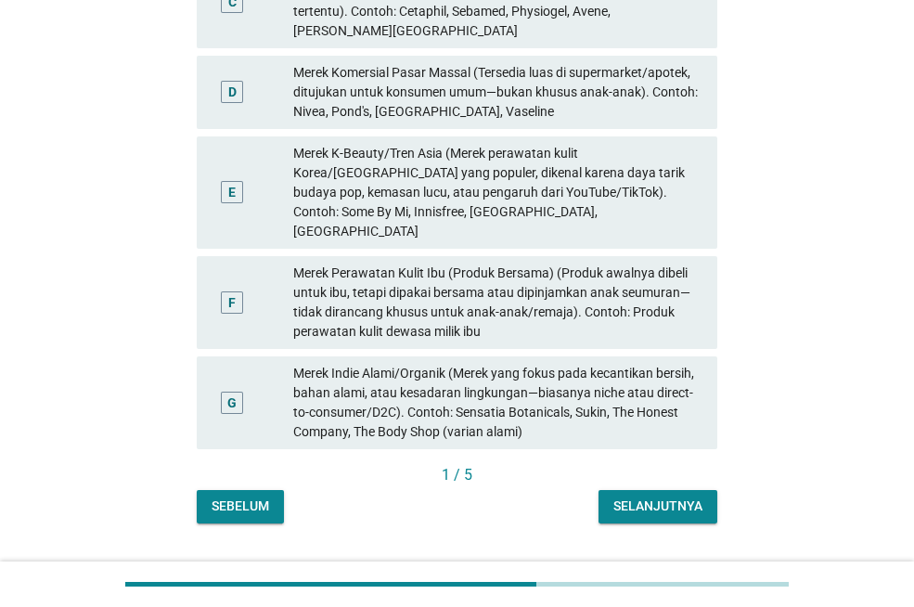
scroll to position [473, 0]
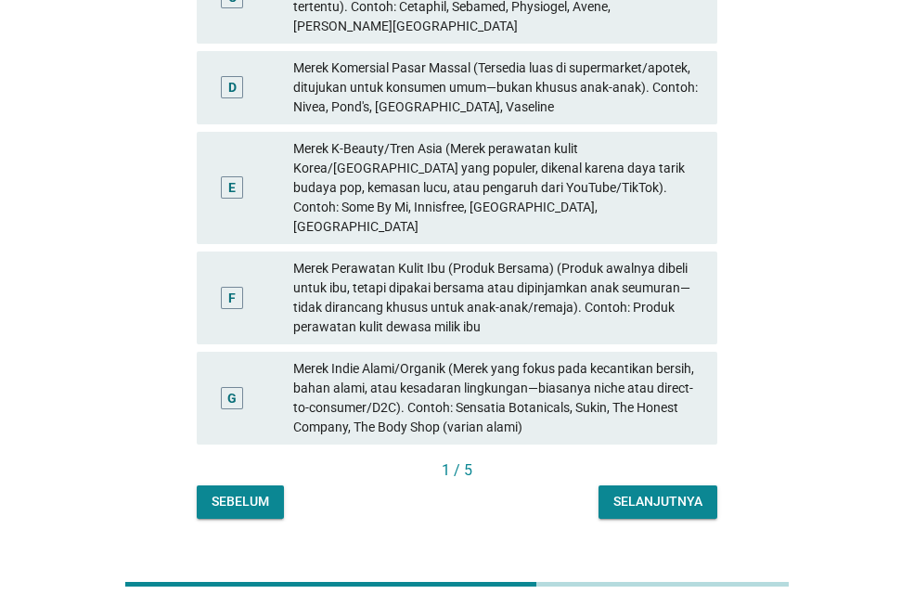
click at [661, 493] on font "Selanjutnya" at bounding box center [657, 500] width 89 height 15
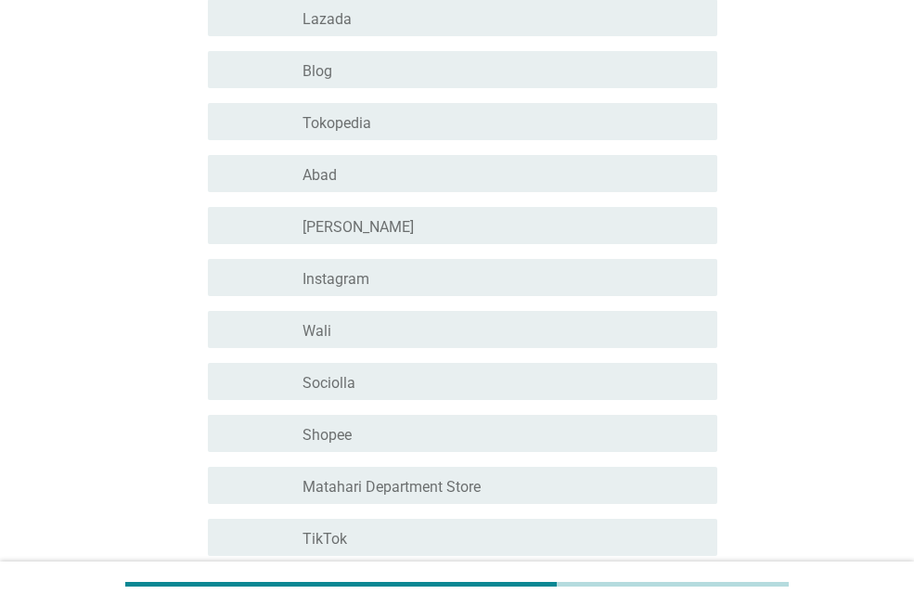
scroll to position [649, 0]
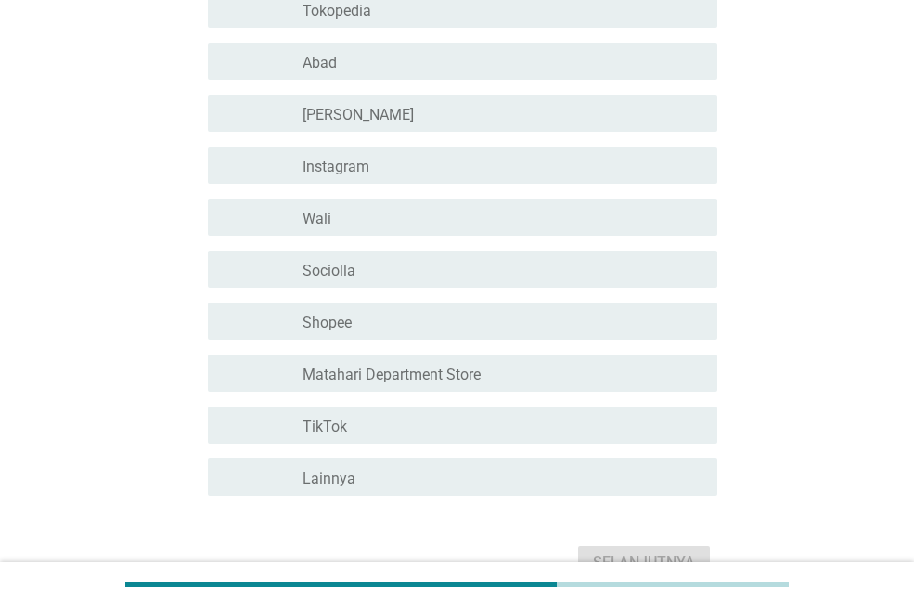
click at [450, 313] on div "garis besar kotak centang kosong Shopee" at bounding box center [502, 321] width 400 height 22
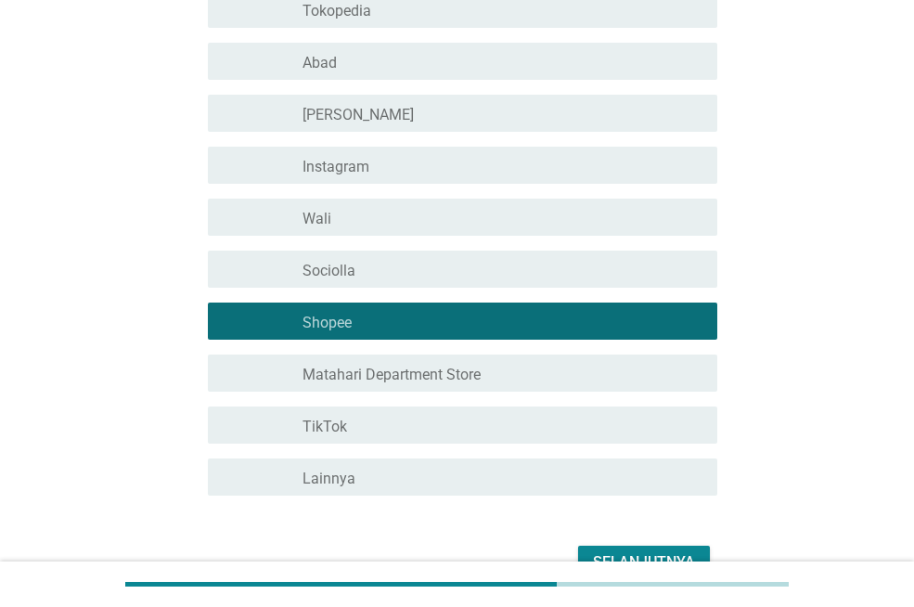
click at [403, 435] on div "garis besar kotak centang kosong TikTok" at bounding box center [502, 425] width 400 height 22
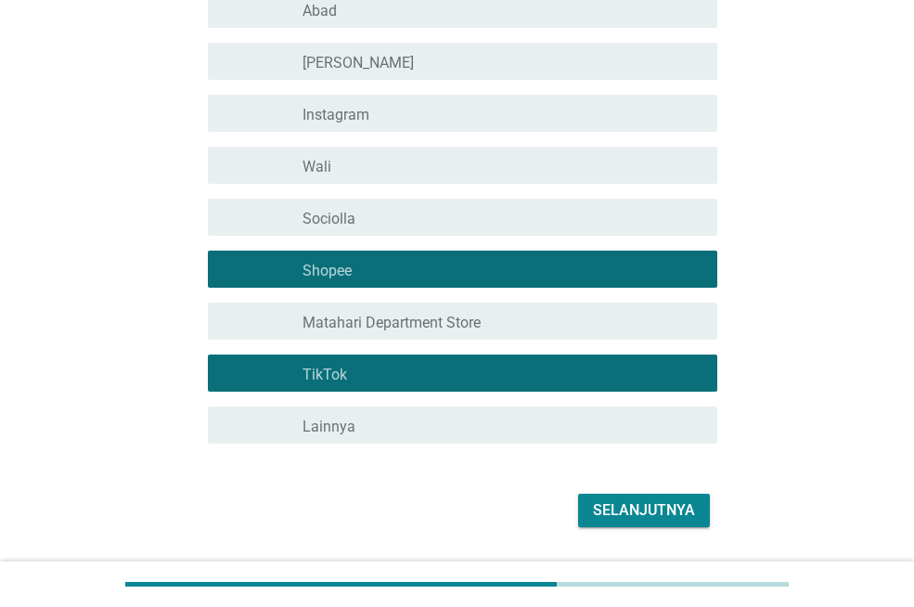
scroll to position [754, 0]
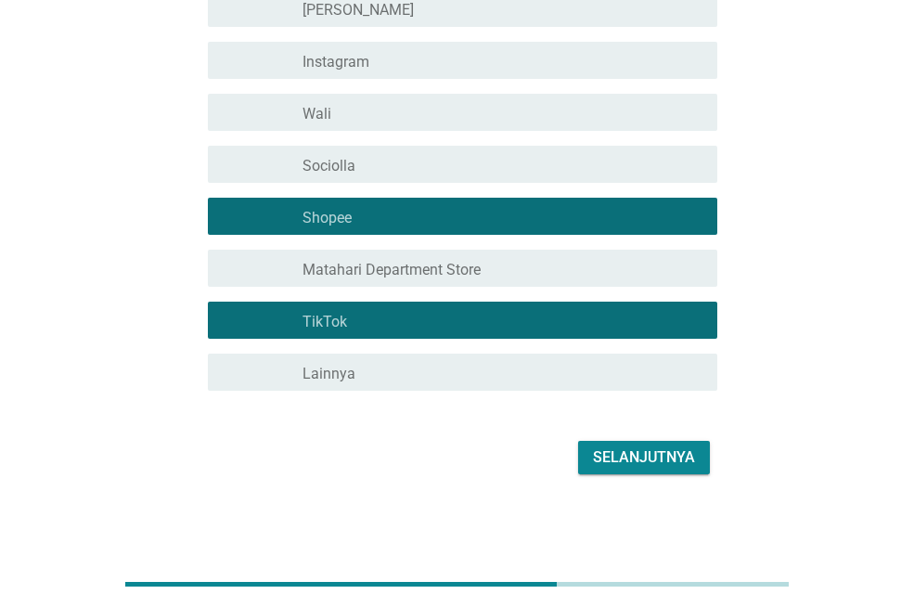
click at [617, 452] on font "Selanjutnya" at bounding box center [644, 457] width 102 height 18
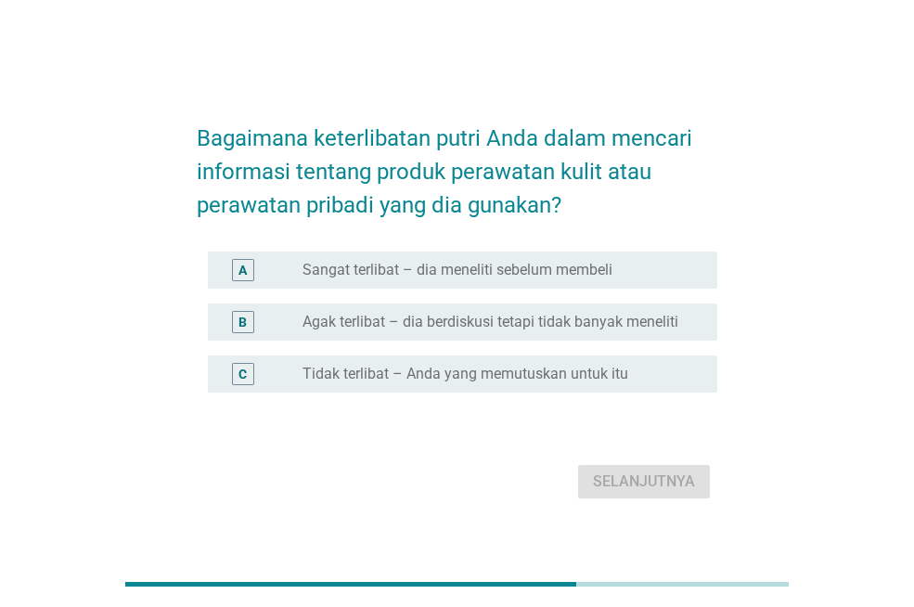
click at [464, 273] on font "Sangat terlibat – dia meneliti sebelum membeli" at bounding box center [457, 270] width 310 height 18
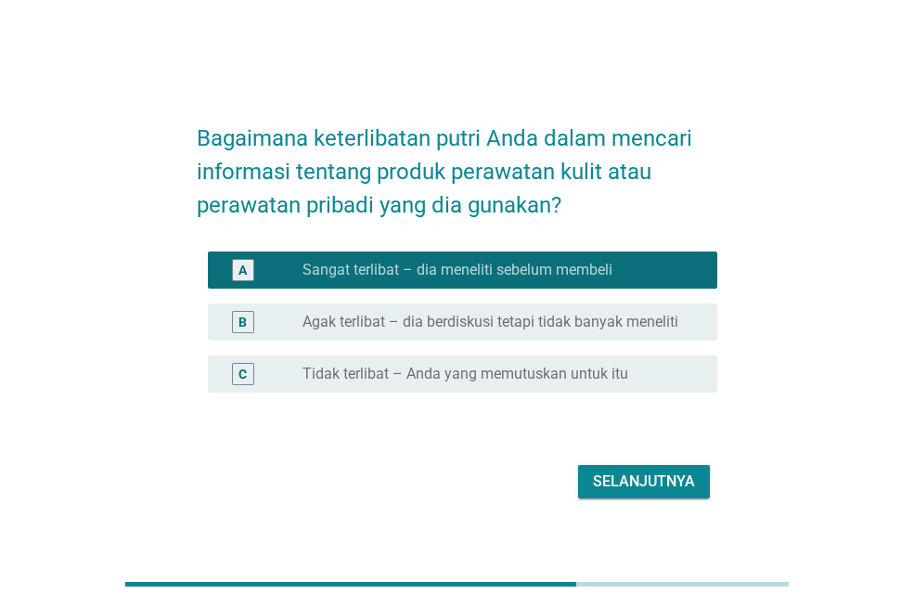
drag, startPoint x: 563, startPoint y: 328, endPoint x: 572, endPoint y: 313, distance: 18.3
click at [565, 326] on font "Agak terlibat – dia berdiskusi tetapi tidak banyak meneliti" at bounding box center [490, 322] width 376 height 18
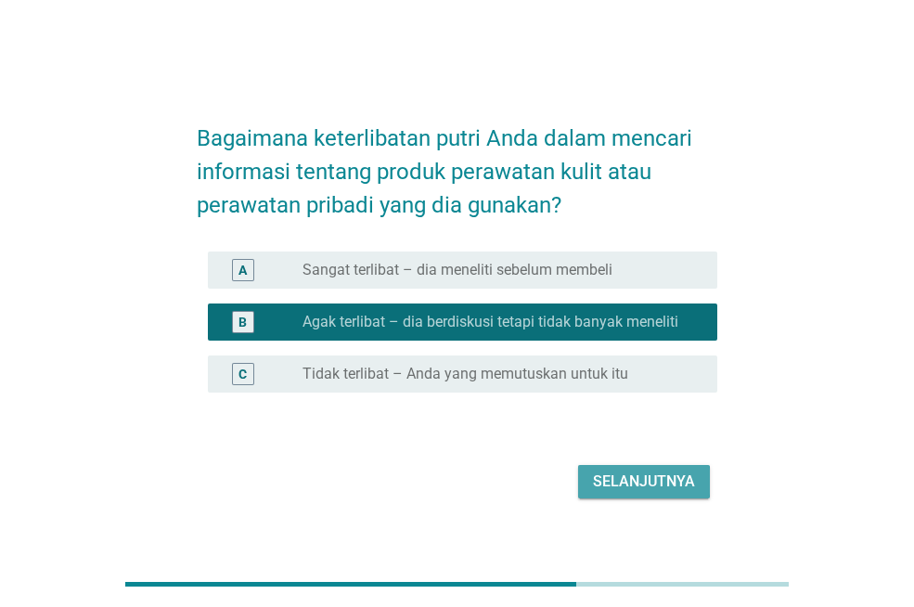
click at [658, 477] on font "Selanjutnya" at bounding box center [644, 481] width 102 height 18
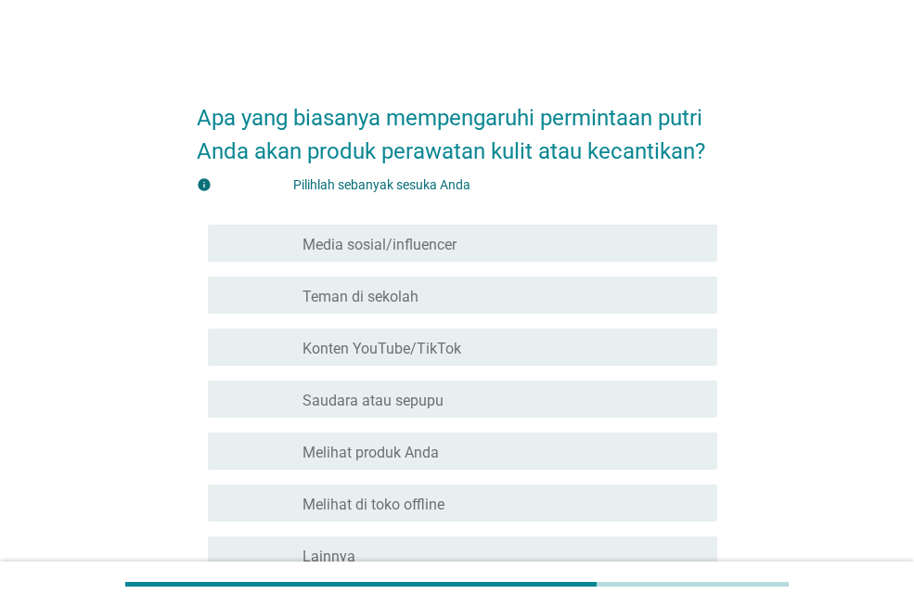
drag, startPoint x: 495, startPoint y: 242, endPoint x: 493, endPoint y: 260, distance: 17.7
click at [494, 246] on div "garis besar kotak centang kosong Media sosial/influencer" at bounding box center [502, 243] width 400 height 22
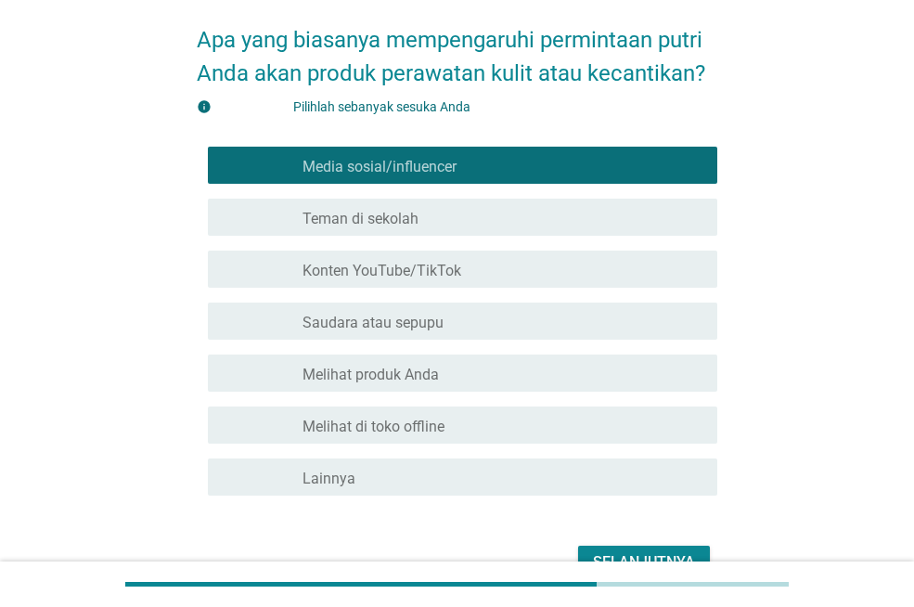
scroll to position [183, 0]
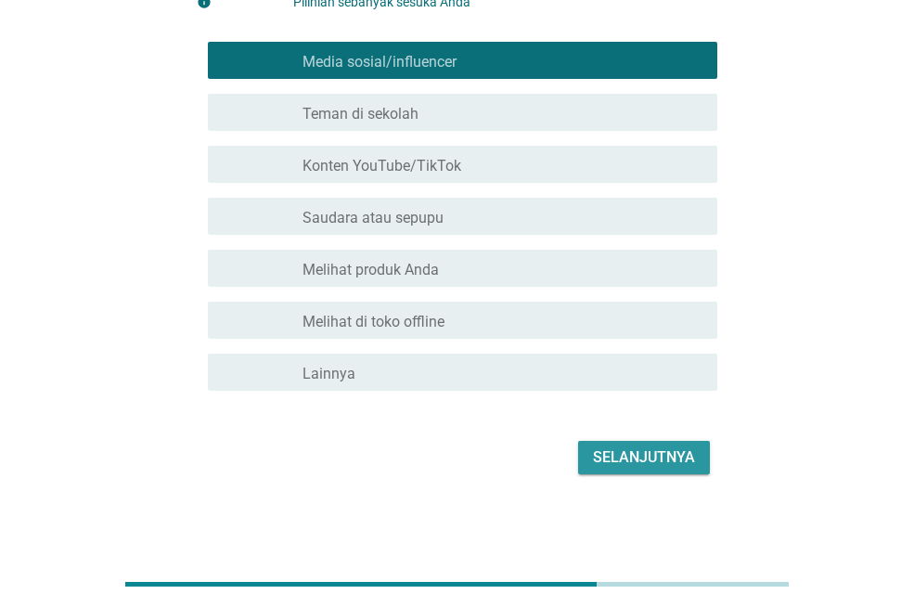
click at [654, 446] on font "Selanjutnya" at bounding box center [644, 457] width 102 height 22
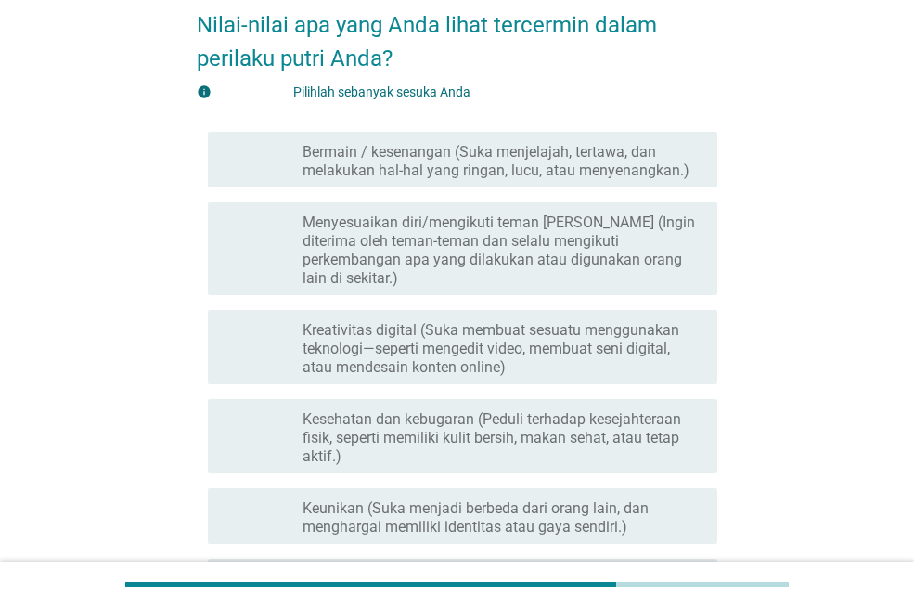
scroll to position [278, 0]
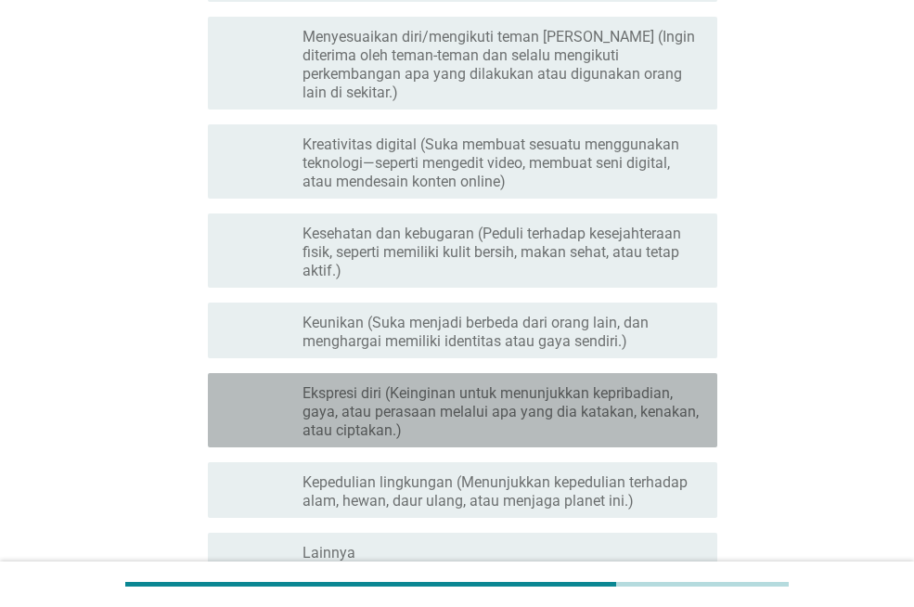
drag, startPoint x: 521, startPoint y: 397, endPoint x: 509, endPoint y: 406, distance: 15.2
click at [520, 396] on font "Ekspresi diri (Keinginan untuk menunjukkan kepribadian, gaya, atau perasaan mel…" at bounding box center [500, 411] width 396 height 55
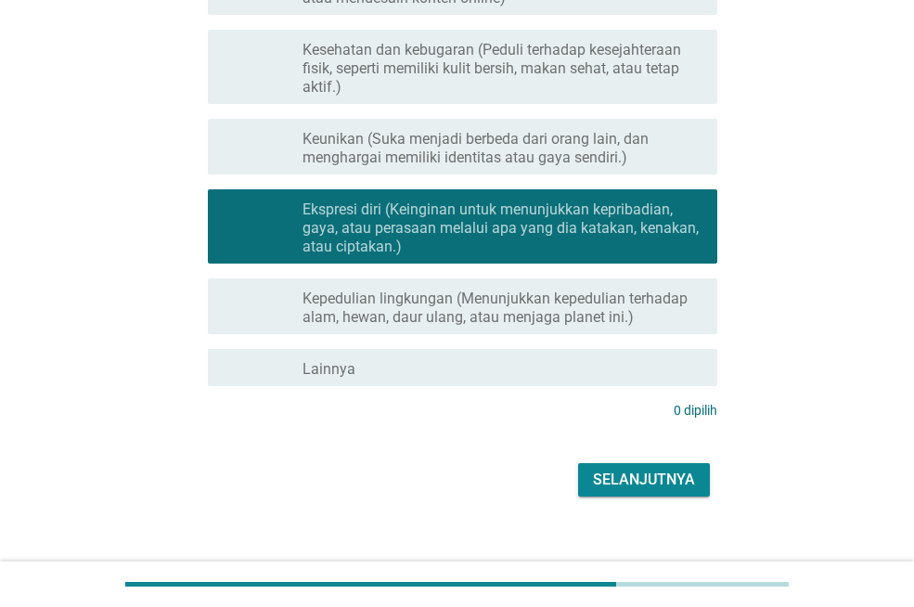
scroll to position [466, 0]
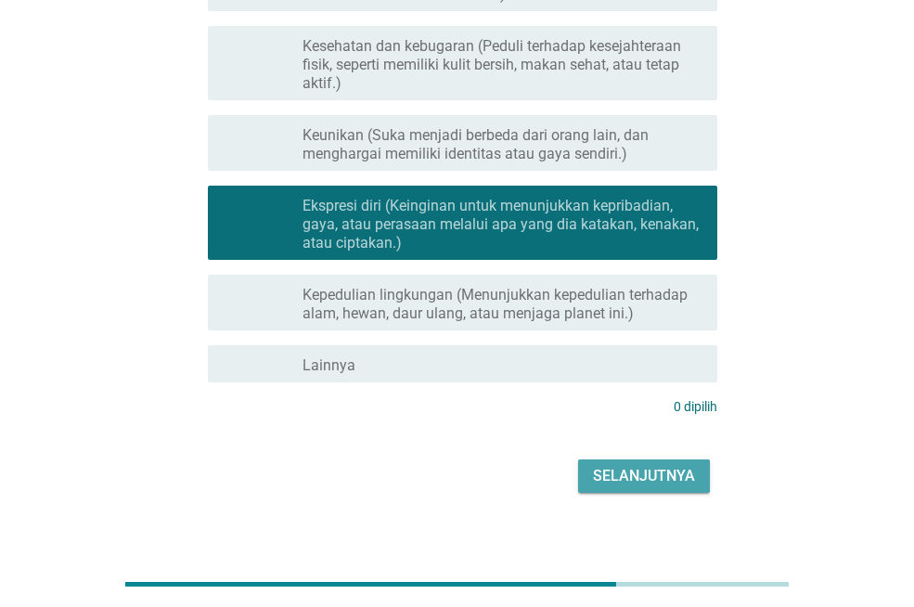
click at [660, 459] on button "Selanjutnya" at bounding box center [644, 475] width 132 height 33
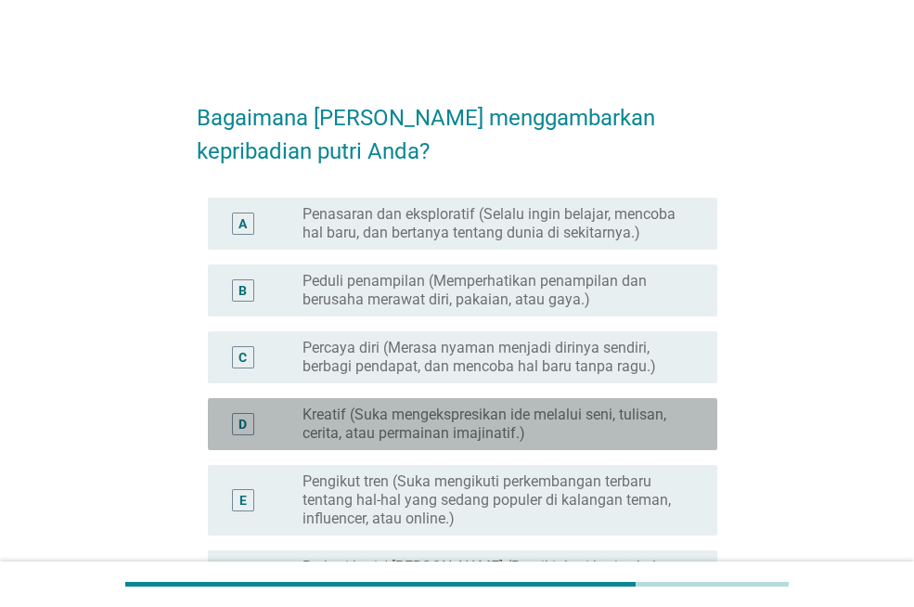
click at [445, 410] on font "Kreatif (Suka mengekspresikan ide melalui seni, tulisan, cerita, atau permainan…" at bounding box center [484, 423] width 364 height 36
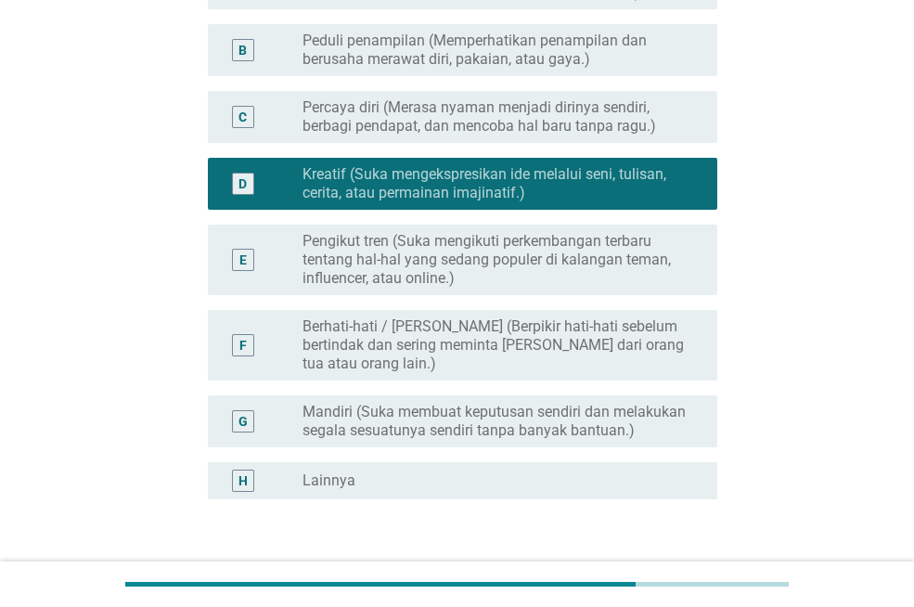
scroll to position [371, 0]
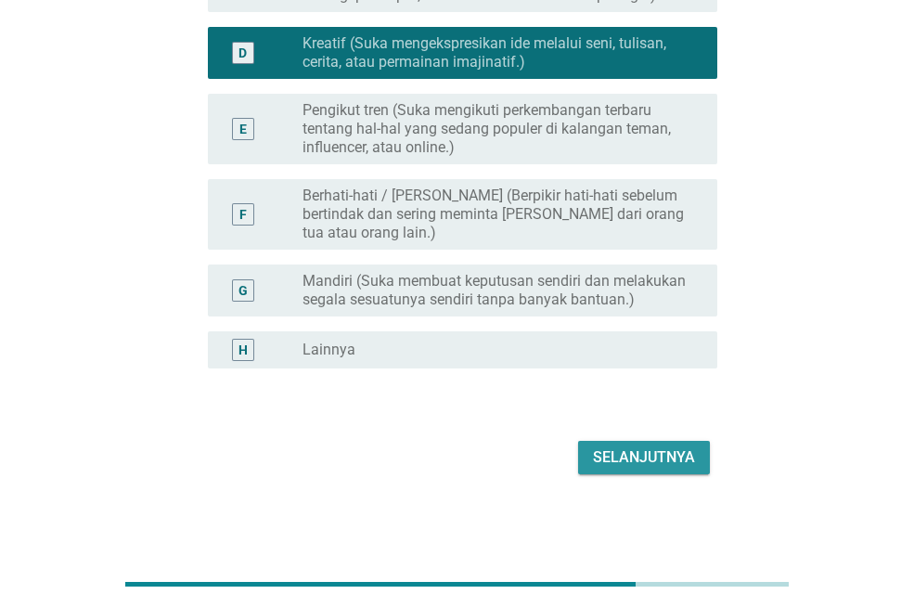
click at [619, 456] on font "Selanjutnya" at bounding box center [644, 457] width 102 height 18
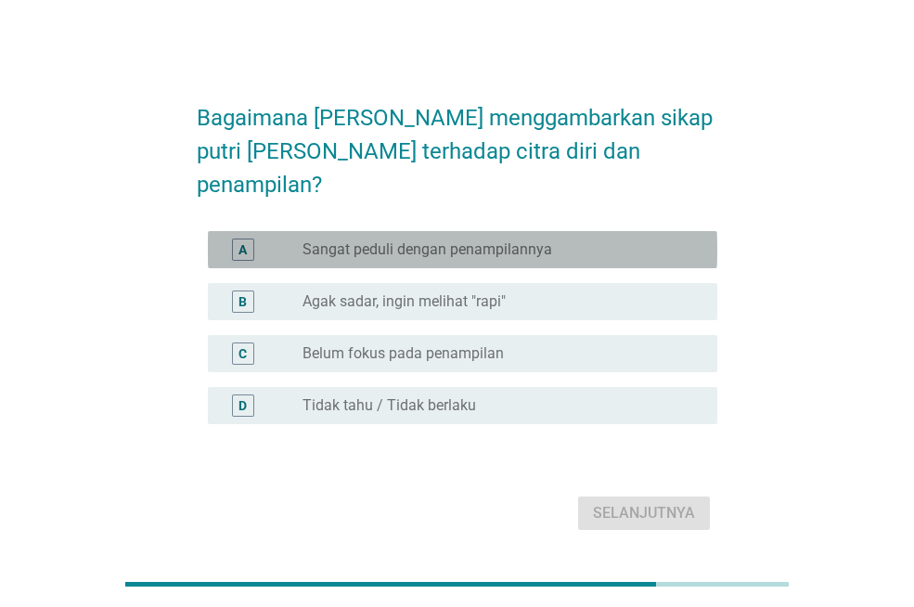
click at [418, 231] on div "A tombol radio tidak dicentang Sangat peduli dengan penampilannya" at bounding box center [462, 249] width 509 height 37
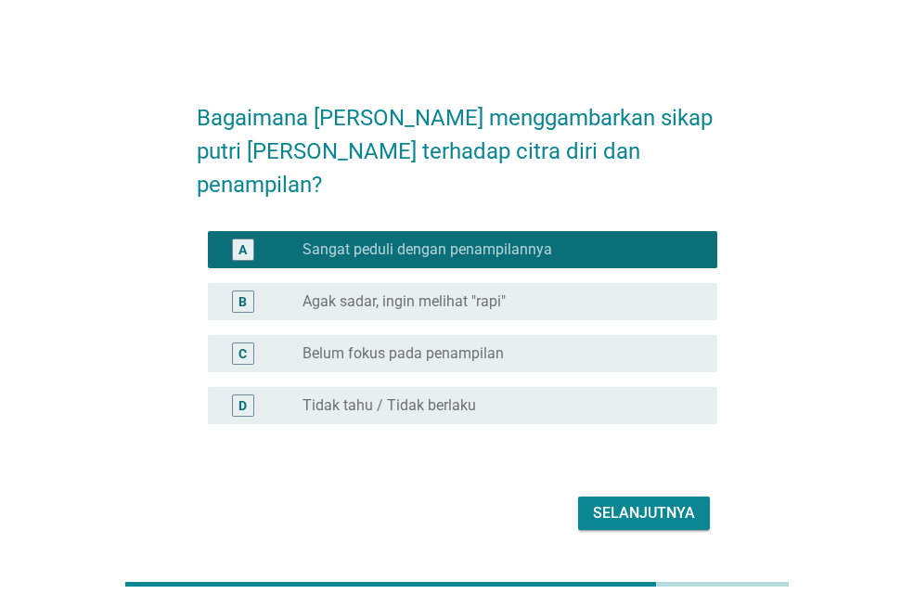
click at [656, 504] on font "Selanjutnya" at bounding box center [644, 513] width 102 height 18
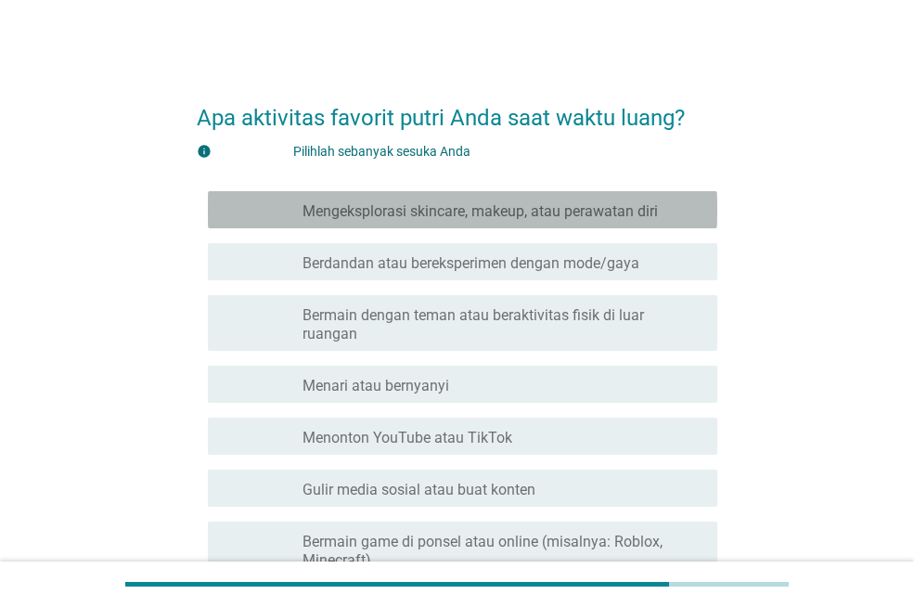
click at [485, 219] on font "Mengeksplorasi skincare, makeup, atau perawatan diri" at bounding box center [479, 211] width 355 height 18
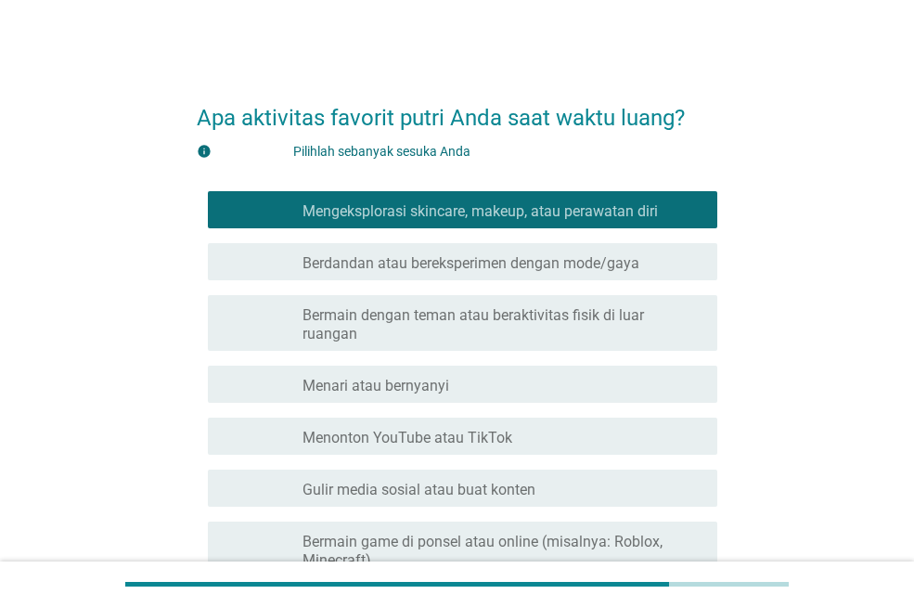
click at [475, 262] on font "Berdandan atau bereksperimen dengan mode/gaya" at bounding box center [470, 263] width 337 height 18
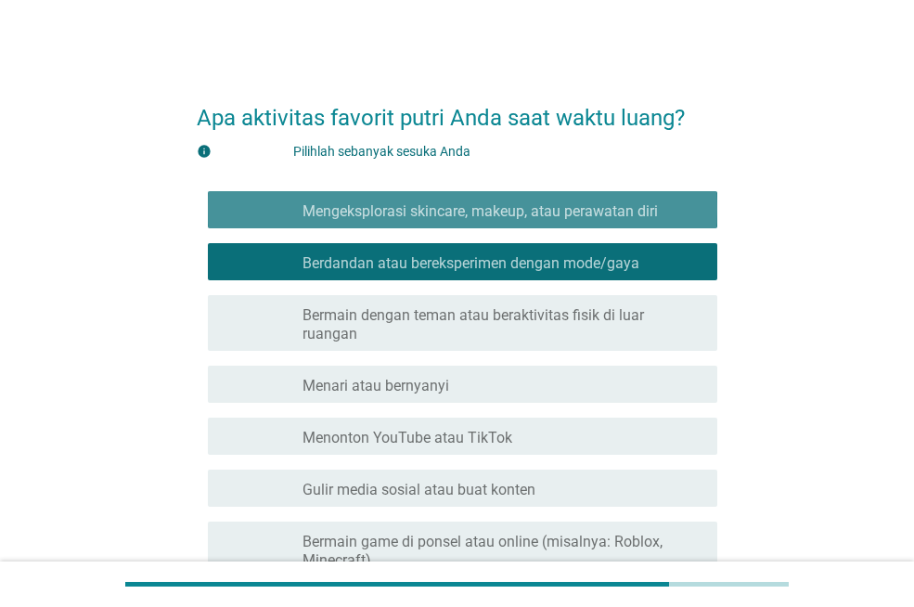
click at [536, 203] on font "Mengeksplorasi skincare, makeup, atau perawatan diri" at bounding box center [479, 211] width 355 height 18
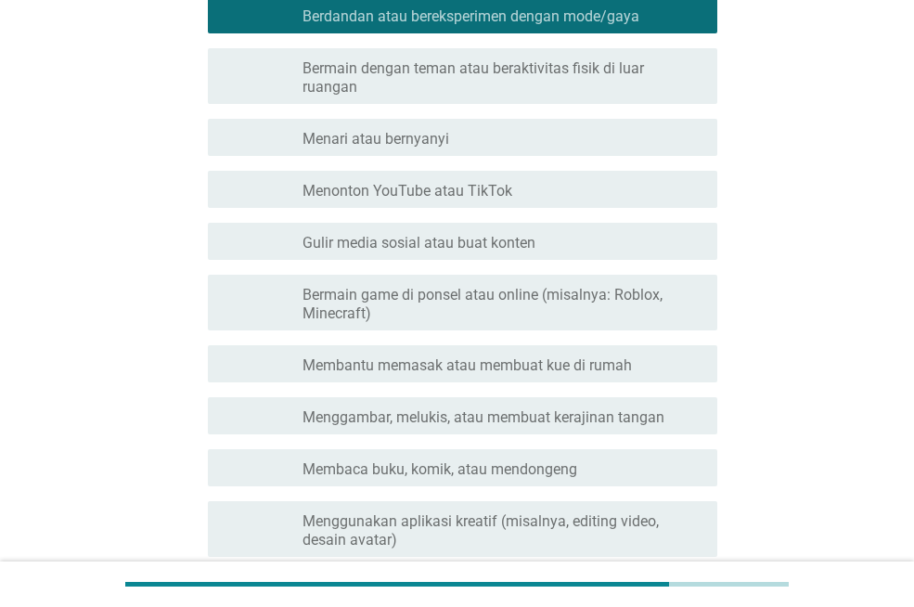
scroll to position [446, 0]
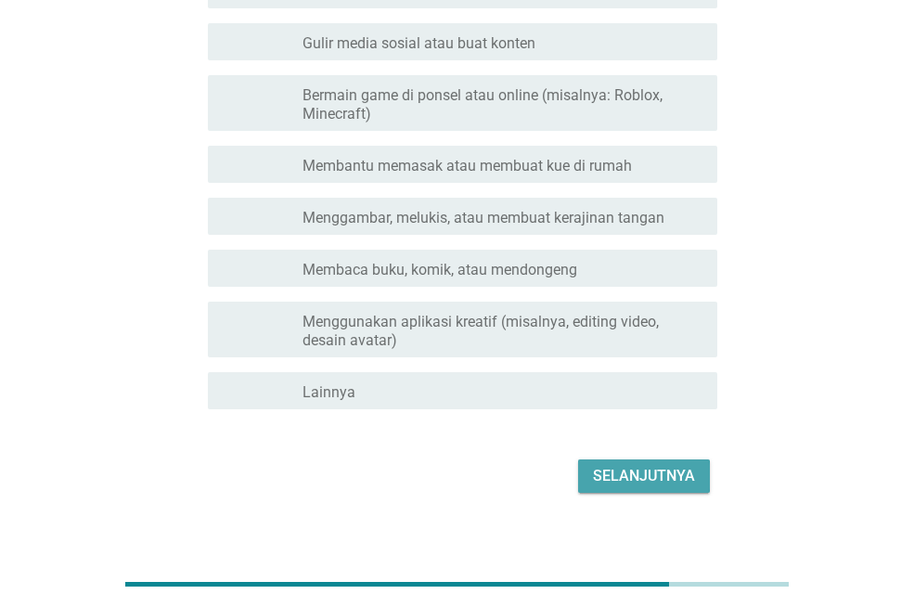
click at [661, 466] on font "Selanjutnya" at bounding box center [644, 475] width 102 height 18
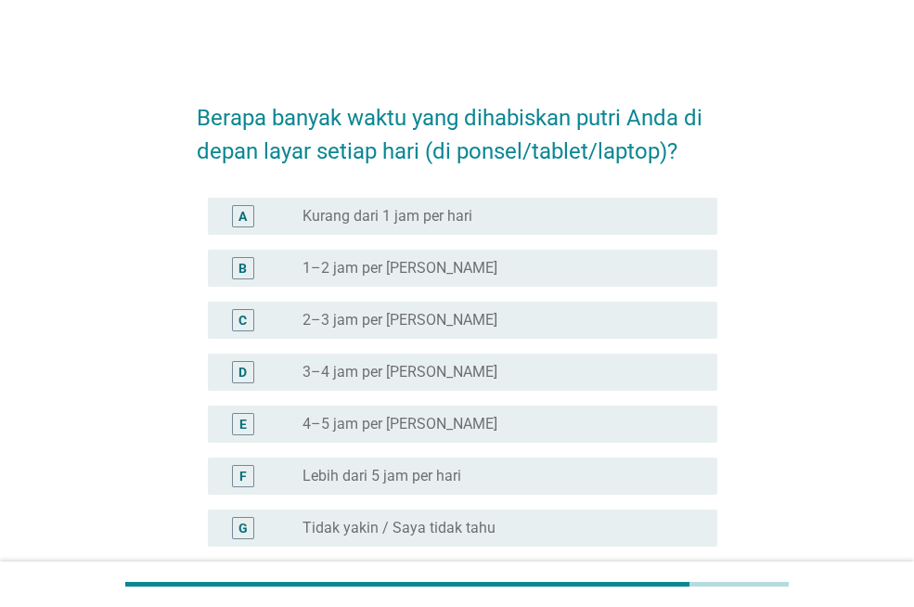
click at [524, 219] on div "tombol radio tidak dicentang Kurang dari 1 jam per hari" at bounding box center [494, 216] width 385 height 19
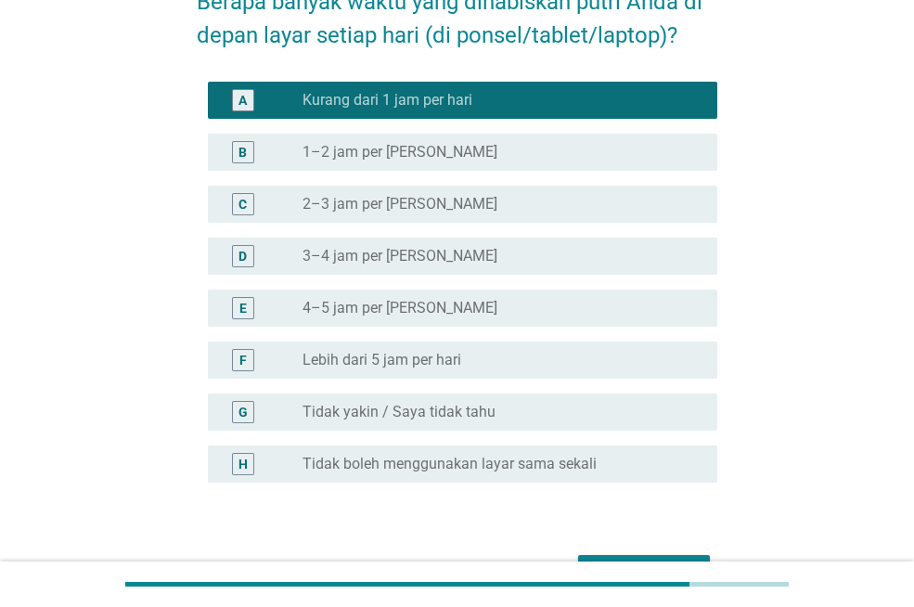
scroll to position [230, 0]
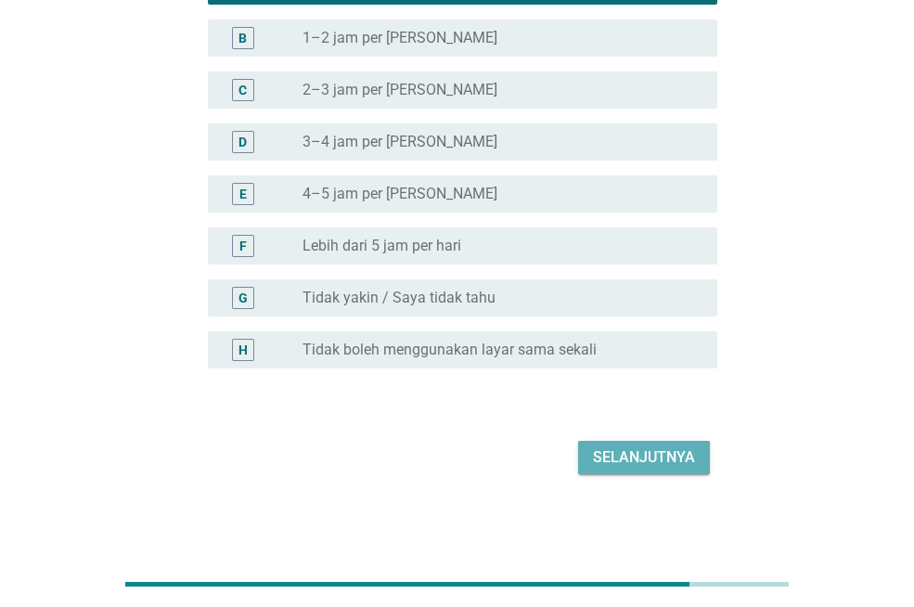
click at [653, 450] on font "Selanjutnya" at bounding box center [644, 457] width 102 height 18
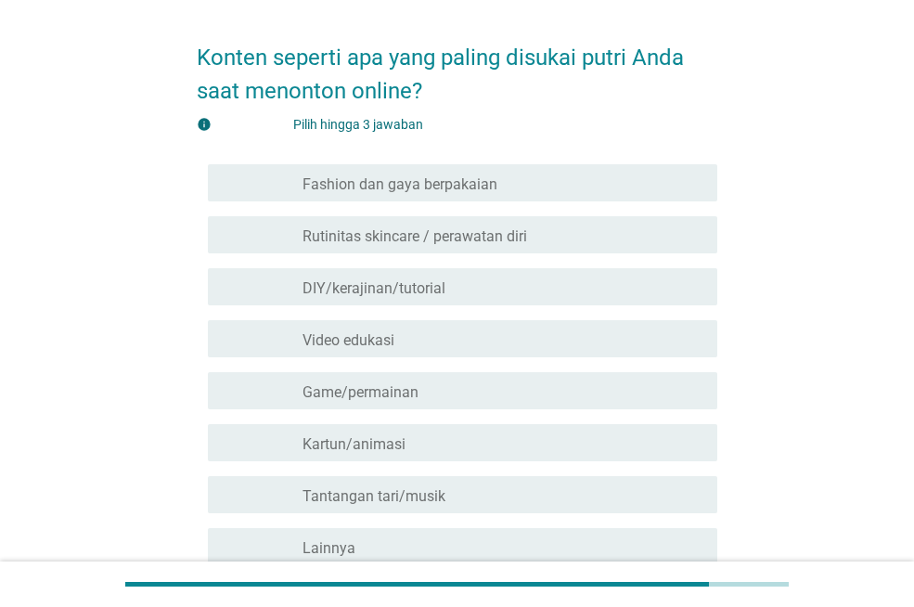
scroll to position [93, 0]
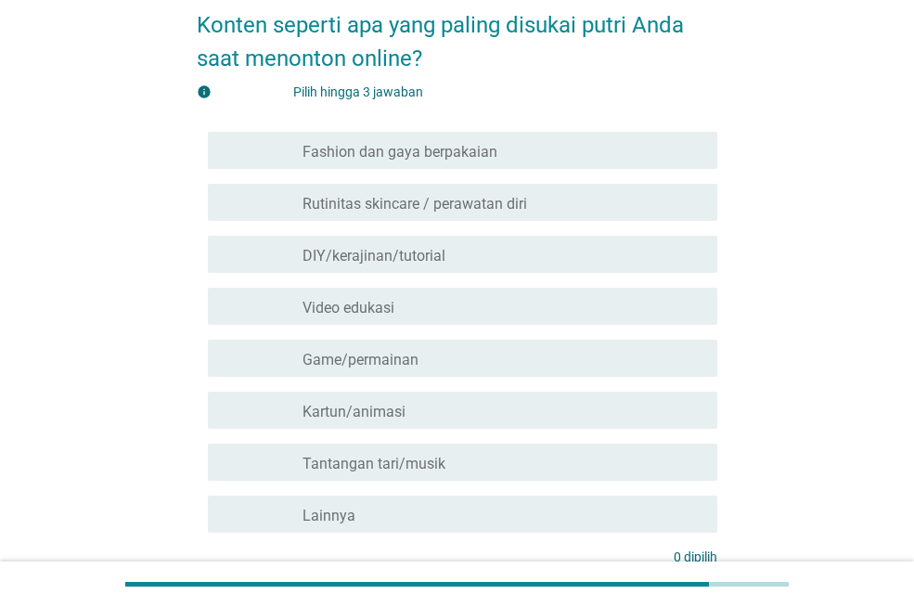
click at [444, 298] on div "garis besar kotak centang kosong Video edukasi" at bounding box center [502, 306] width 400 height 22
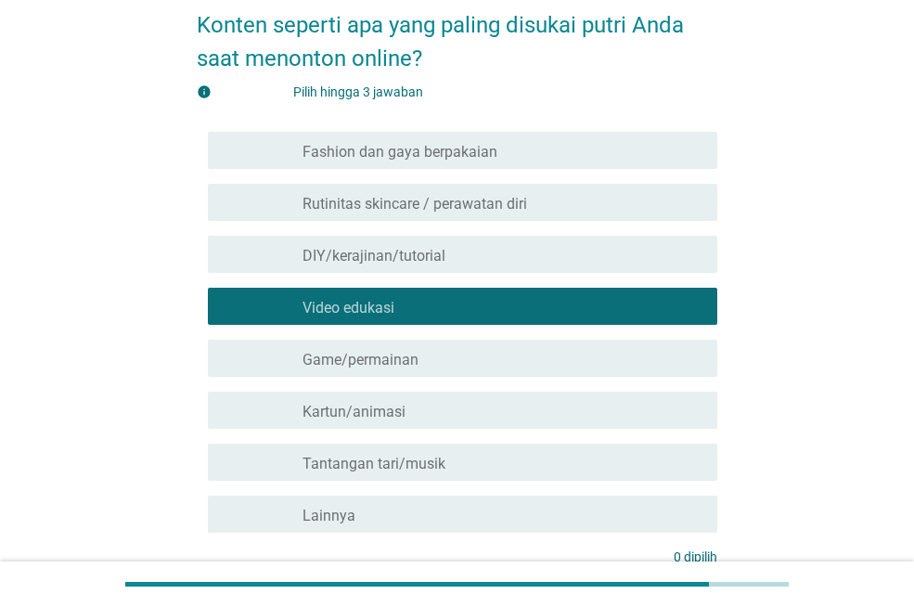
click at [428, 363] on div "garis besar kotak centang kosong Game/permainan" at bounding box center [502, 358] width 400 height 22
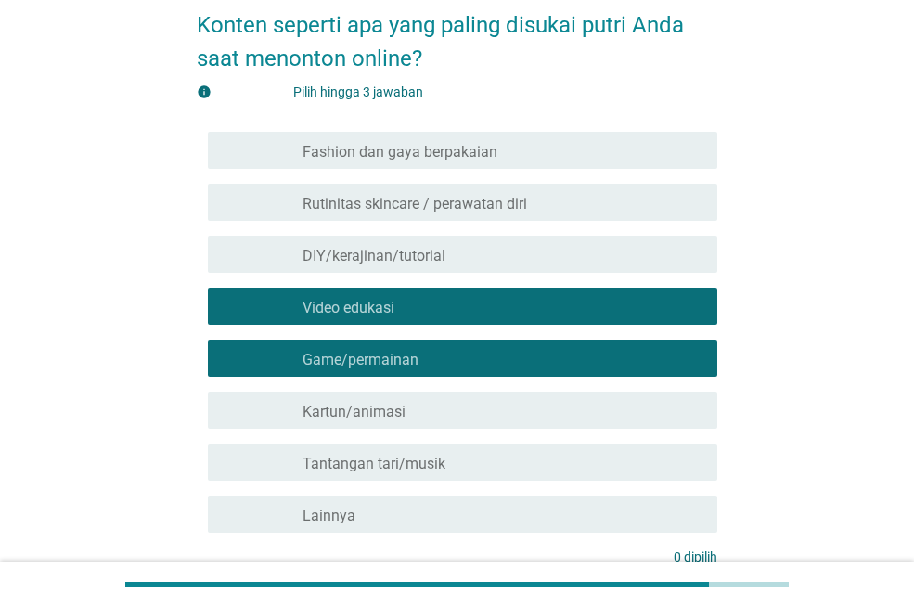
click at [441, 414] on div "garis besar kotak centang kosong Kartun/animasi" at bounding box center [502, 410] width 400 height 22
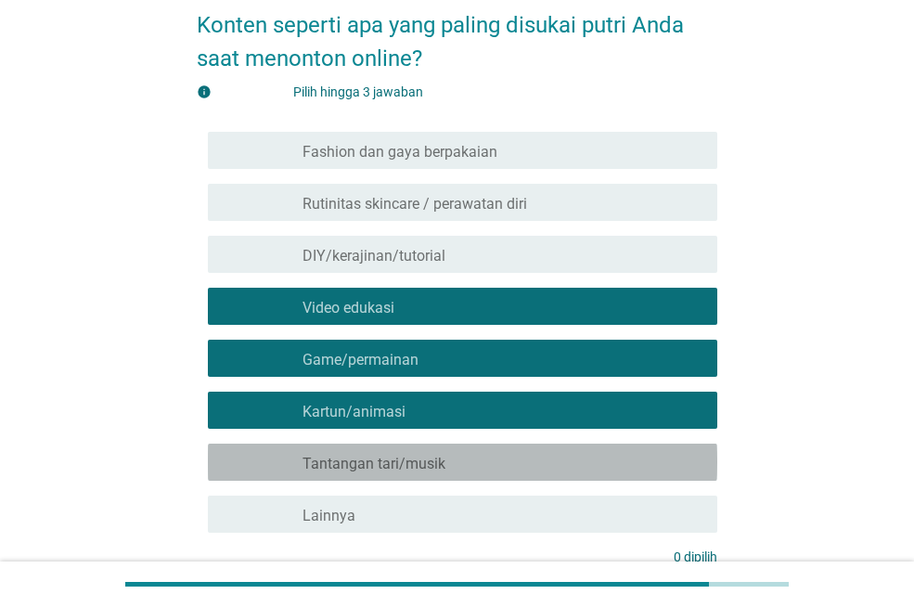
click at [456, 468] on div "garis besar kotak centang kosong Tantangan tari/musik" at bounding box center [502, 462] width 400 height 22
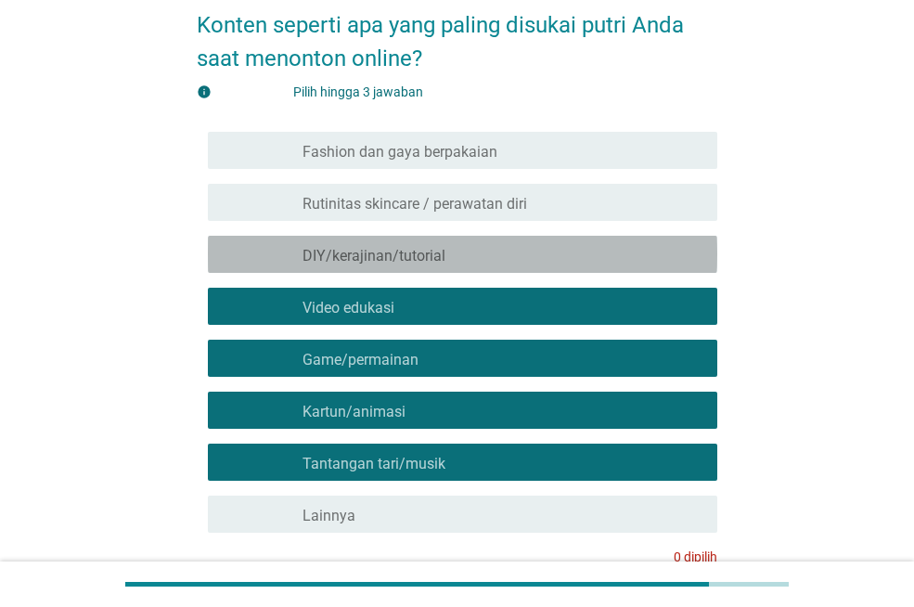
click at [471, 236] on div "memeriksa garis besar kotak centang kosong DIY/kerajinan/tutorial" at bounding box center [462, 254] width 509 height 37
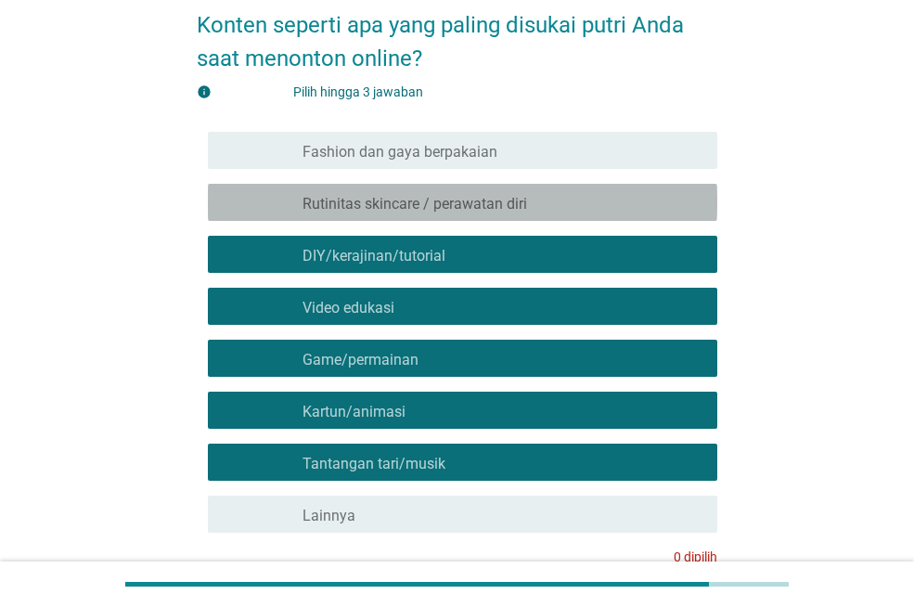
click at [519, 190] on div "memeriksa garis besar kotak centang kosong Rutinitas skincare / perawatan diri" at bounding box center [462, 202] width 509 height 37
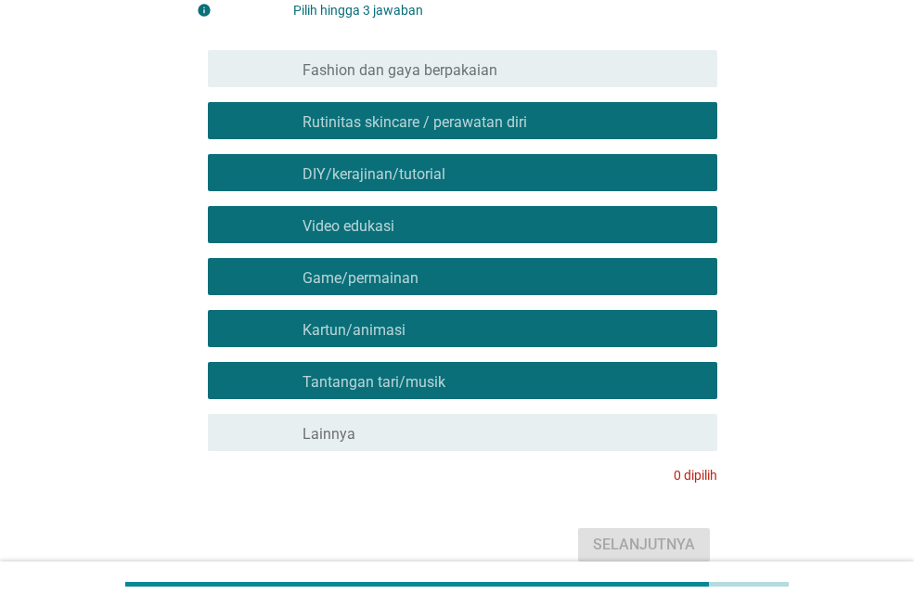
scroll to position [185, 0]
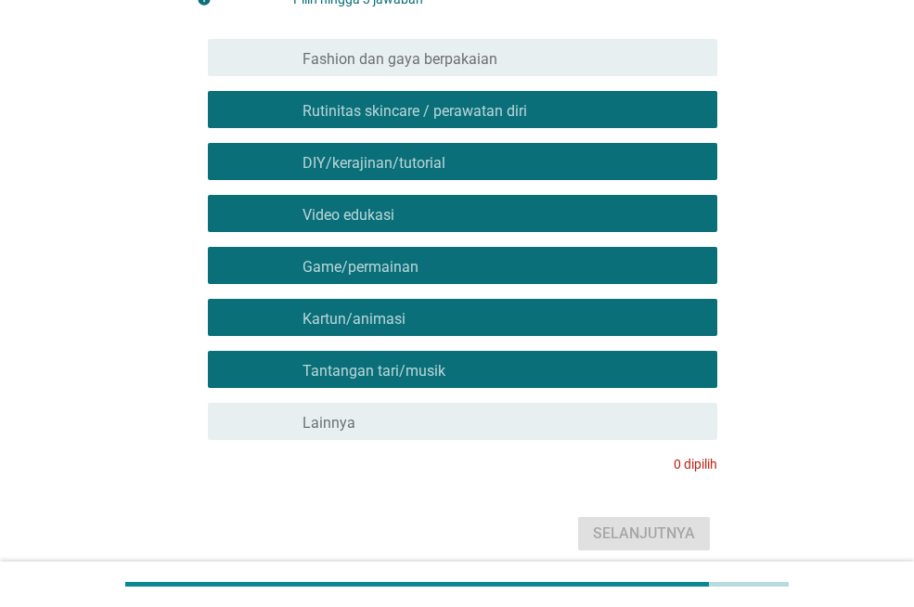
click at [439, 373] on font "Tantangan tari/musik" at bounding box center [373, 371] width 143 height 18
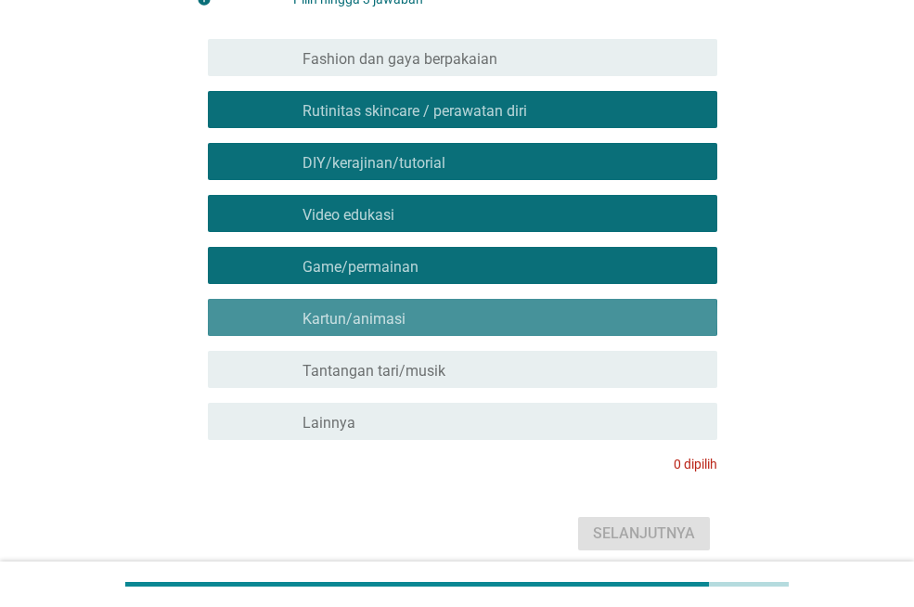
click at [457, 311] on div "garis besar kotak centang kosong Kartun/animasi" at bounding box center [502, 317] width 400 height 22
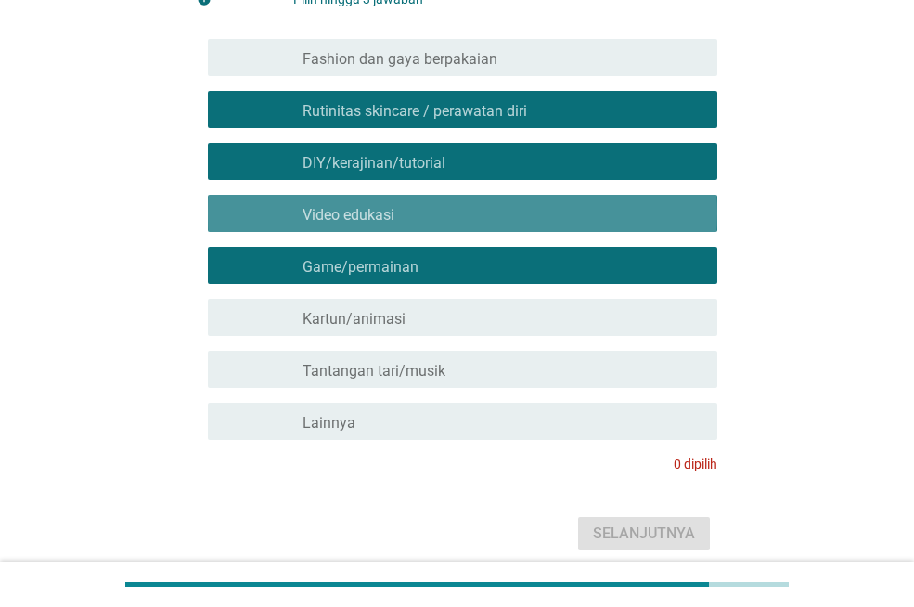
click at [476, 198] on div "memeriksa garis besar kotak centang kosong Video edukasi" at bounding box center [462, 213] width 509 height 37
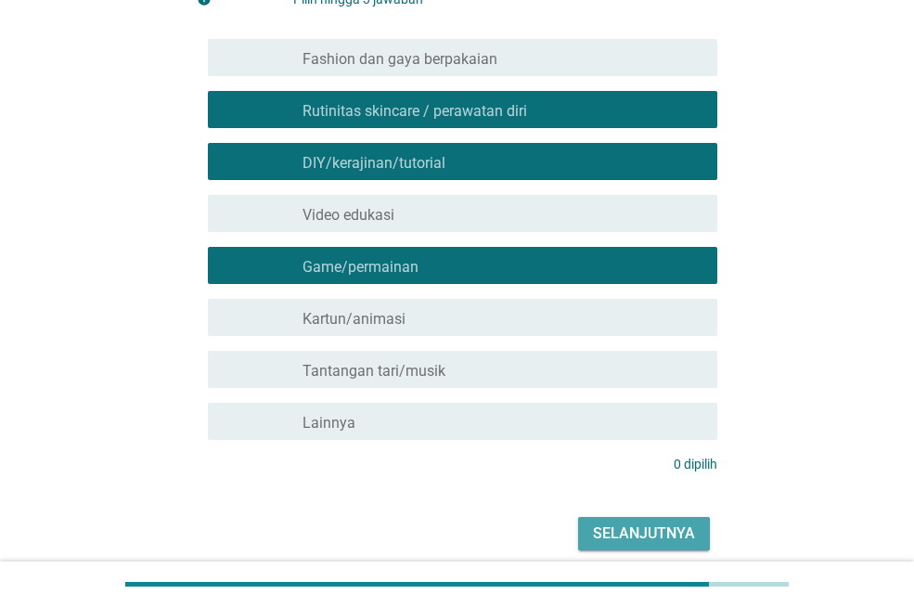
click at [645, 528] on font "Selanjutnya" at bounding box center [644, 533] width 102 height 18
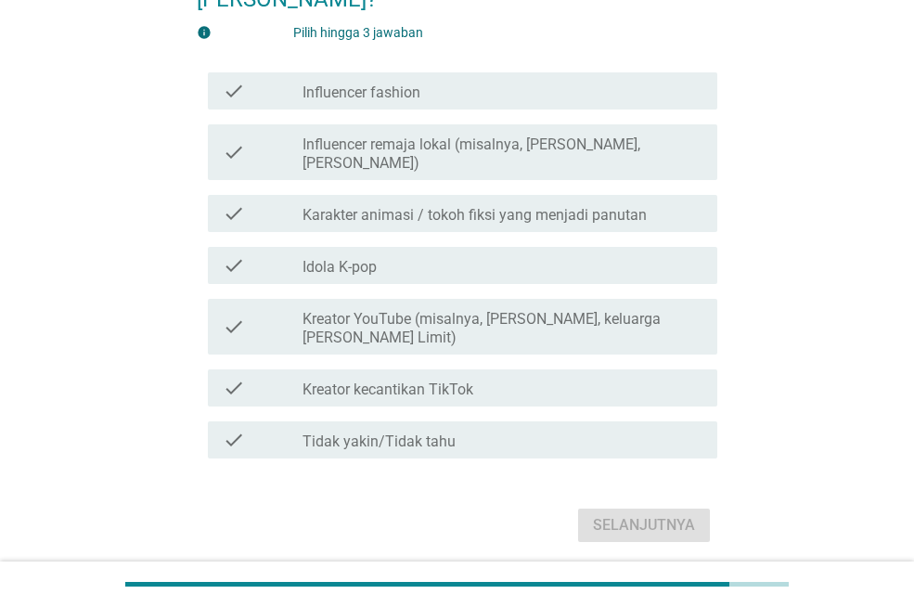
scroll to position [0, 0]
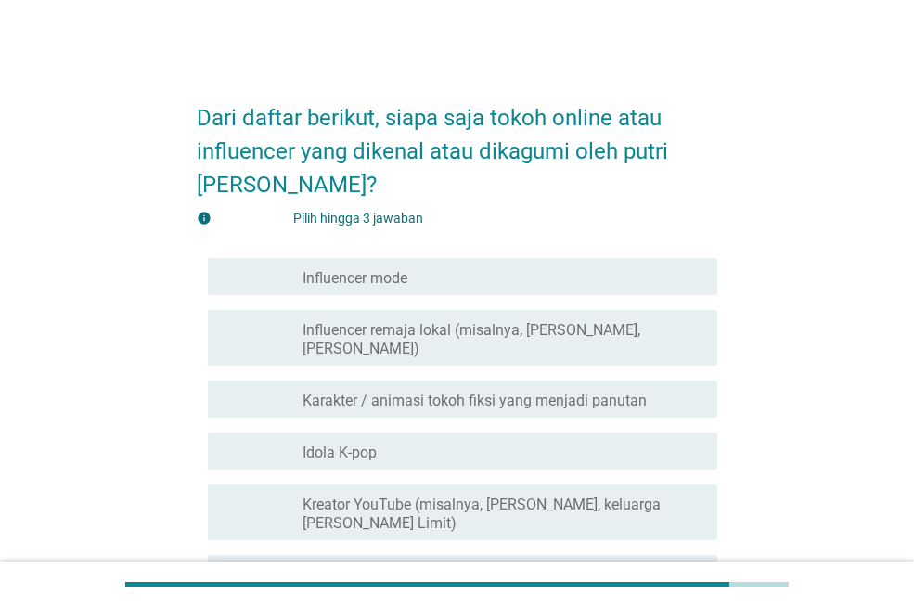
drag, startPoint x: 508, startPoint y: 319, endPoint x: 509, endPoint y: 330, distance: 11.2
click at [508, 322] on div "garis besar kotak centang kosong Influencer remaja lokal (misalnya, [PERSON_NAM…" at bounding box center [502, 337] width 400 height 41
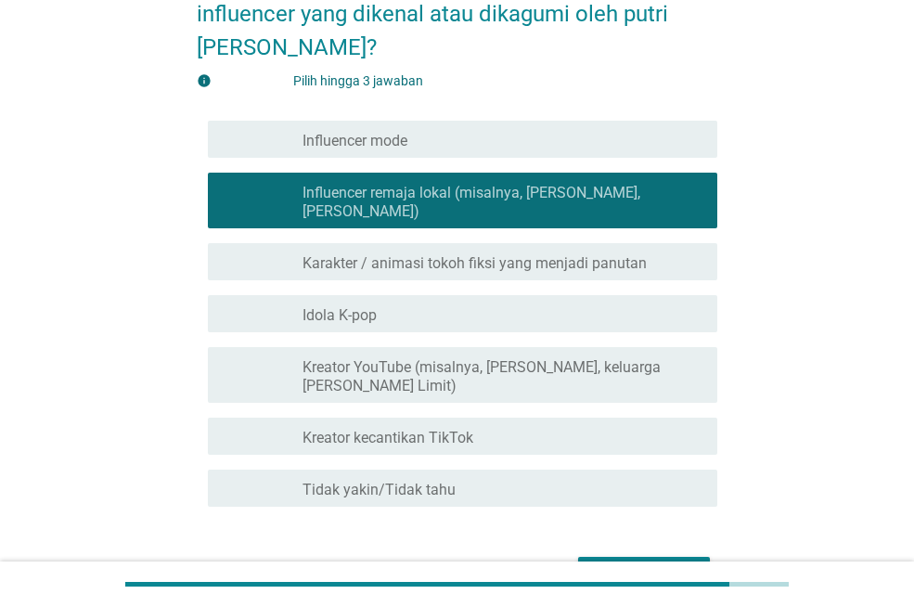
scroll to position [235, 0]
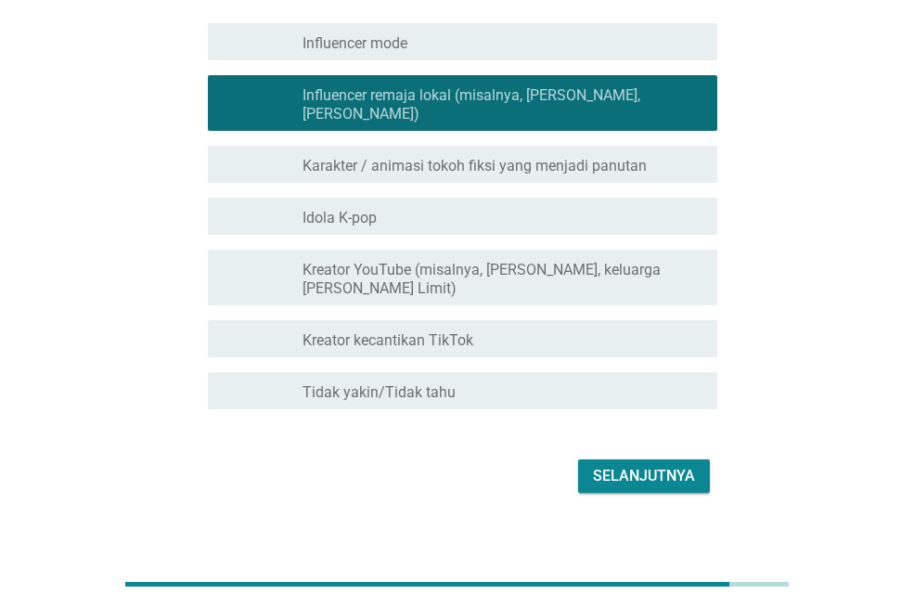
click at [579, 261] on font "Kreator YouTube (misalnya, [PERSON_NAME], keluarga [PERSON_NAME] Limit)" at bounding box center [481, 279] width 358 height 36
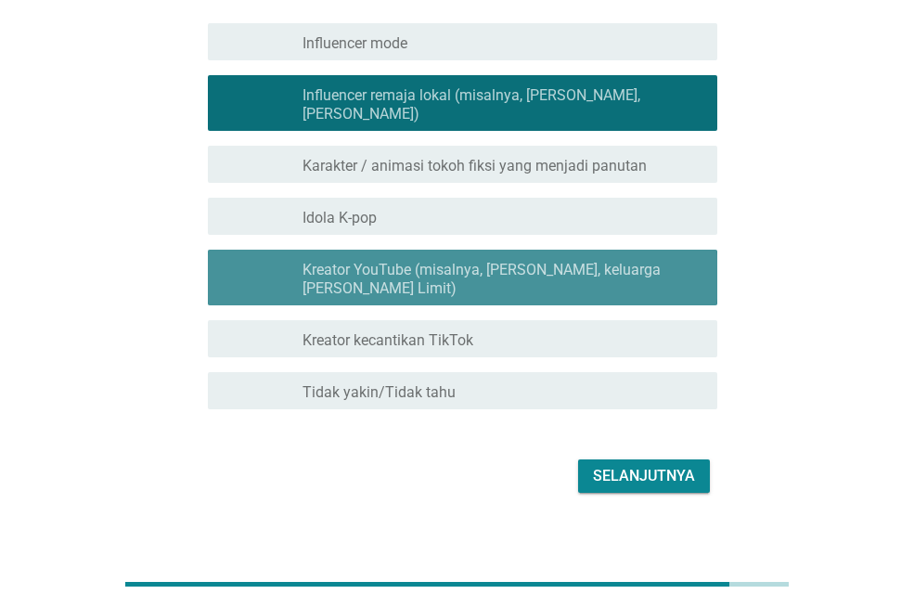
drag, startPoint x: 547, startPoint y: 248, endPoint x: 535, endPoint y: 305, distance: 58.8
click at [547, 261] on font "Kreator YouTube (misalnya, [PERSON_NAME], keluarga [PERSON_NAME] Limit)" at bounding box center [481, 279] width 358 height 36
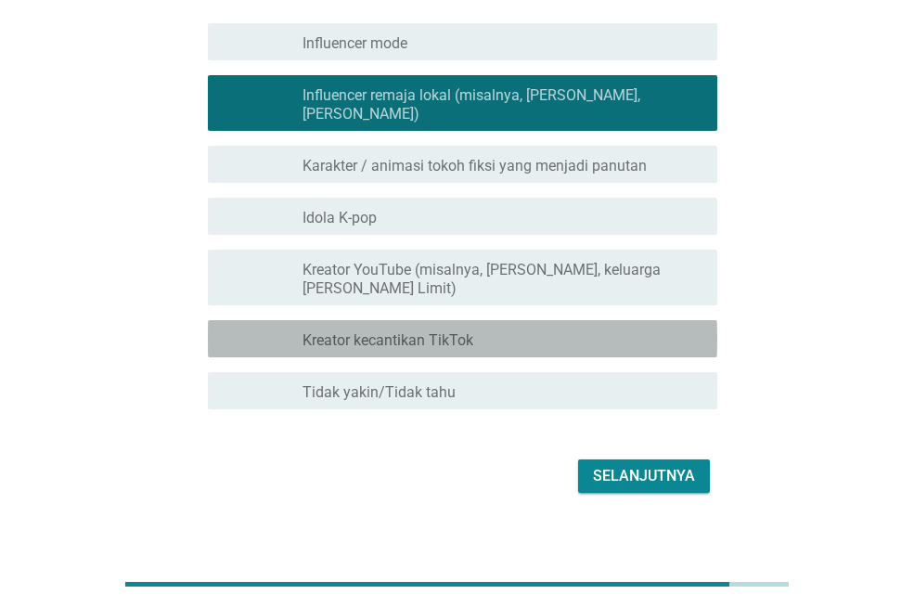
drag, startPoint x: 532, startPoint y: 324, endPoint x: 532, endPoint y: 349, distance: 25.0
click at [532, 327] on div "garis besar kotak centang kosong Kreator kecantikan TikTok" at bounding box center [502, 338] width 400 height 22
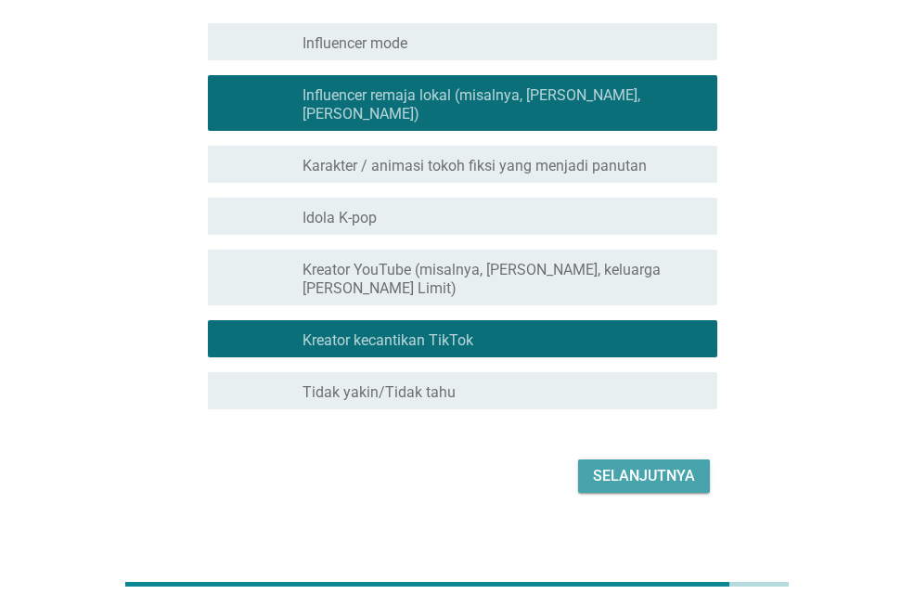
click at [669, 466] on font "Selanjutnya" at bounding box center [644, 475] width 102 height 18
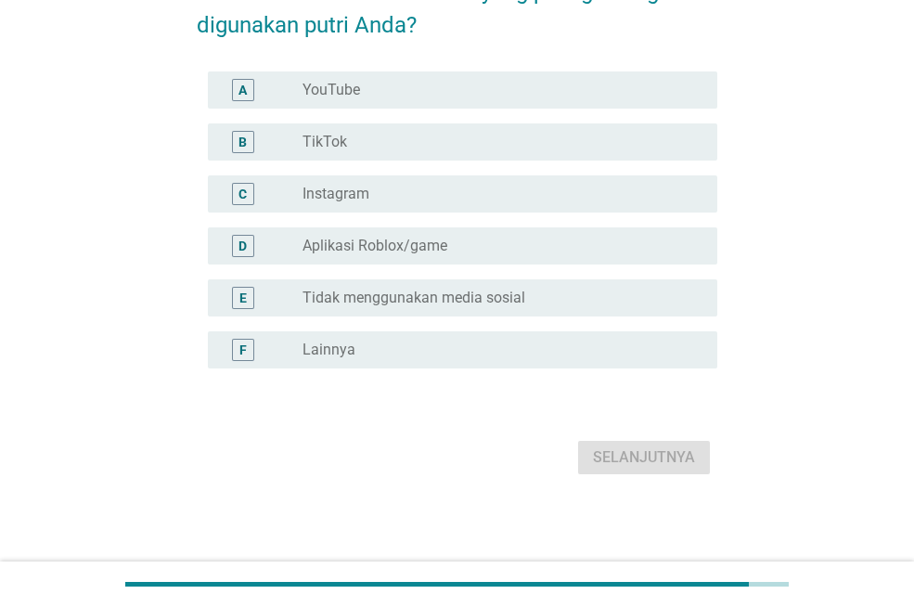
scroll to position [0, 0]
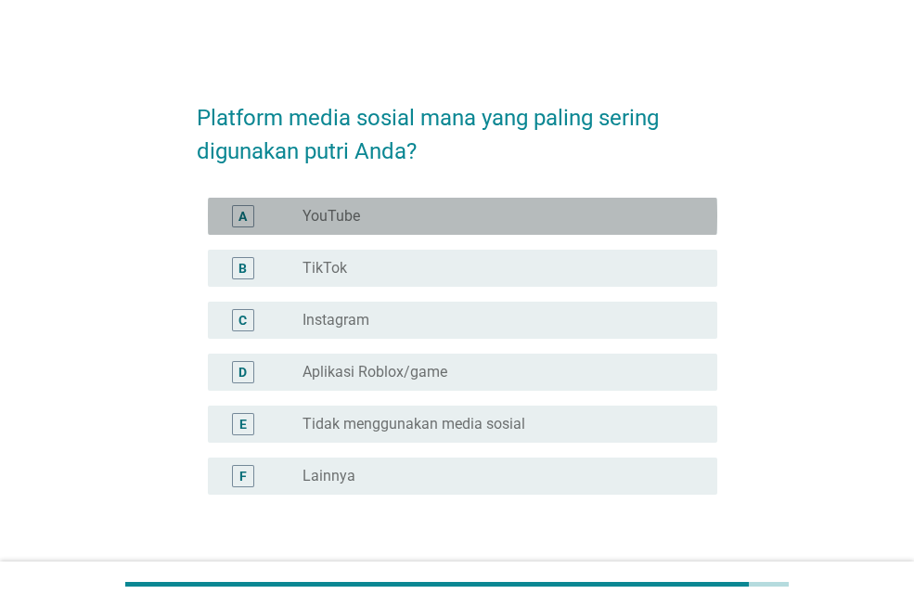
click at [427, 211] on div "tombol radio tidak dicentang YouTube" at bounding box center [494, 216] width 385 height 19
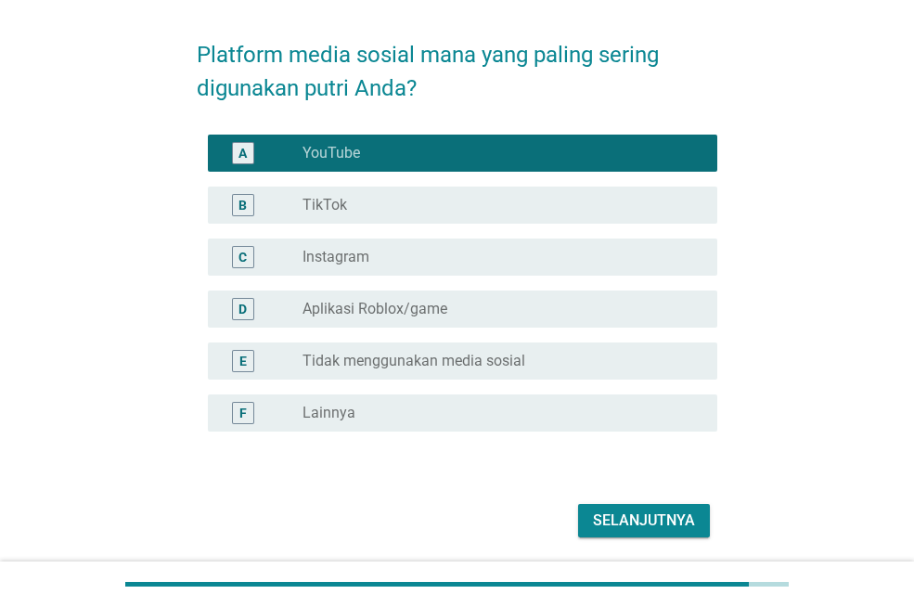
scroll to position [126, 0]
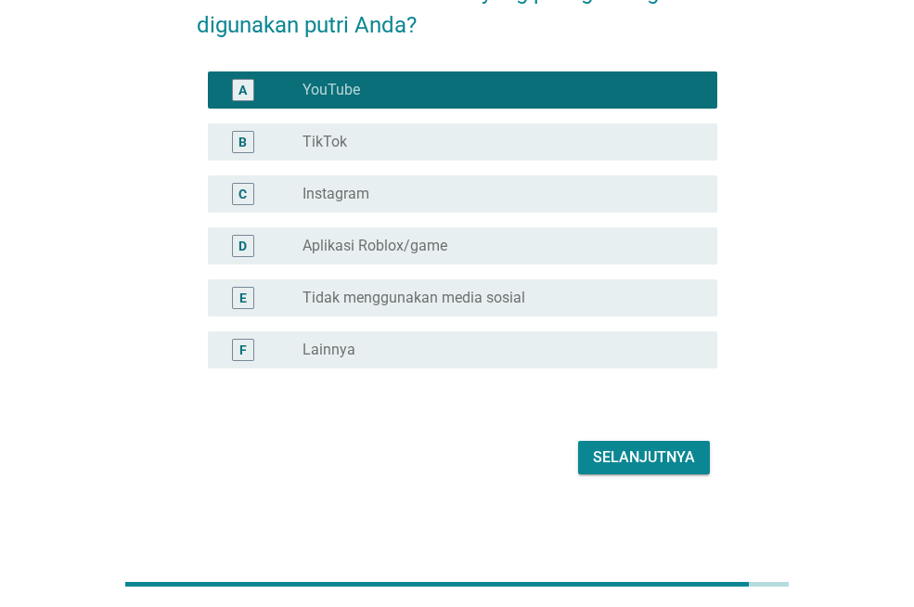
click at [664, 448] on font "Selanjutnya" at bounding box center [644, 457] width 102 height 18
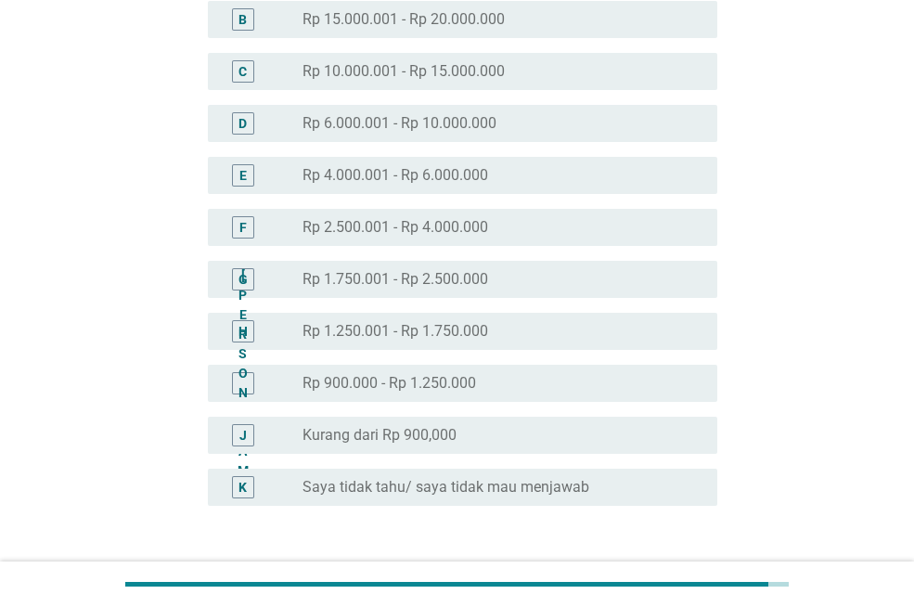
scroll to position [278, 0]
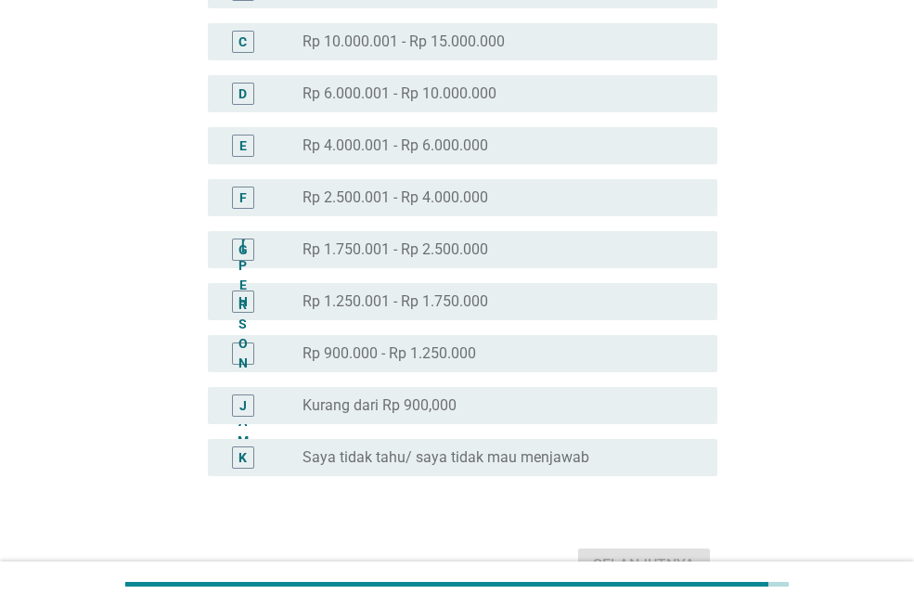
click at [446, 253] on font "Rp 1.750.001 - Rp 2.500.000" at bounding box center [394, 249] width 185 height 18
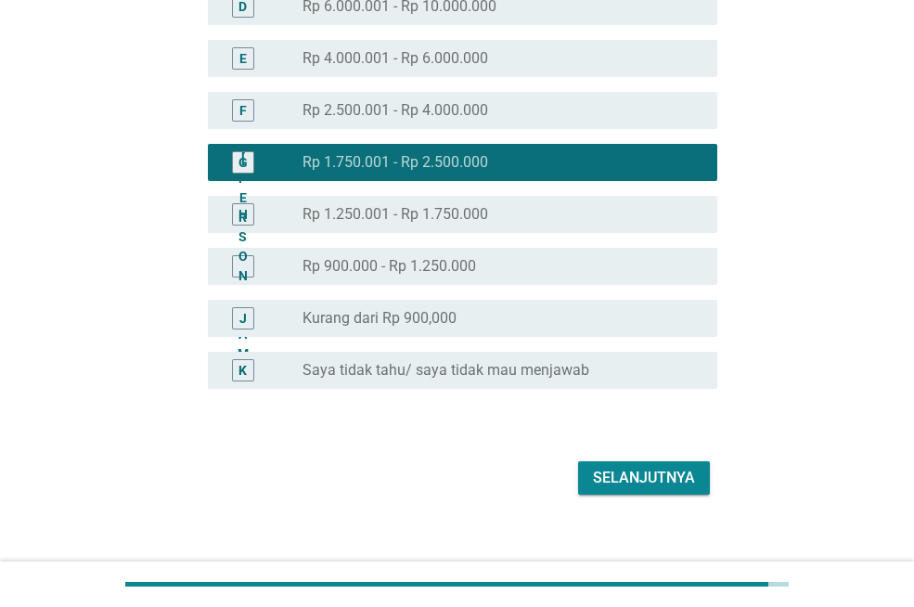
scroll to position [386, 0]
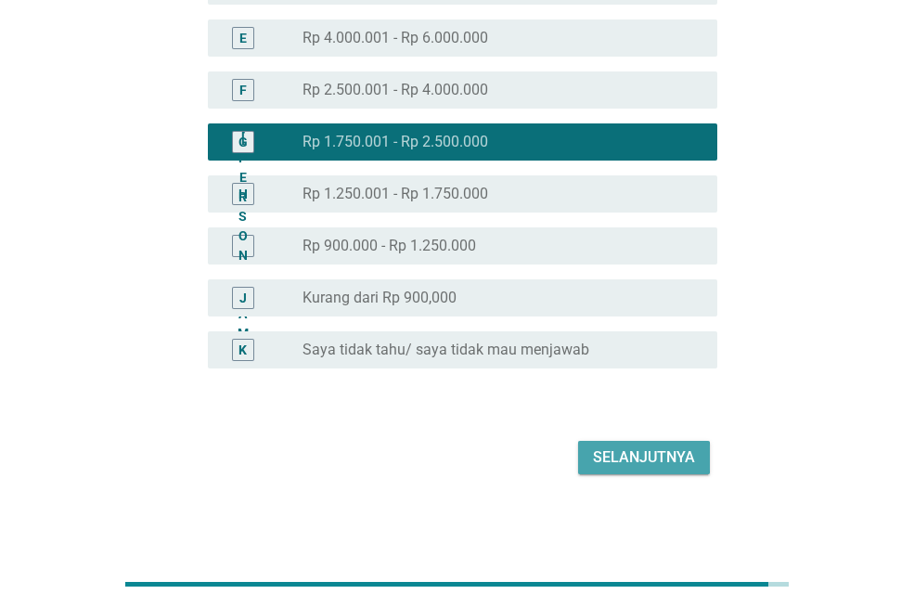
click at [658, 459] on font "Selanjutnya" at bounding box center [644, 457] width 102 height 18
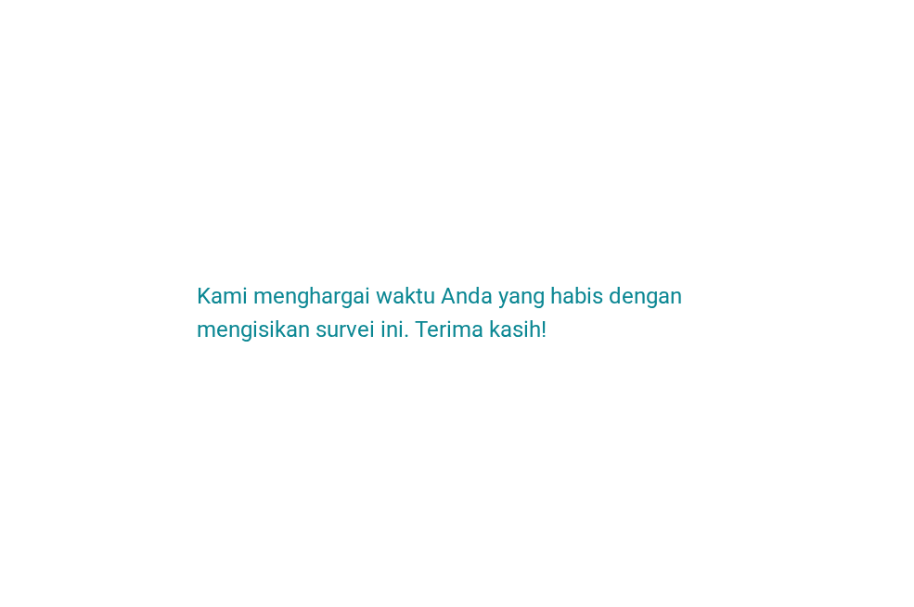
scroll to position [0, 0]
